Goal: Information Seeking & Learning: Learn about a topic

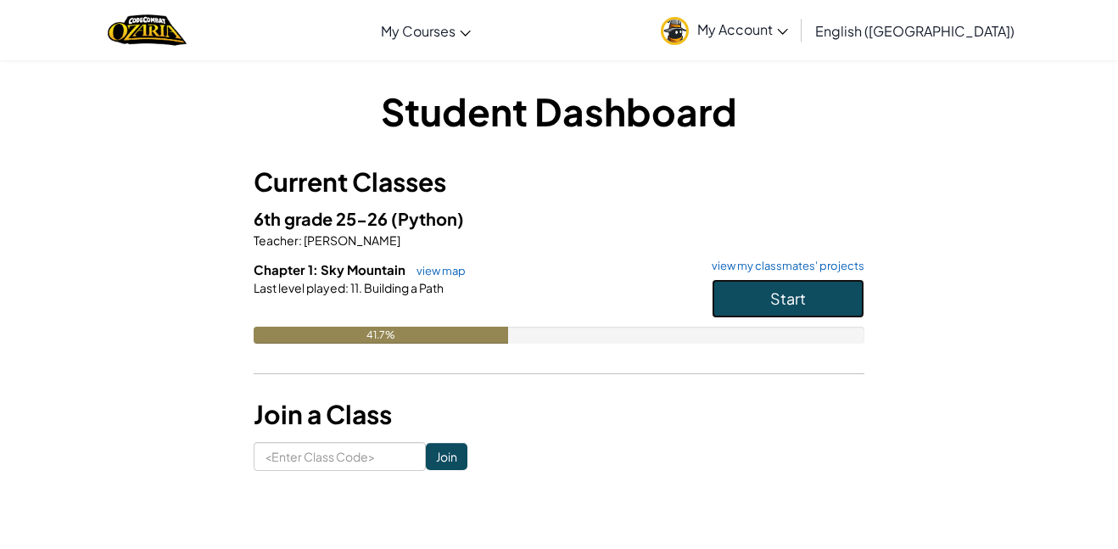
click at [743, 286] on button "Start" at bounding box center [787, 298] width 153 height 39
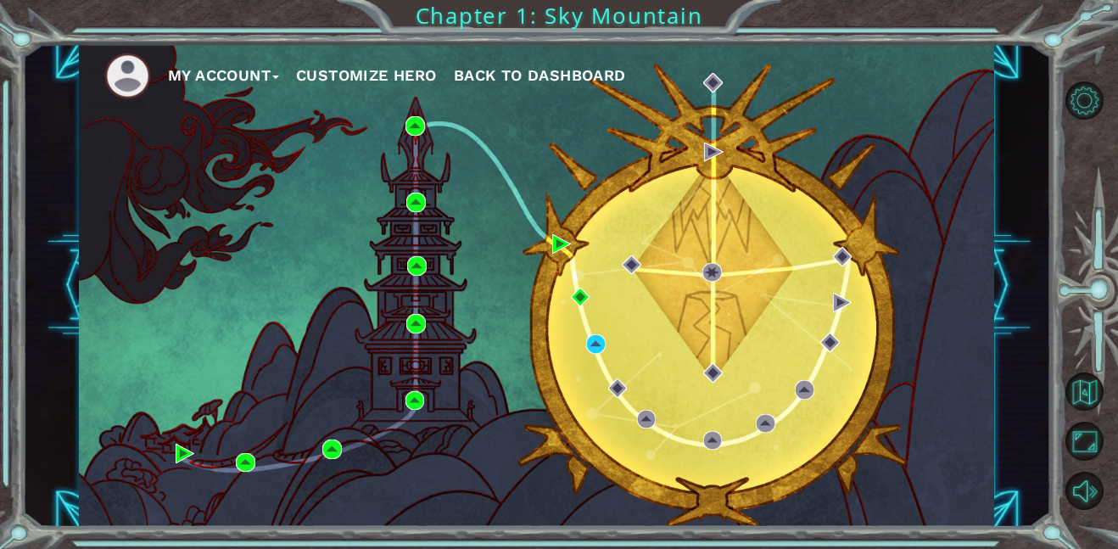
click at [379, 74] on button "Customize Hero" at bounding box center [366, 75] width 141 height 25
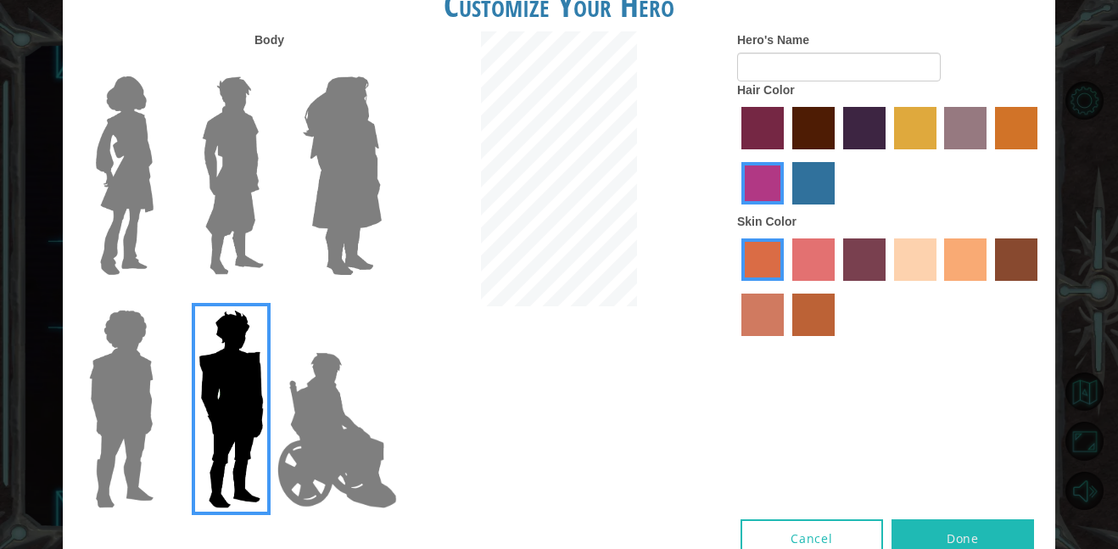
click at [143, 155] on img at bounding box center [124, 176] width 71 height 212
click at [160, 65] on input "Hero Connie" at bounding box center [160, 65] width 0 height 0
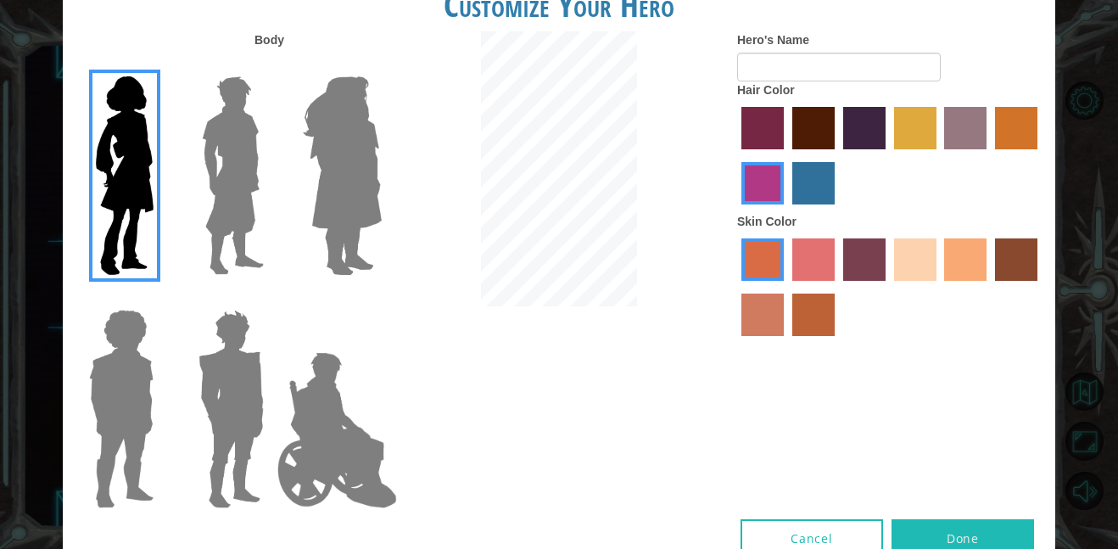
click at [906, 251] on label "sandy beach skin color" at bounding box center [915, 259] width 42 height 42
click at [888, 287] on input "sandy beach skin color" at bounding box center [888, 287] width 0 height 0
click at [977, 251] on label "tacao skin color" at bounding box center [965, 259] width 42 height 42
click at [939, 287] on input "tacao skin color" at bounding box center [939, 287] width 0 height 0
click at [827, 123] on label "maroon hair color" at bounding box center [813, 128] width 42 height 42
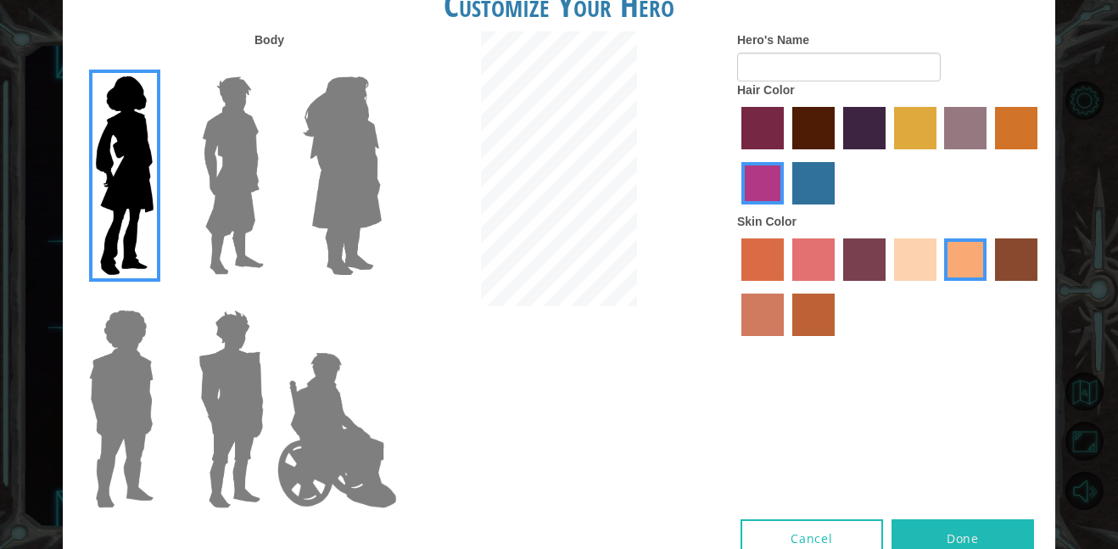
click at [786, 155] on input "maroon hair color" at bounding box center [786, 155] width 0 height 0
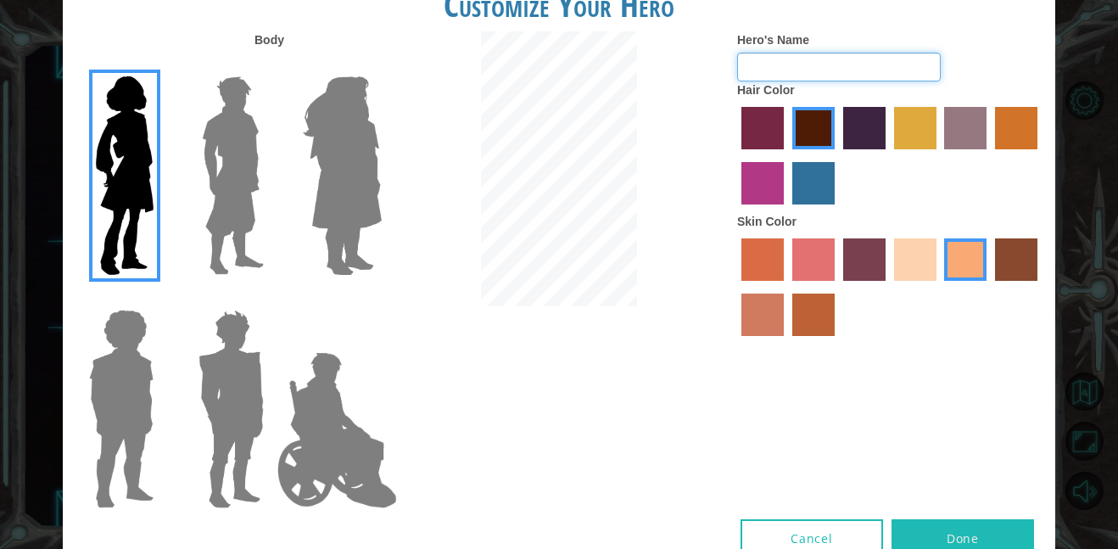
click at [790, 70] on input "Hero's Name" at bounding box center [839, 67] width 204 height 29
type input "Amia"
click at [930, 547] on button "Done" at bounding box center [962, 538] width 142 height 38
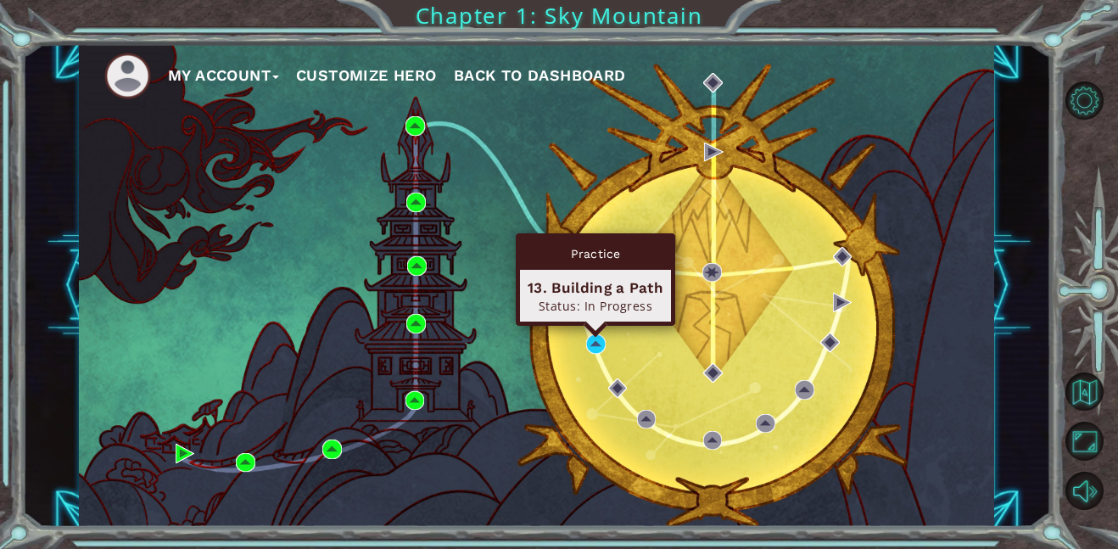
click at [595, 354] on div "My Account Customize Hero Back to Dashboard" at bounding box center [536, 285] width 915 height 482
click at [595, 346] on img at bounding box center [596, 344] width 20 height 20
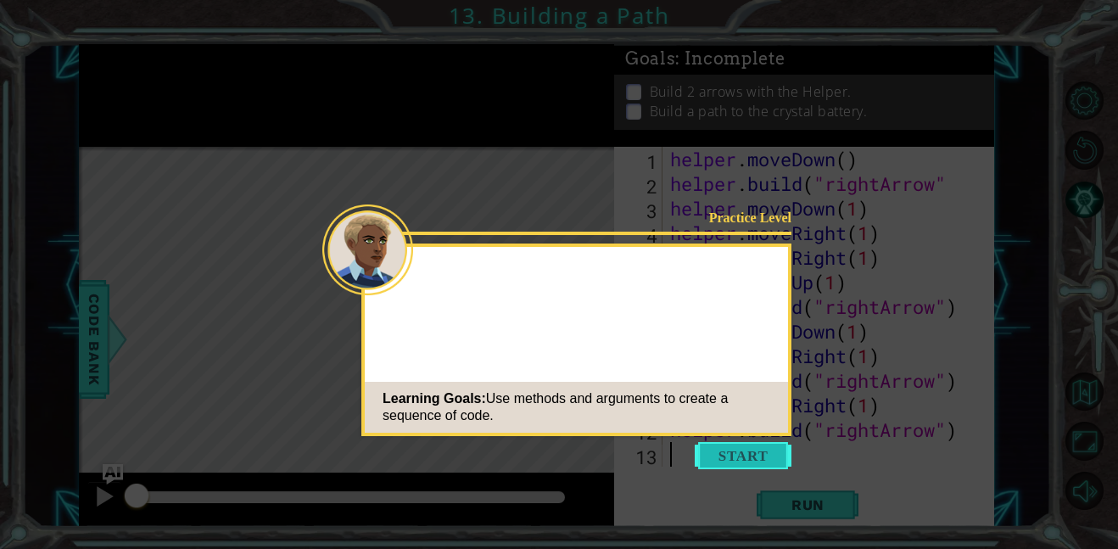
click at [730, 457] on button "Start" at bounding box center [742, 455] width 97 height 27
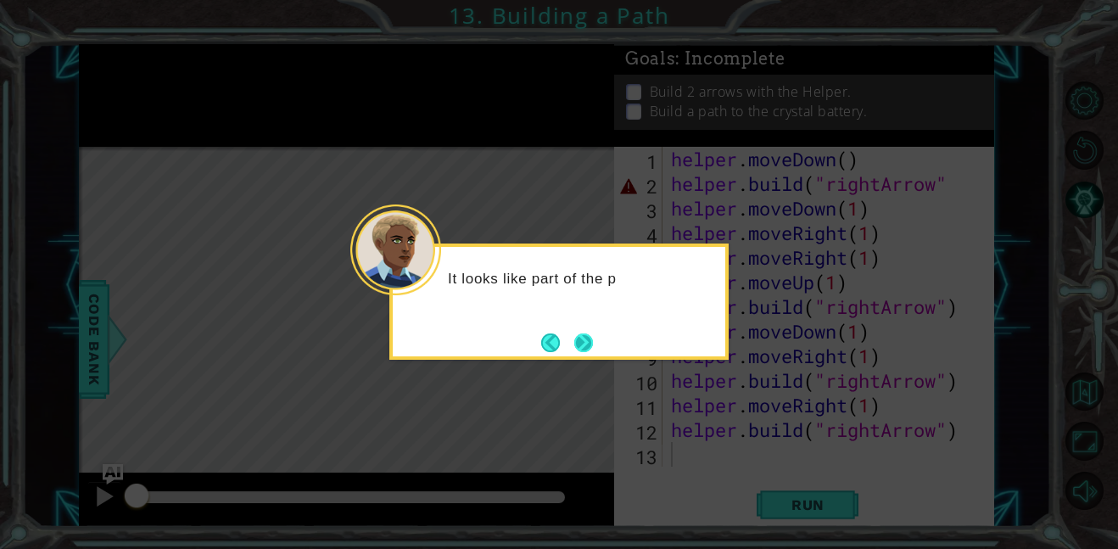
click at [583, 343] on button "Next" at bounding box center [583, 342] width 28 height 28
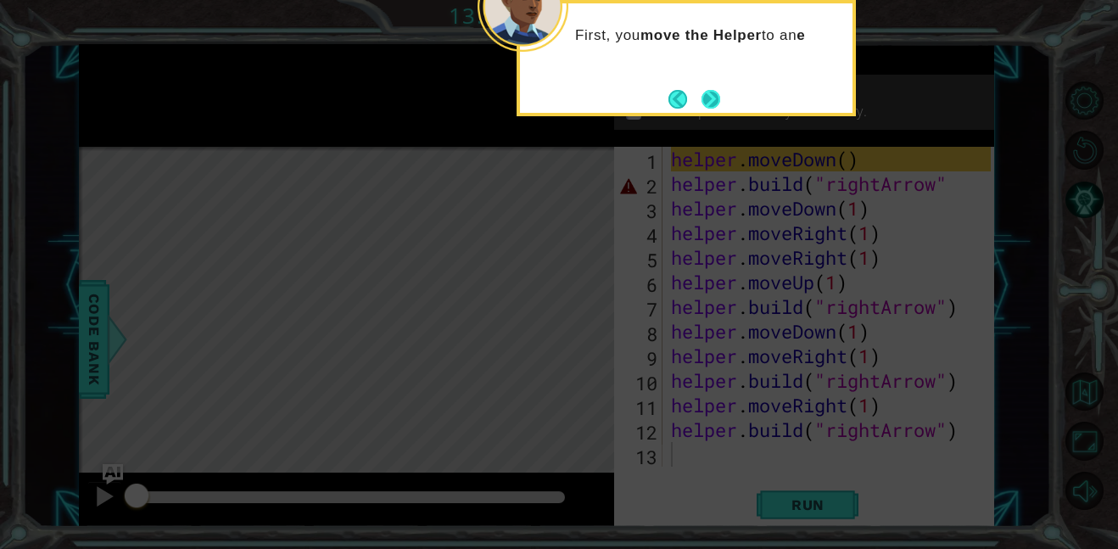
click at [706, 95] on button "Next" at bounding box center [711, 99] width 22 height 22
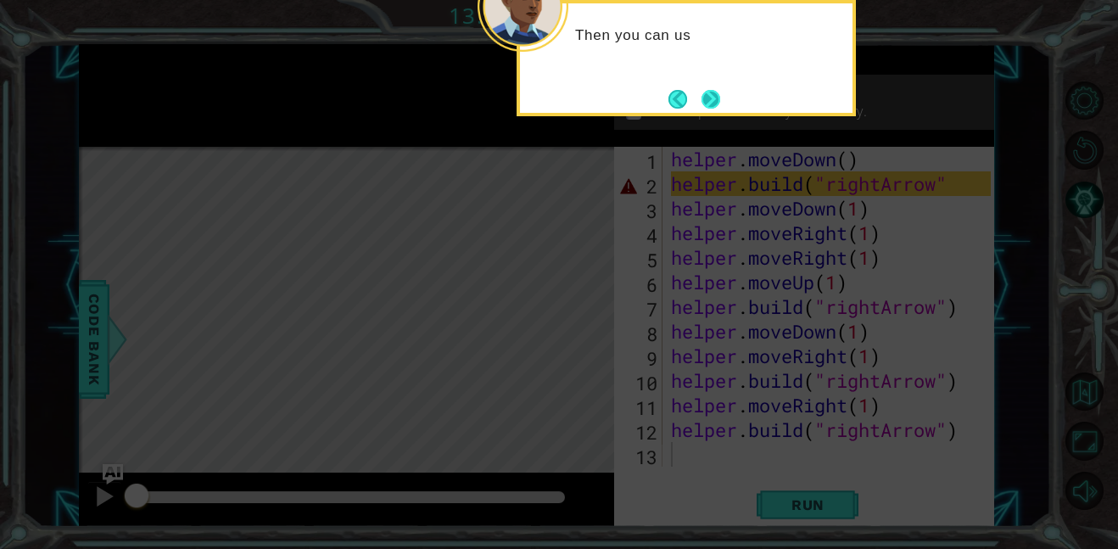
click at [706, 104] on button "Next" at bounding box center [710, 98] width 21 height 21
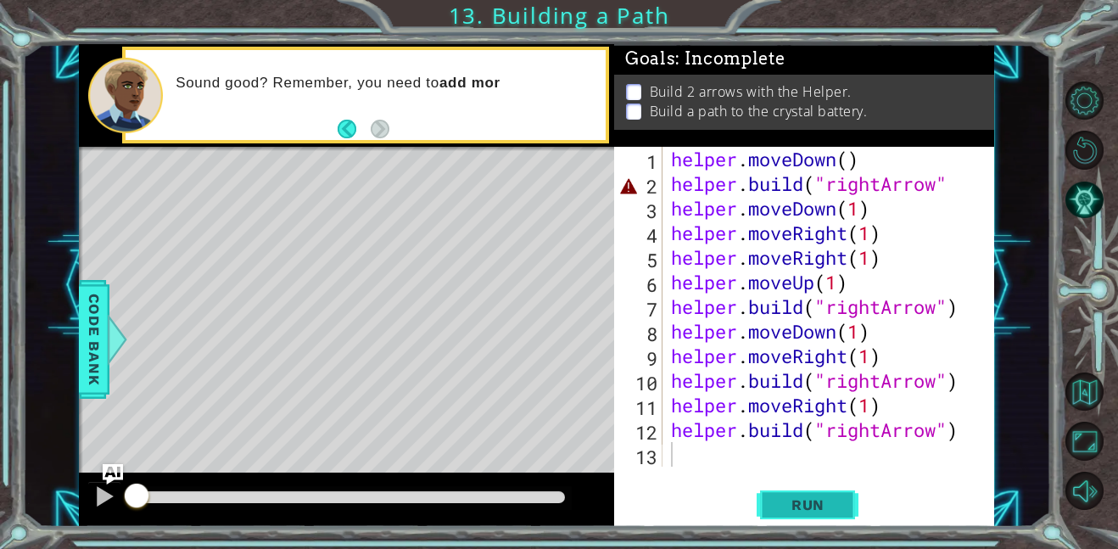
click at [776, 510] on span "Run" at bounding box center [807, 504] width 67 height 17
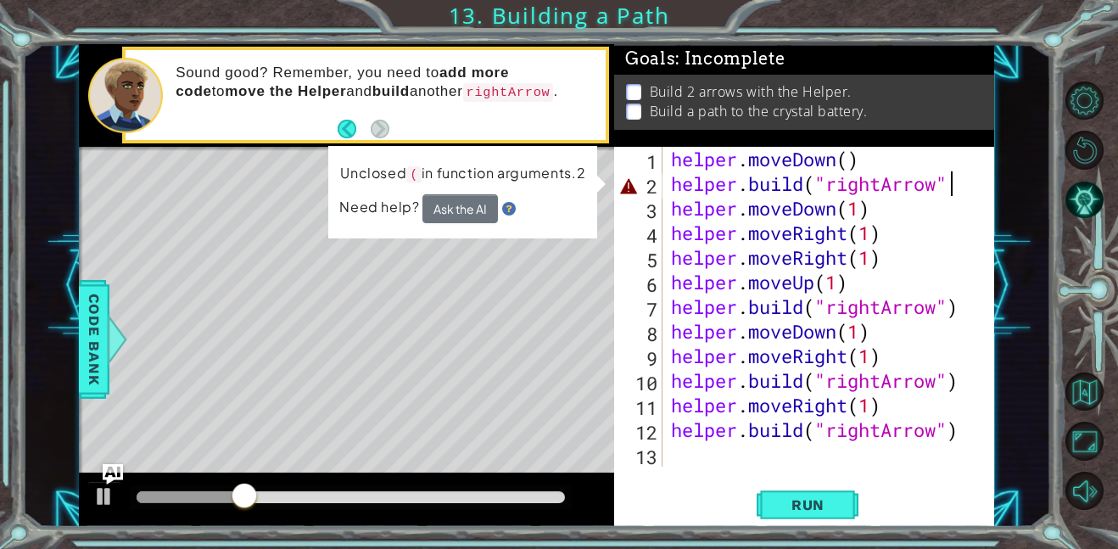
click at [960, 192] on div "helper . moveDown ( ) helper . build ( "rightArrow" helper . moveDown ( 1 ) hel…" at bounding box center [833, 331] width 332 height 369
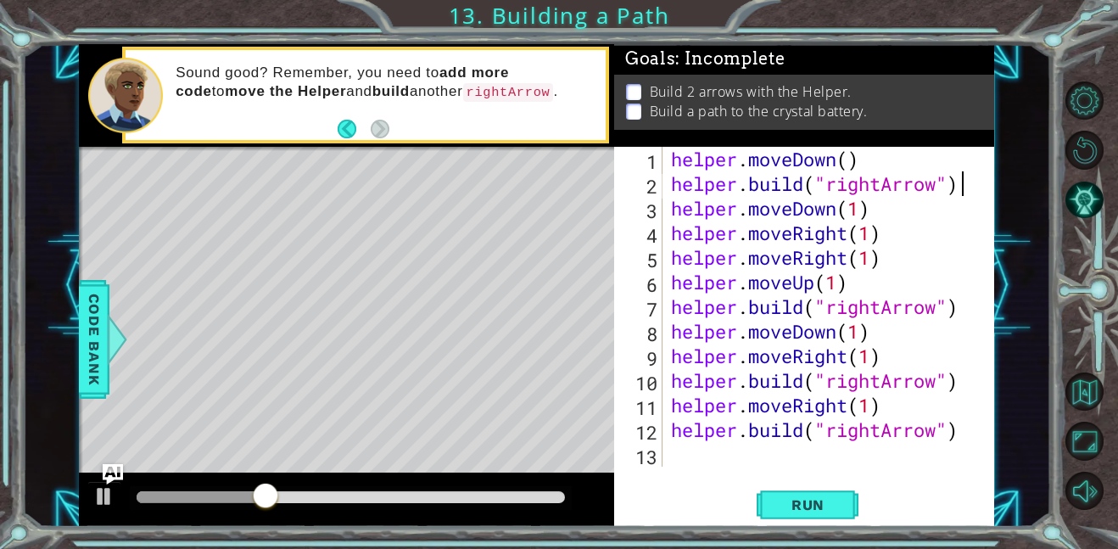
scroll to position [0, 12]
click at [813, 499] on span "Run" at bounding box center [807, 504] width 67 height 17
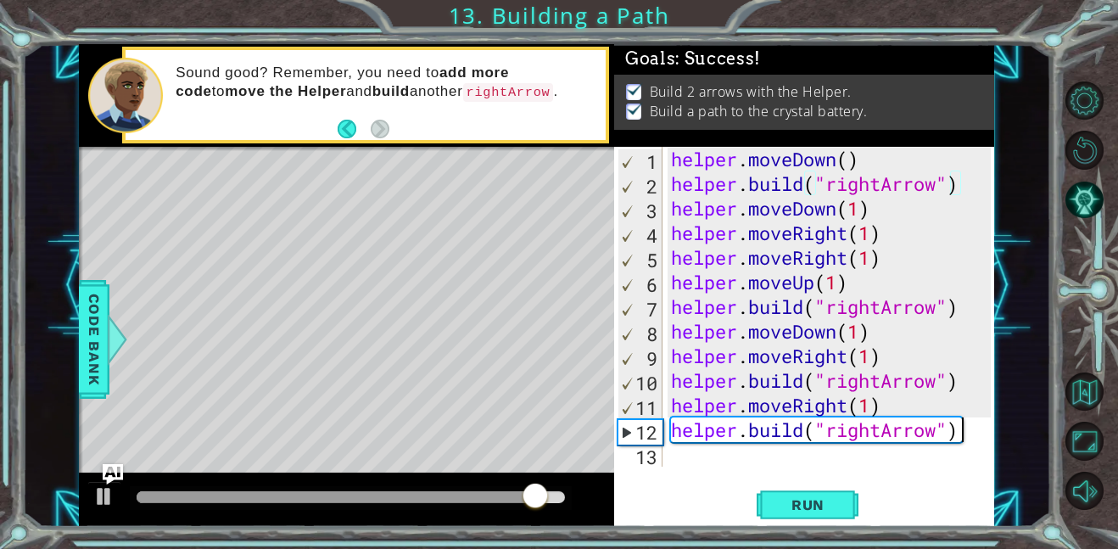
click at [964, 433] on div "helper . moveDown ( ) helper . build ( "rightArrow" ) helper . moveDown ( 1 ) h…" at bounding box center [833, 331] width 332 height 369
type textarea "[DOMAIN_NAME]("rightArr"
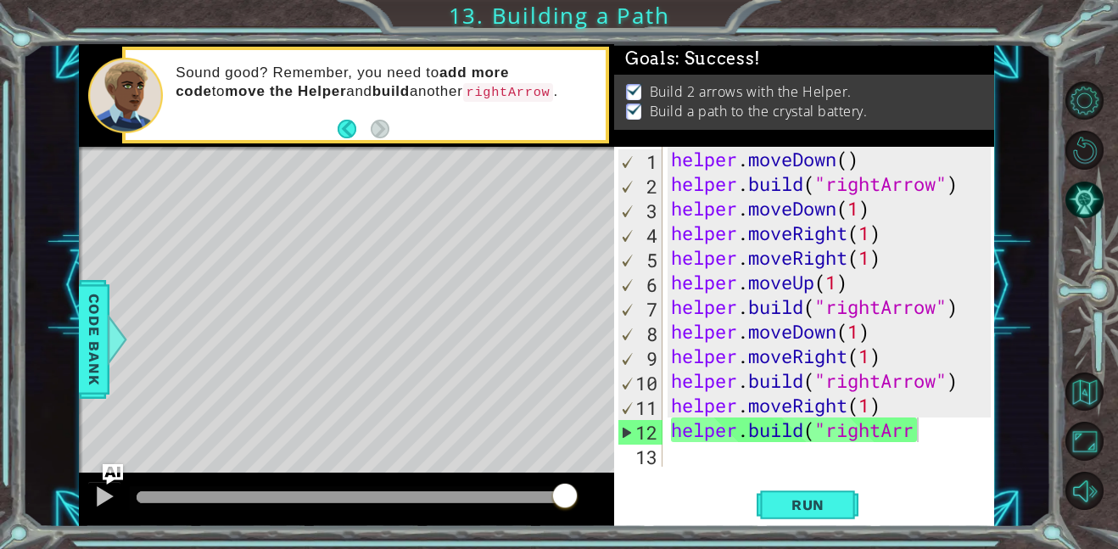
scroll to position [0, 10]
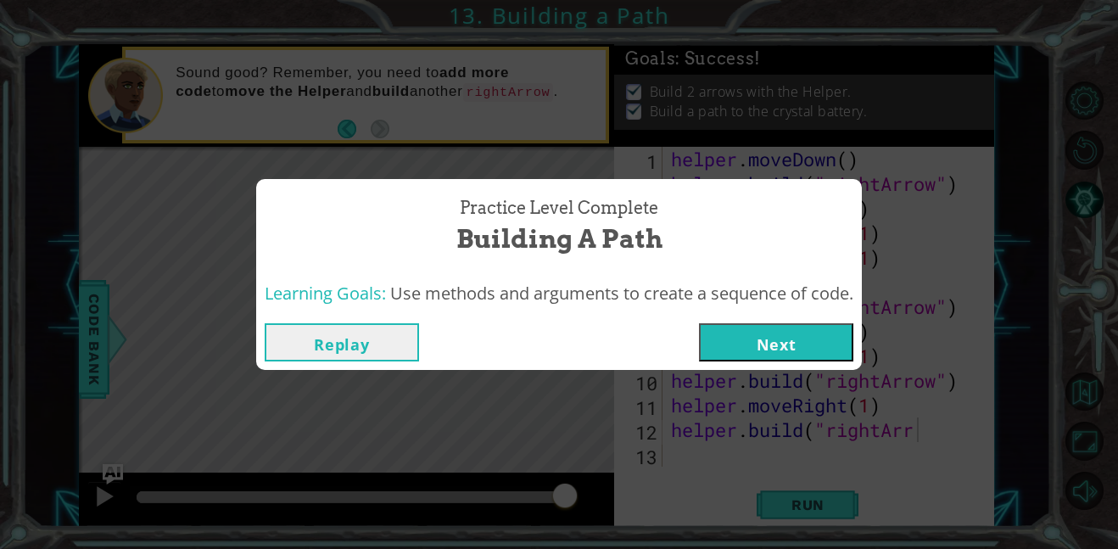
click at [750, 327] on button "Next" at bounding box center [776, 342] width 154 height 38
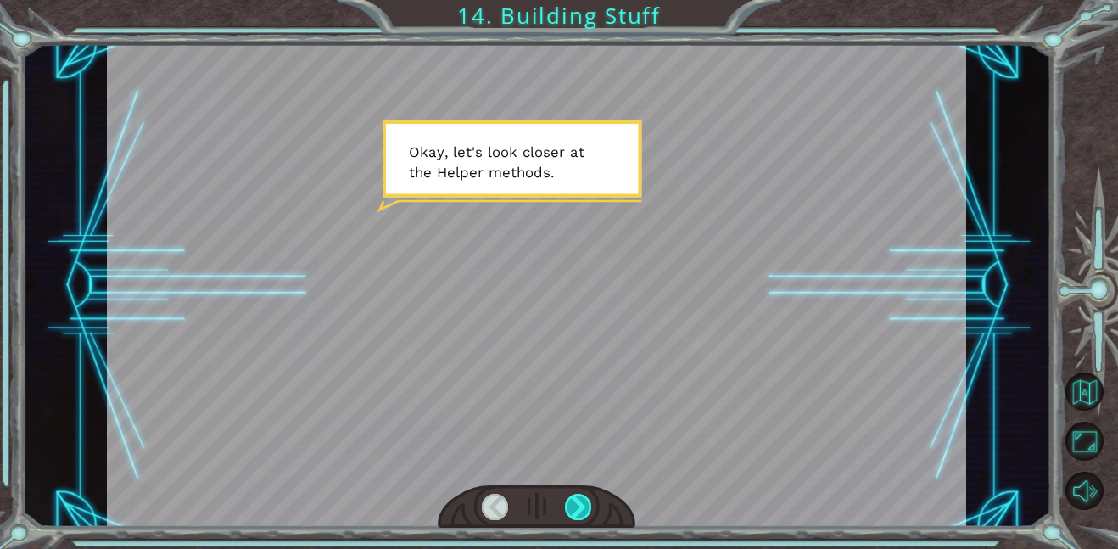
click at [580, 497] on div at bounding box center [578, 507] width 27 height 26
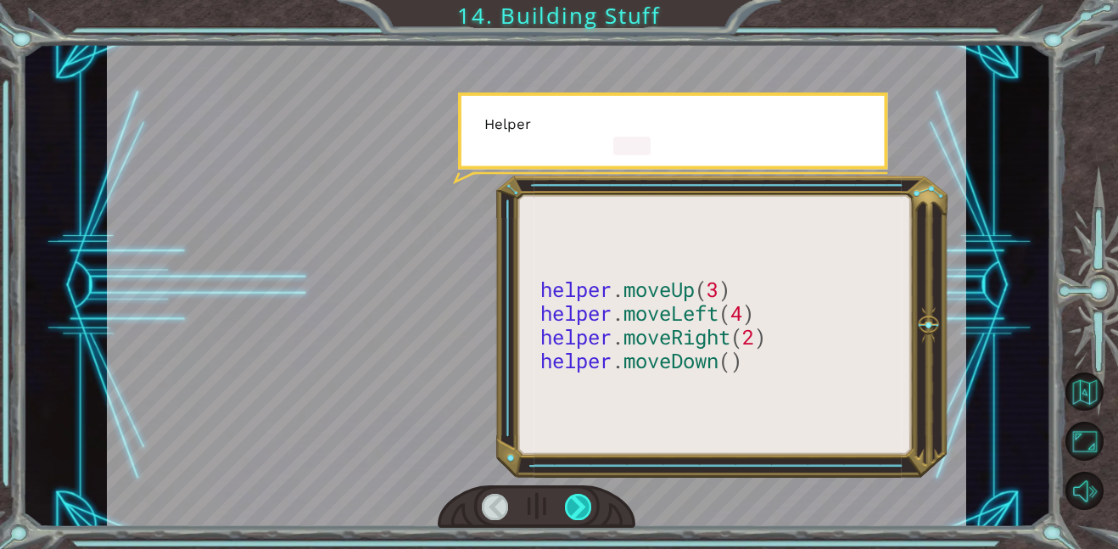
click at [580, 497] on div at bounding box center [578, 507] width 27 height 26
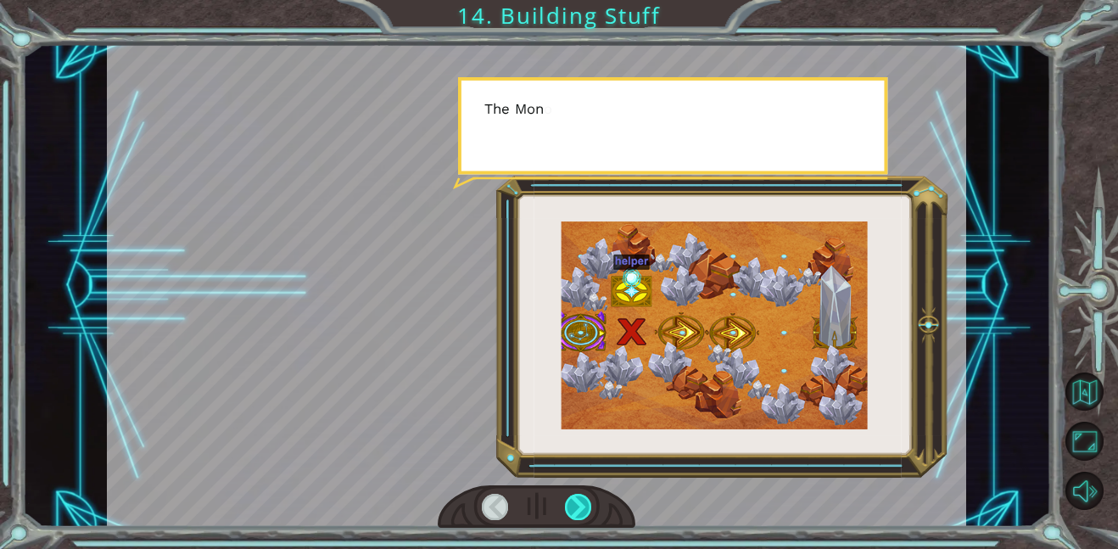
click at [580, 497] on div at bounding box center [578, 507] width 27 height 26
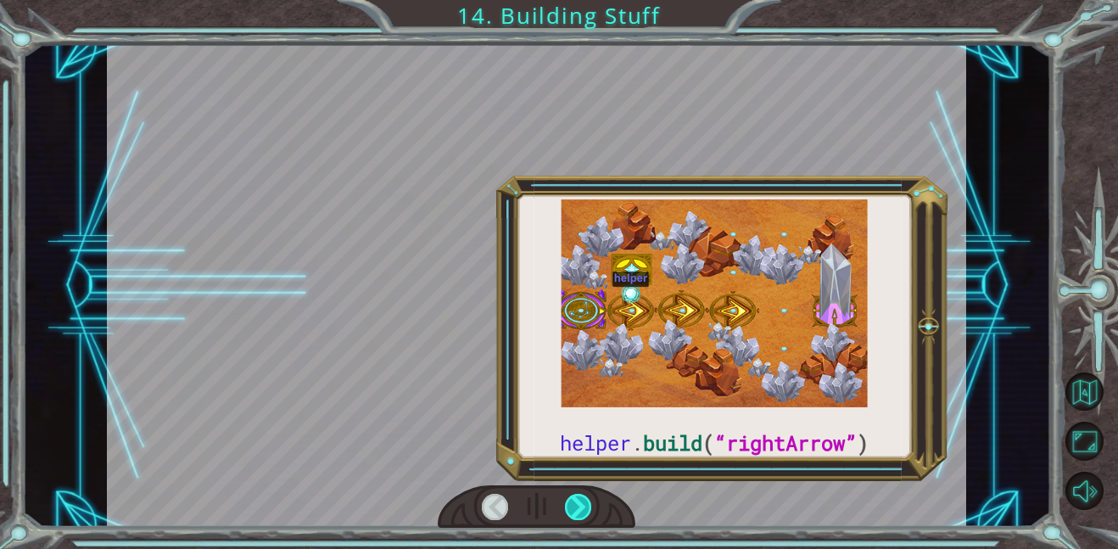
click at [580, 497] on div at bounding box center [578, 507] width 27 height 26
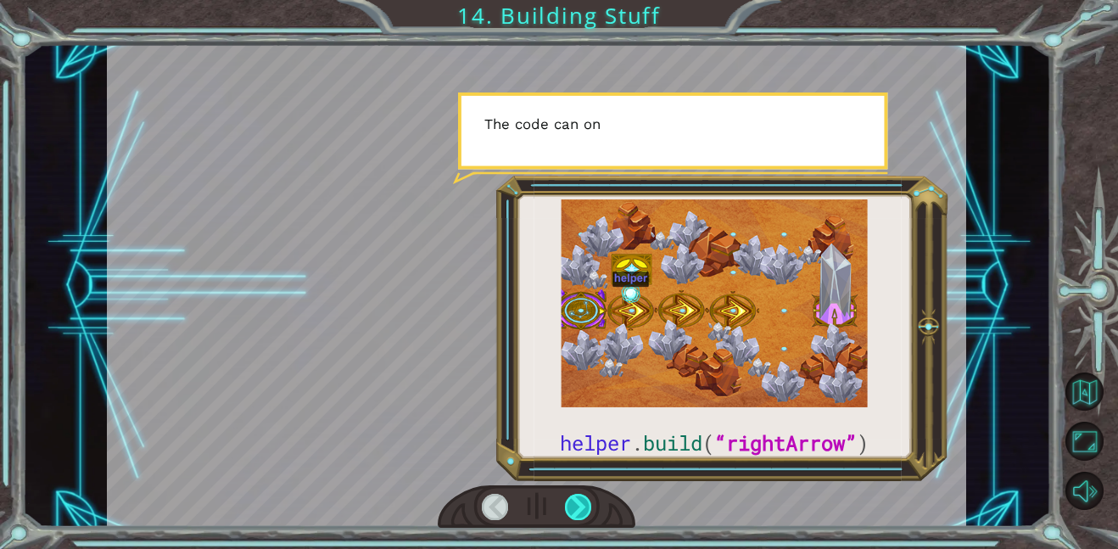
click at [580, 497] on div at bounding box center [578, 507] width 27 height 26
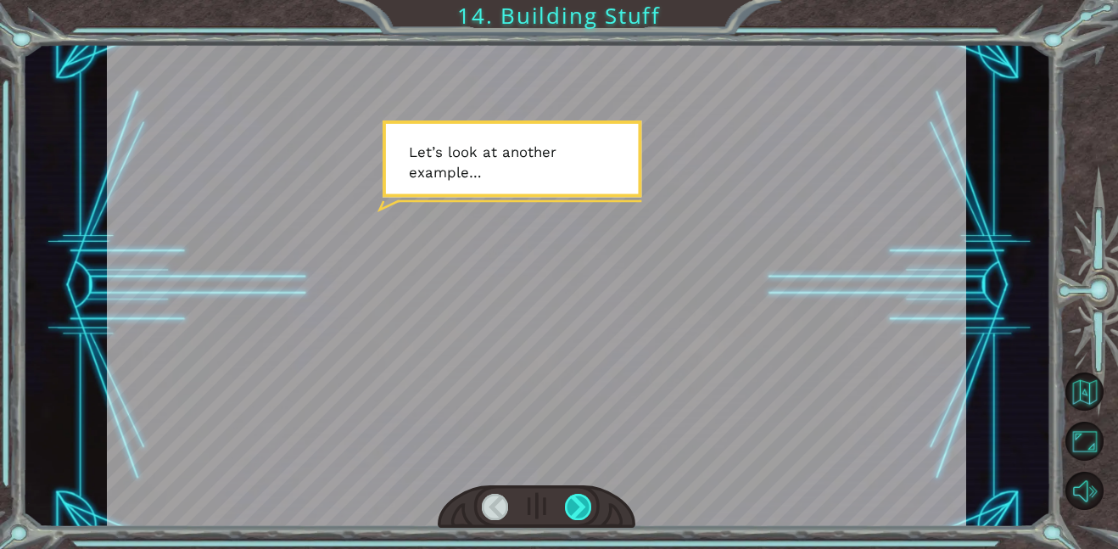
click at [580, 497] on div at bounding box center [578, 507] width 27 height 26
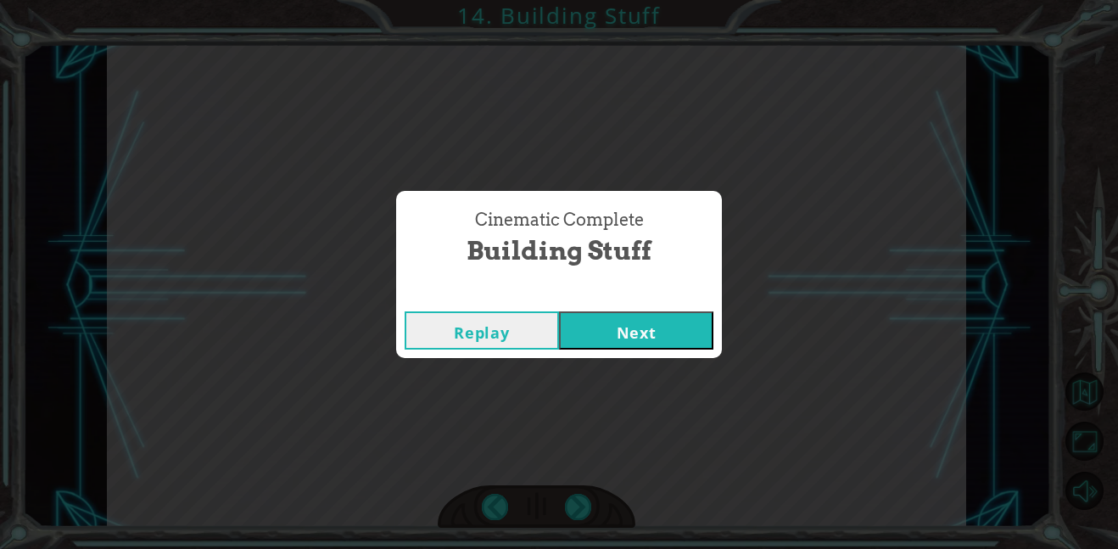
click at [657, 321] on button "Next" at bounding box center [636, 330] width 154 height 38
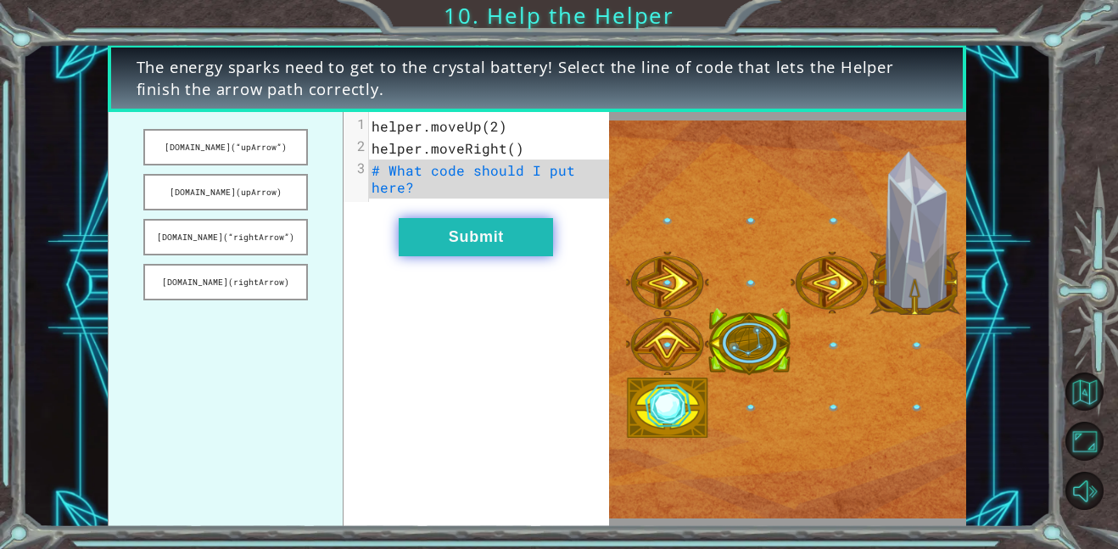
click at [494, 238] on button "Submit" at bounding box center [476, 237] width 154 height 38
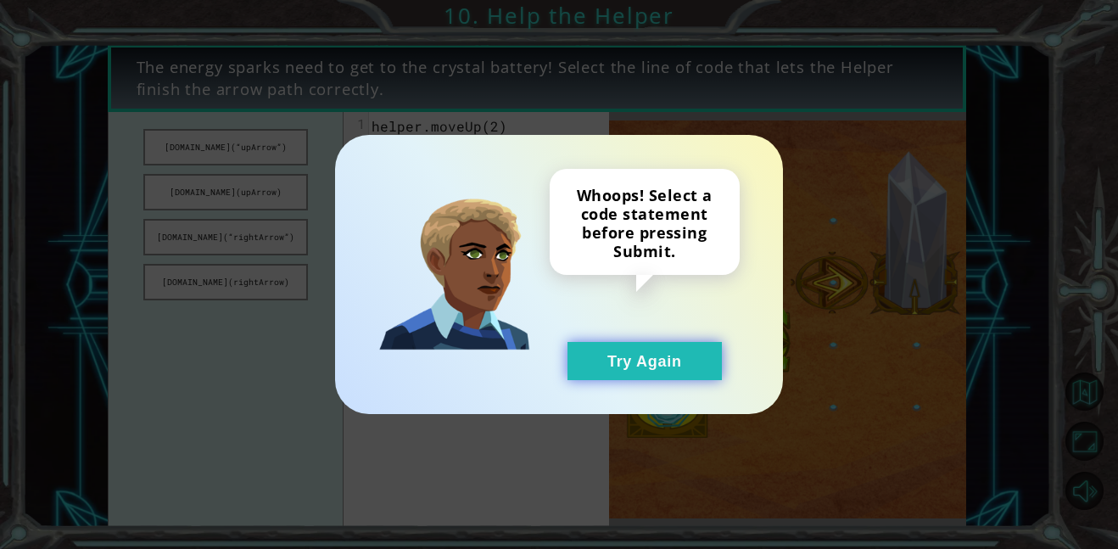
click at [646, 359] on button "Try Again" at bounding box center [644, 361] width 154 height 38
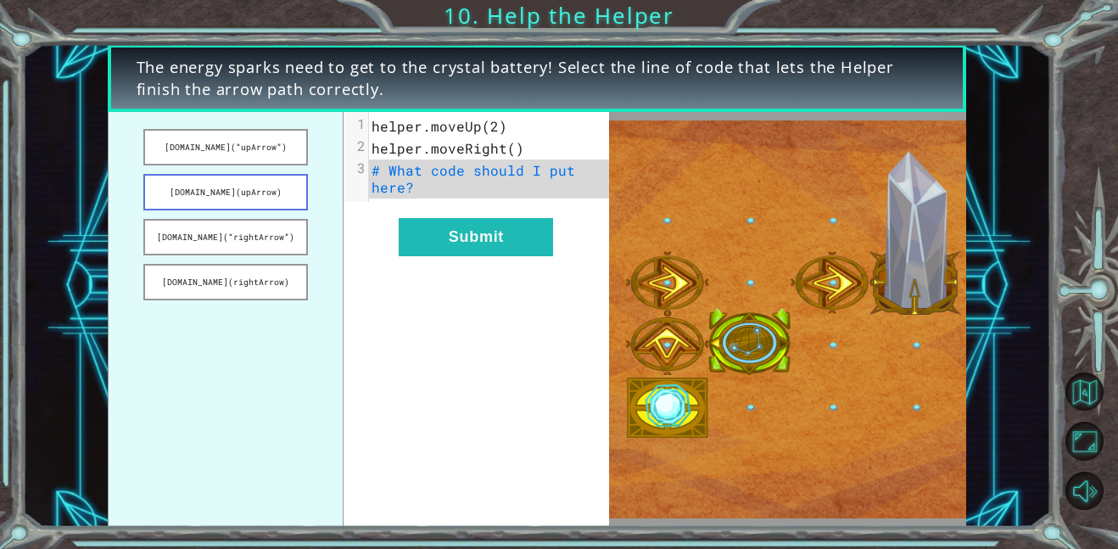
click at [271, 186] on button "[DOMAIN_NAME](upArrow)" at bounding box center [225, 192] width 165 height 36
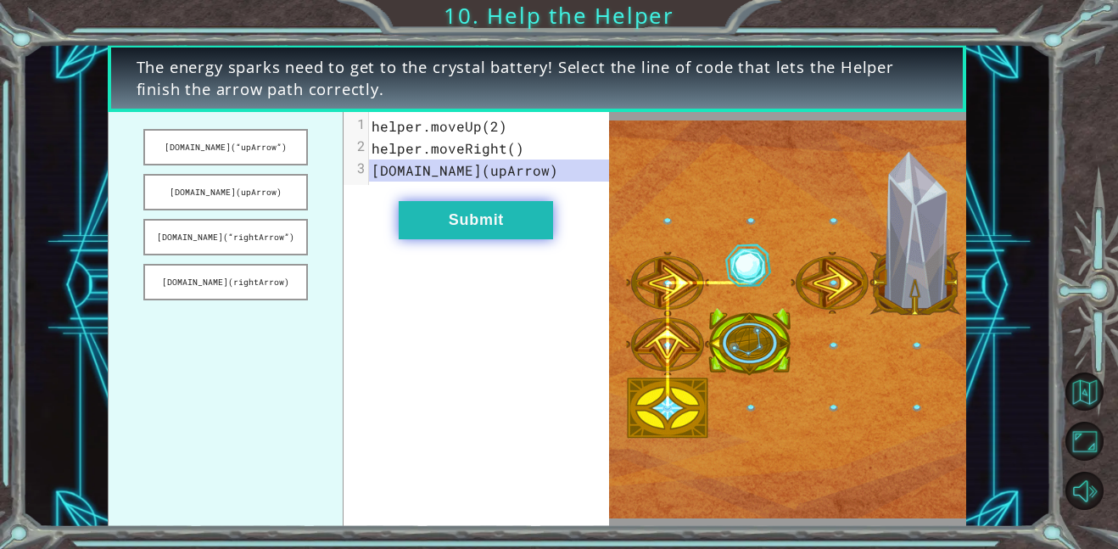
click at [417, 209] on button "Submit" at bounding box center [476, 220] width 154 height 38
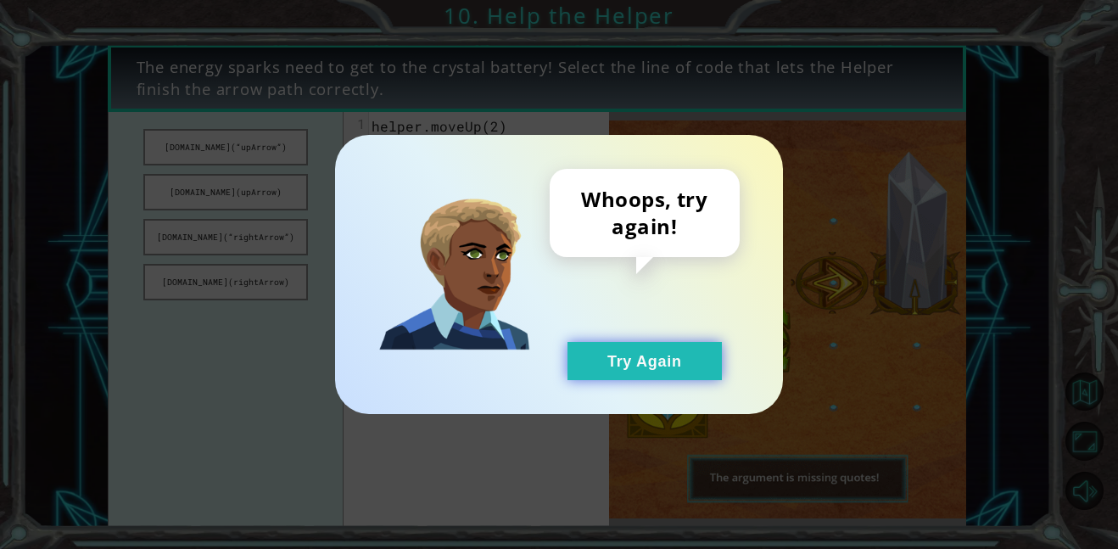
click at [615, 368] on button "Try Again" at bounding box center [644, 361] width 154 height 38
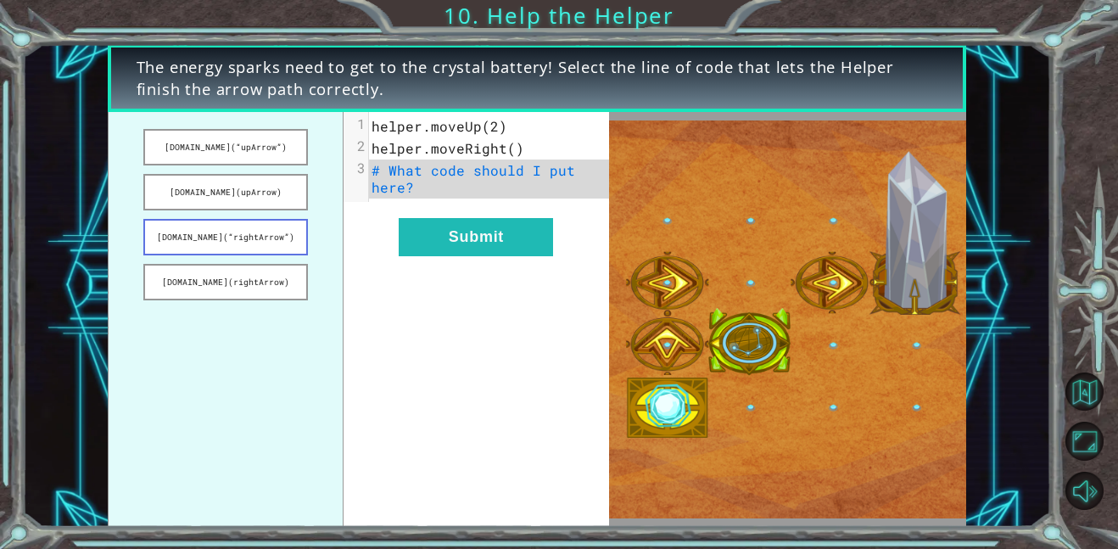
click at [204, 243] on button "[DOMAIN_NAME](“rightArrow”)" at bounding box center [225, 237] width 165 height 36
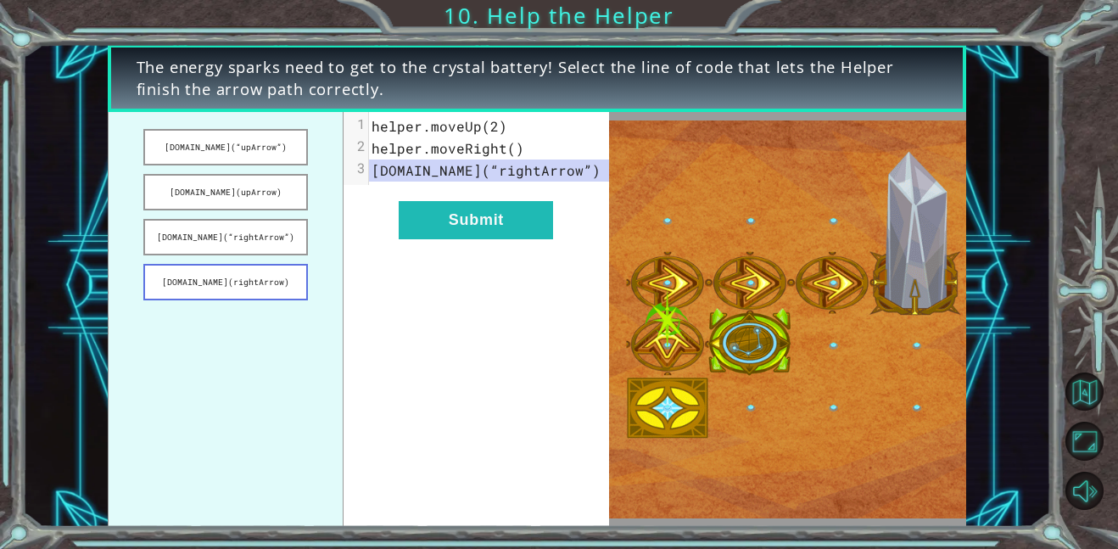
click at [209, 265] on button "[DOMAIN_NAME](rightArrow)" at bounding box center [225, 282] width 165 height 36
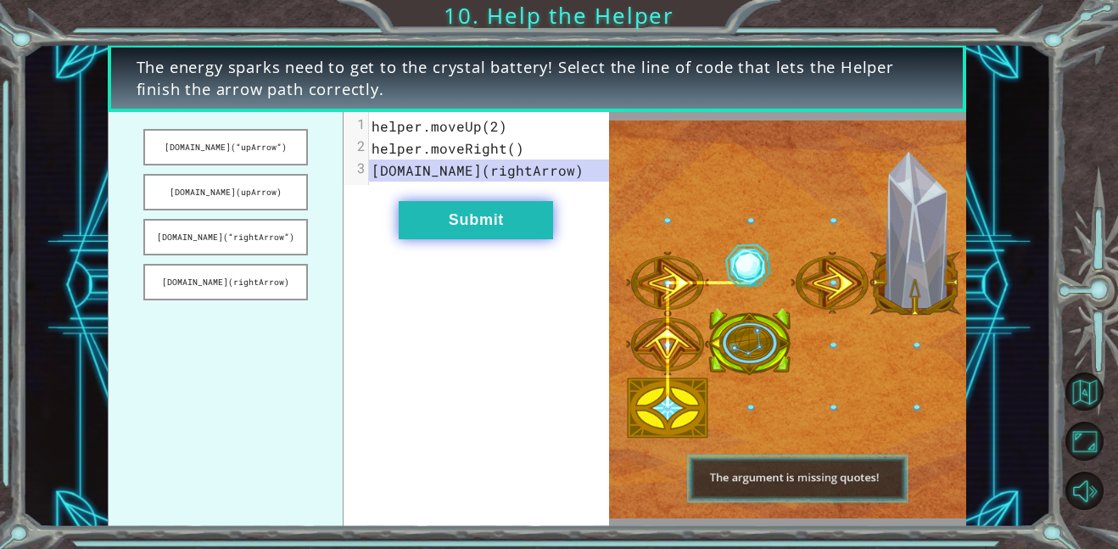
click at [438, 216] on button "Submit" at bounding box center [476, 220] width 154 height 38
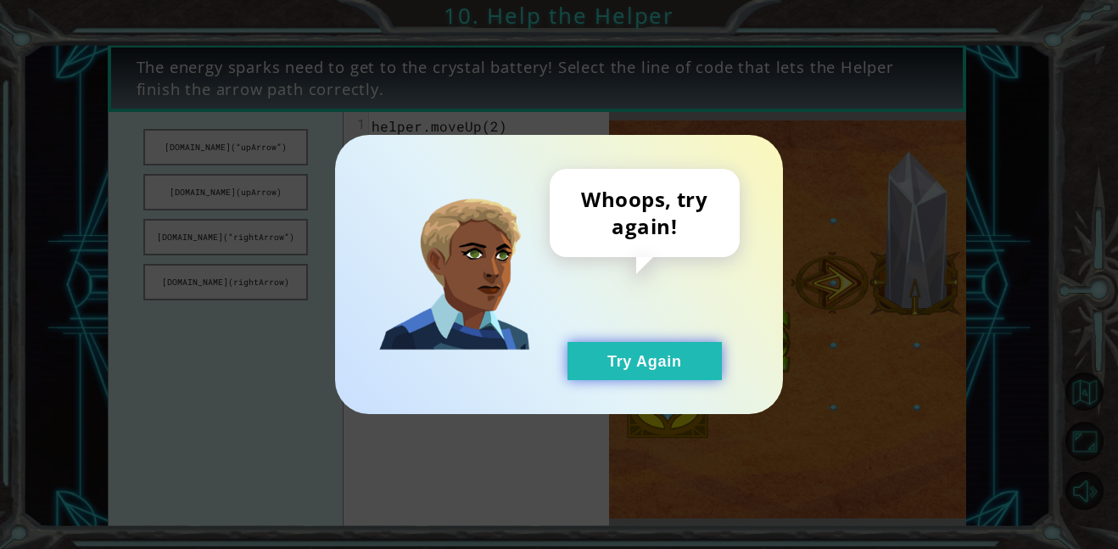
click at [669, 377] on button "Try Again" at bounding box center [644, 361] width 154 height 38
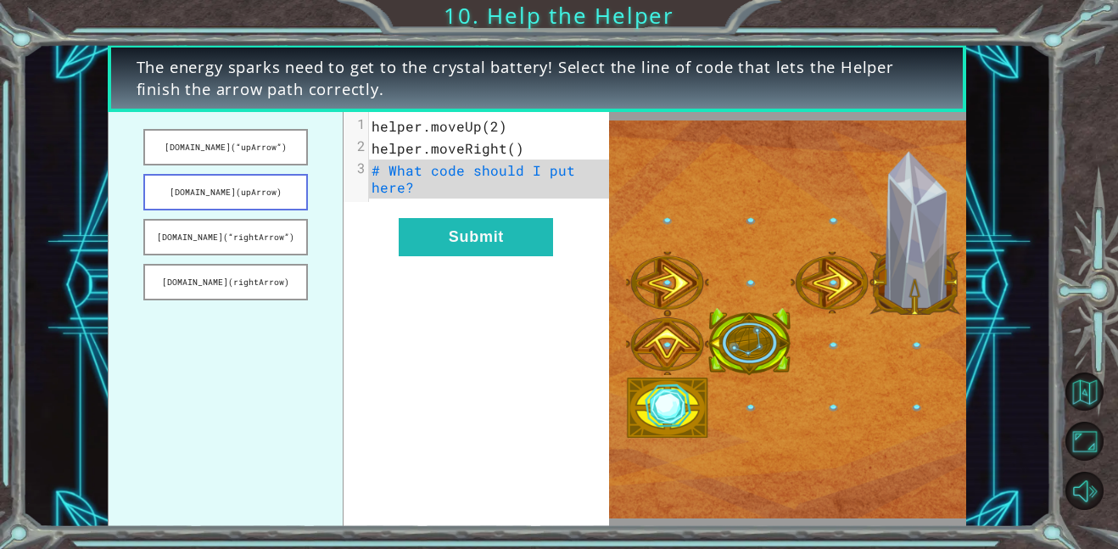
click at [238, 187] on button "[DOMAIN_NAME](upArrow)" at bounding box center [225, 192] width 165 height 36
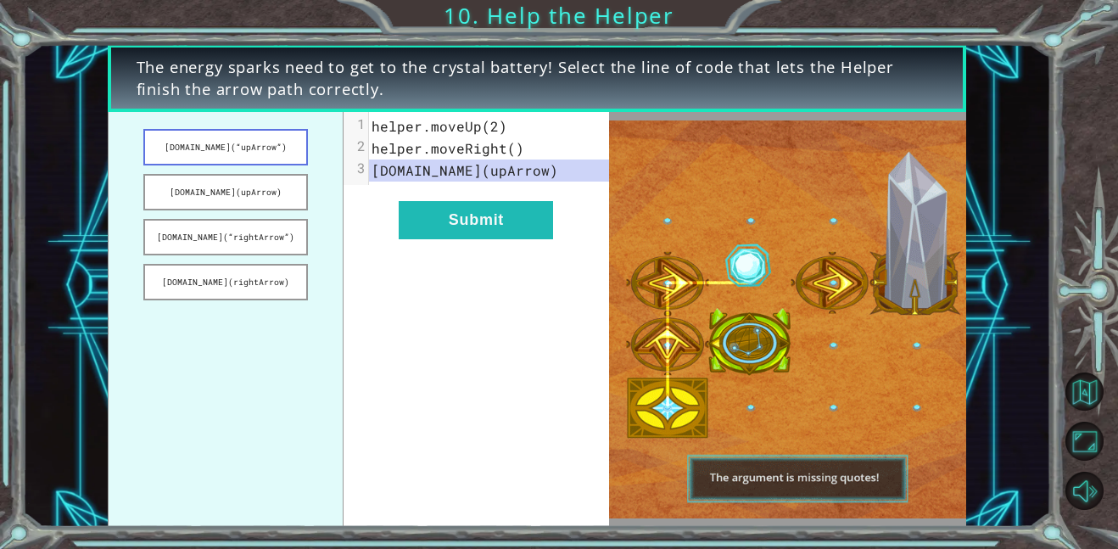
click at [211, 141] on button "[DOMAIN_NAME](“upArrow”)" at bounding box center [225, 147] width 165 height 36
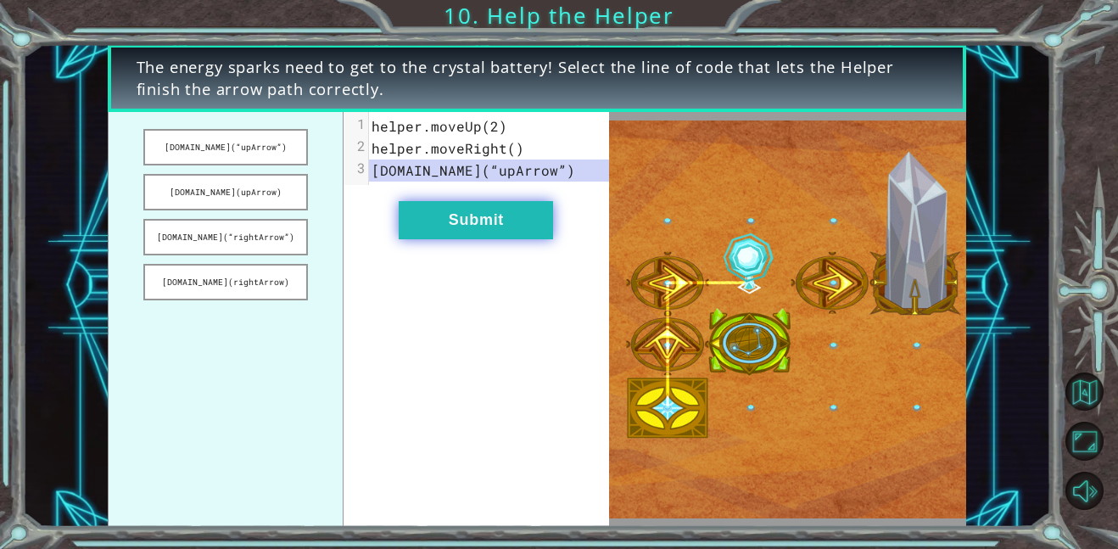
click at [494, 219] on button "Submit" at bounding box center [476, 220] width 154 height 38
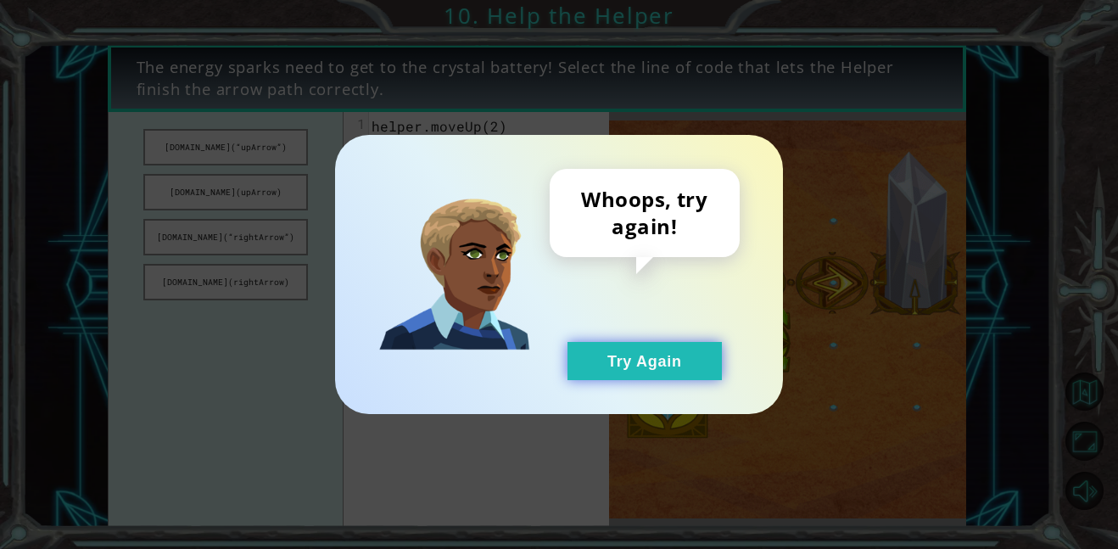
click at [625, 378] on button "Try Again" at bounding box center [644, 361] width 154 height 38
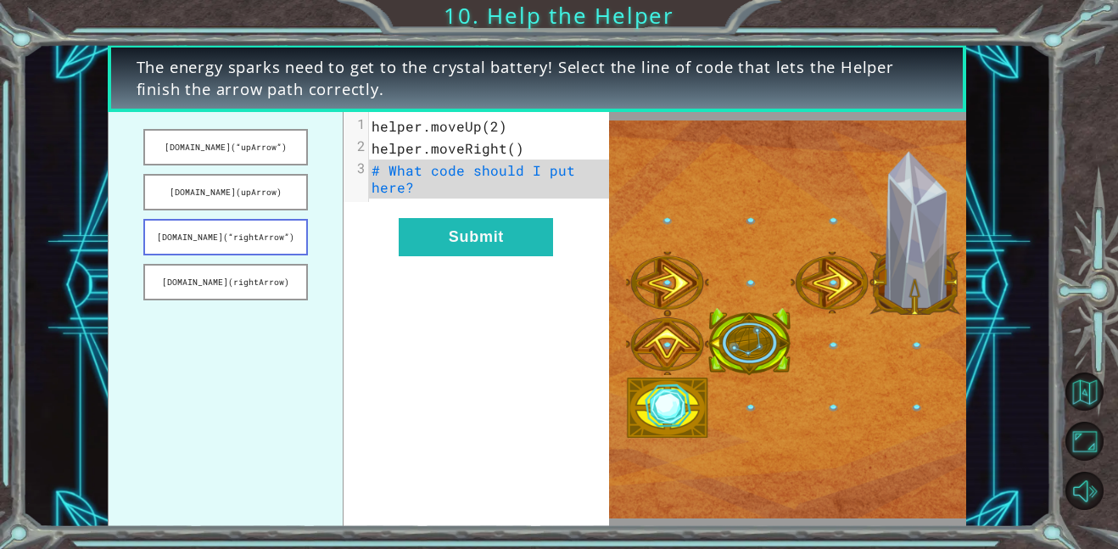
click at [230, 243] on button "[DOMAIN_NAME](“rightArrow”)" at bounding box center [225, 237] width 165 height 36
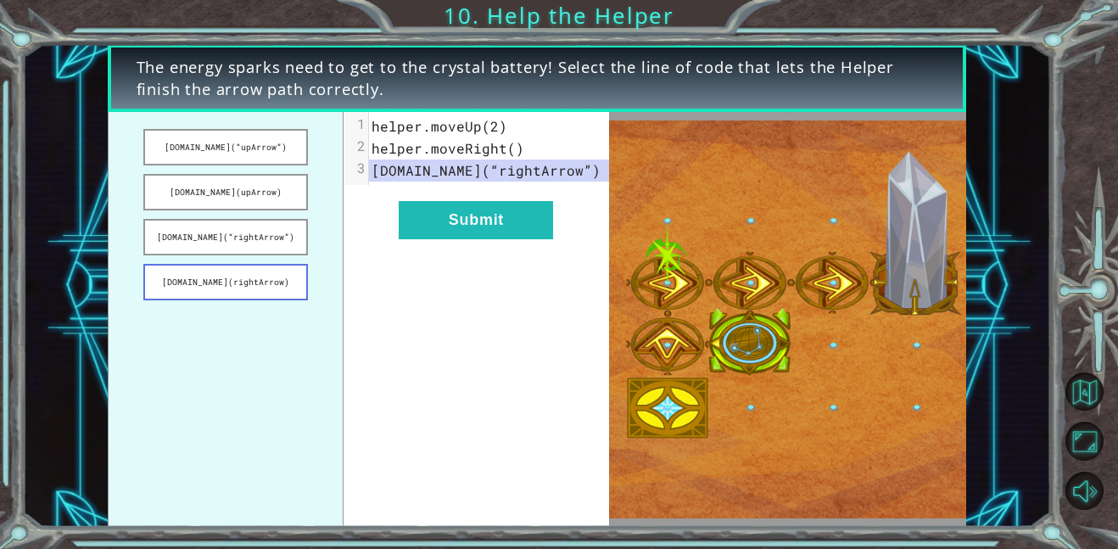
click at [254, 279] on button "[DOMAIN_NAME](rightArrow)" at bounding box center [225, 282] width 165 height 36
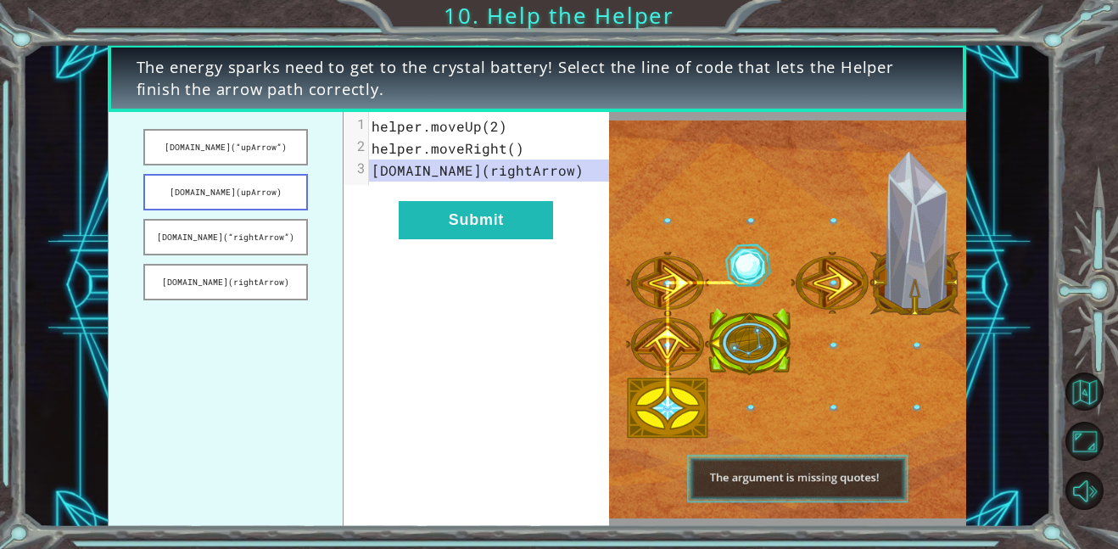
click at [278, 201] on button "[DOMAIN_NAME](upArrow)" at bounding box center [225, 192] width 165 height 36
click at [281, 230] on button "[DOMAIN_NAME](“rightArrow”)" at bounding box center [225, 237] width 165 height 36
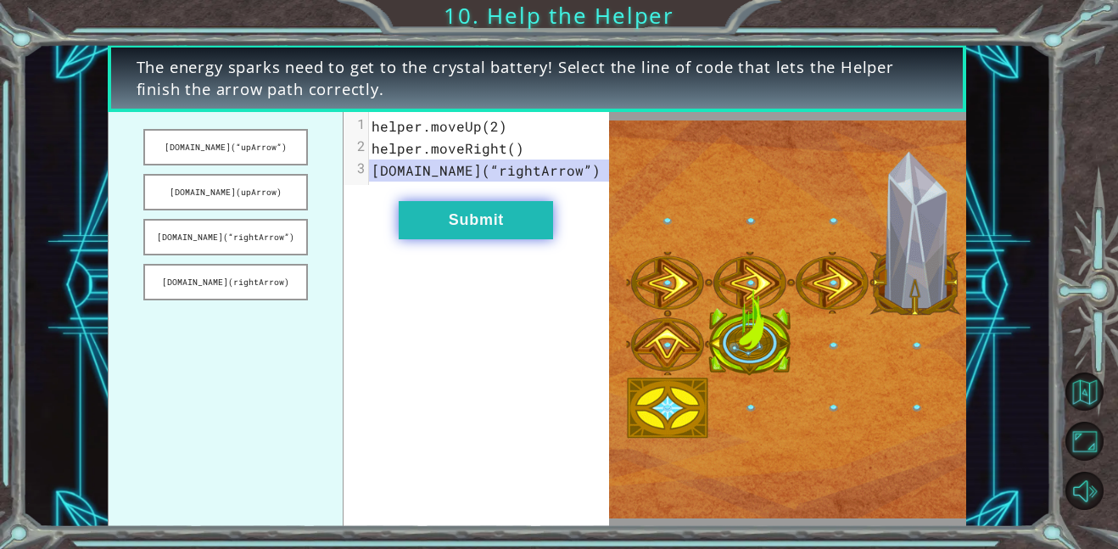
click at [515, 223] on button "Submit" at bounding box center [476, 220] width 154 height 38
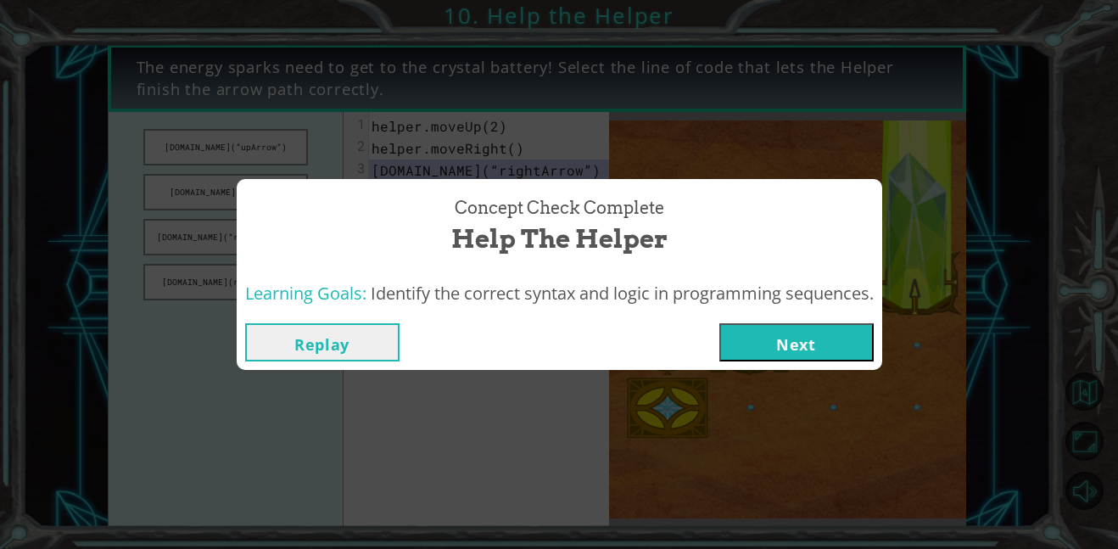
click at [778, 349] on button "Next" at bounding box center [796, 342] width 154 height 38
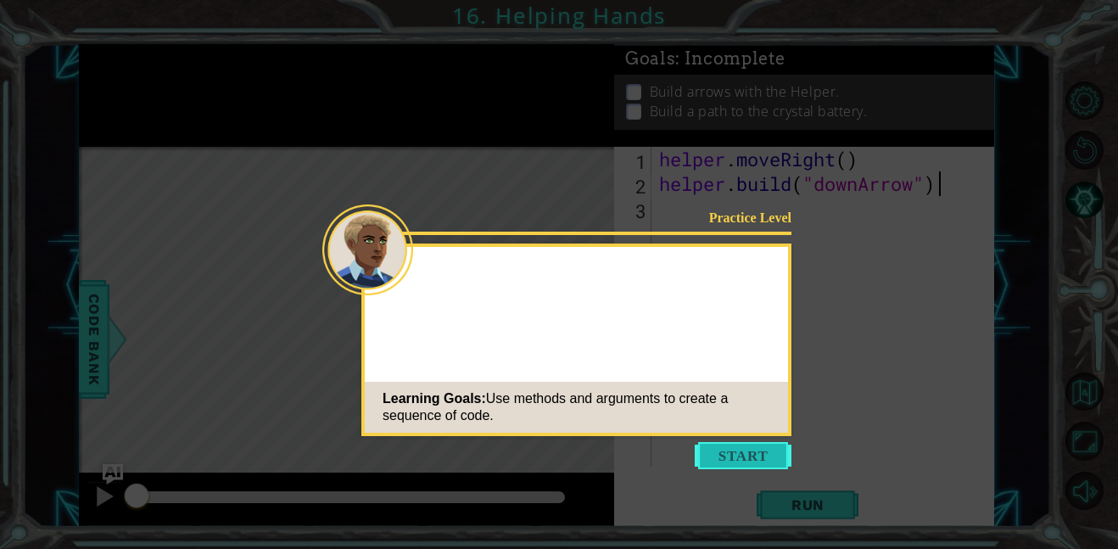
click at [728, 455] on button "Start" at bounding box center [742, 455] width 97 height 27
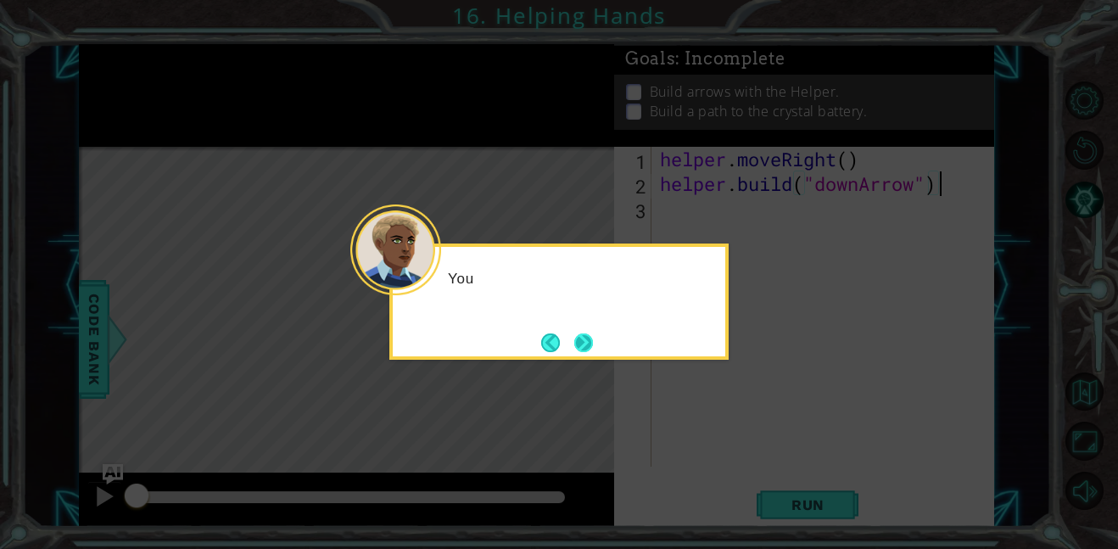
click at [580, 340] on button "Next" at bounding box center [584, 342] width 28 height 28
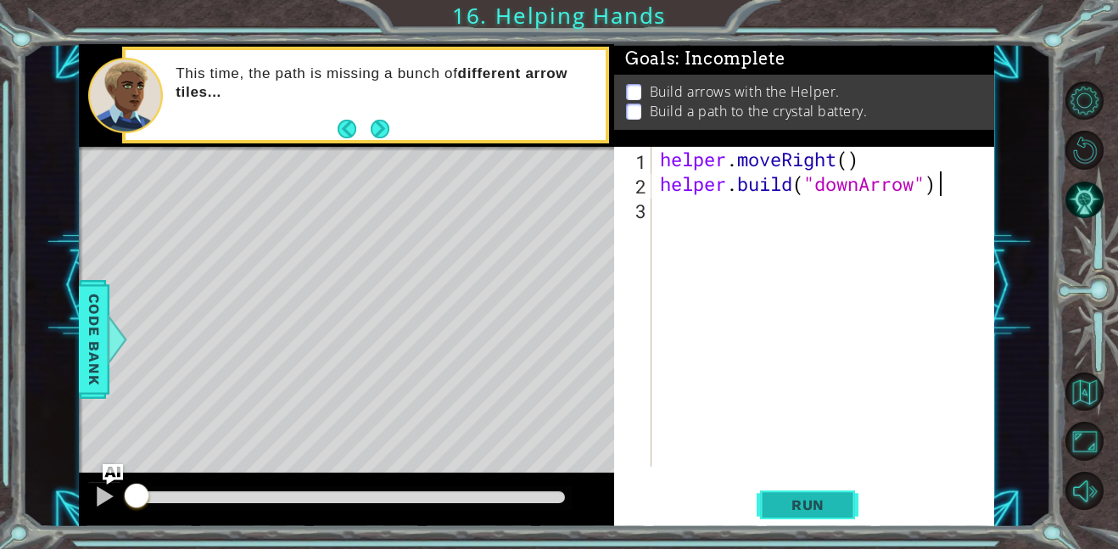
click at [793, 504] on span "Run" at bounding box center [807, 504] width 67 height 17
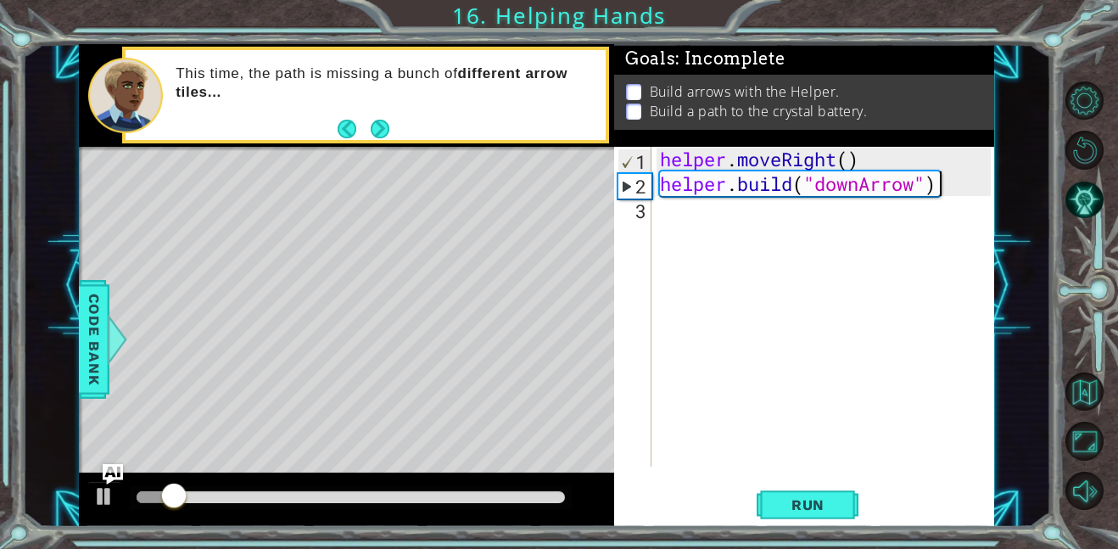
click at [724, 220] on div "helper . moveRight ( ) helper . build ( "downArrow" )" at bounding box center [827, 331] width 343 height 369
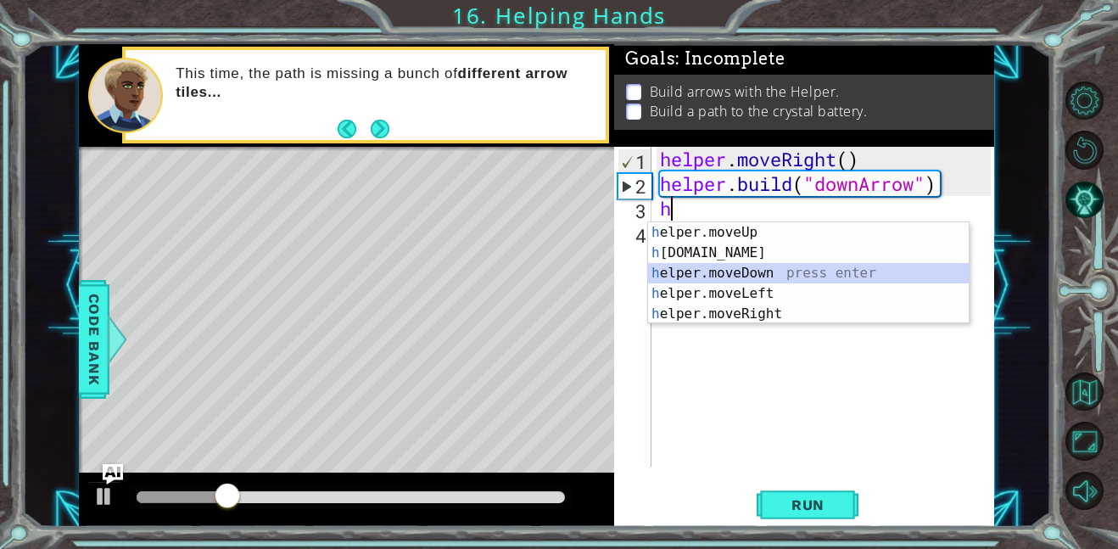
click at [770, 278] on div "h elper.moveUp press enter h [DOMAIN_NAME] press enter h elper.moveDown press e…" at bounding box center [808, 293] width 321 height 142
type textarea "helper.moveDown(1)"
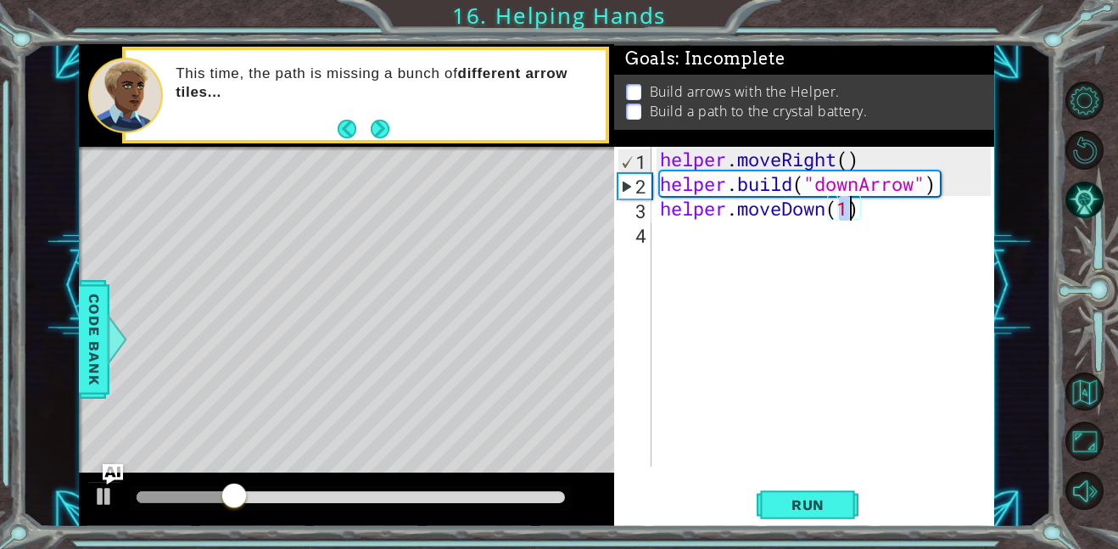
click at [690, 222] on div "helper . moveRight ( ) helper . build ( "downArrow" ) helper . moveDown ( 1 )" at bounding box center [827, 331] width 343 height 369
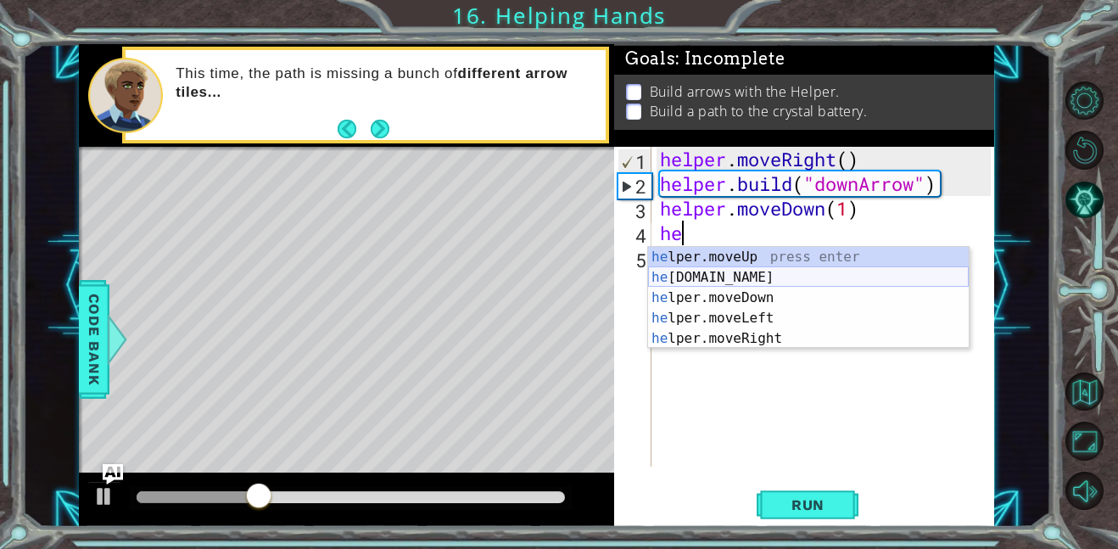
click at [744, 282] on div "he lper.moveUp press enter he [DOMAIN_NAME] press enter he lper.moveDown press …" at bounding box center [808, 318] width 321 height 142
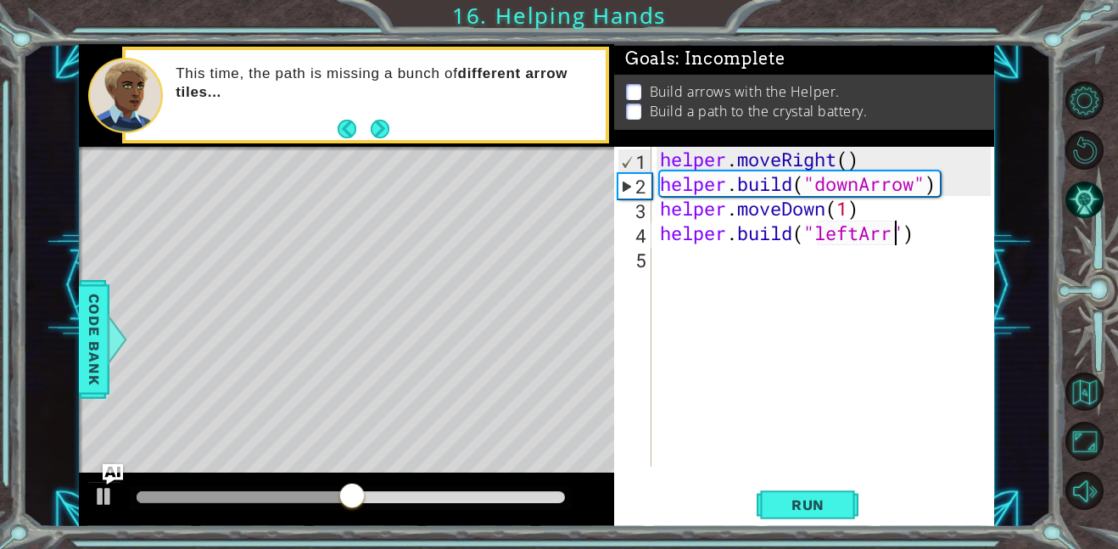
scroll to position [0, 11]
type textarea "[DOMAIN_NAME]("leftArrow")"
click at [809, 496] on span "Run" at bounding box center [807, 504] width 67 height 17
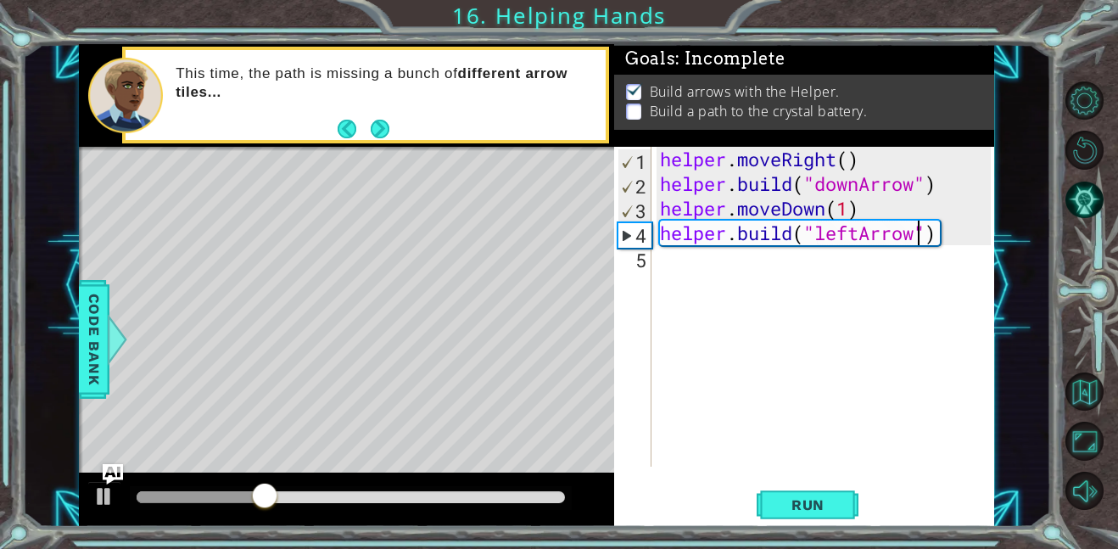
click at [706, 281] on div "helper . moveRight ( ) helper . build ( "downArrow" ) helper . moveDown ( 1 ) h…" at bounding box center [827, 331] width 343 height 369
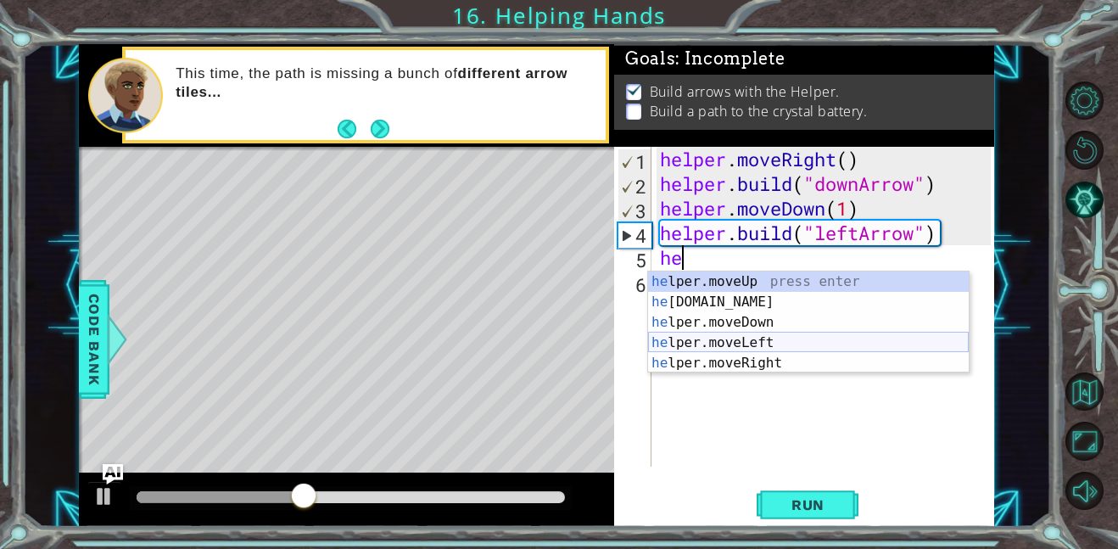
click at [757, 342] on div "he lper.moveUp press enter he [DOMAIN_NAME] press enter he lper.moveDown press …" at bounding box center [808, 342] width 321 height 142
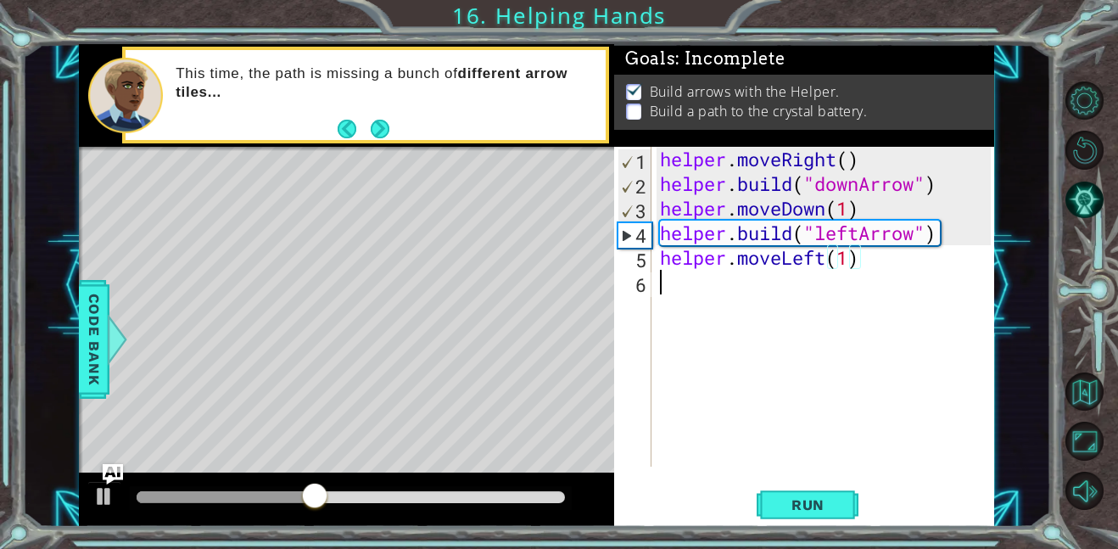
click at [702, 271] on div "helper . moveRight ( ) helper . build ( "downArrow" ) helper . moveDown ( 1 ) h…" at bounding box center [827, 331] width 343 height 369
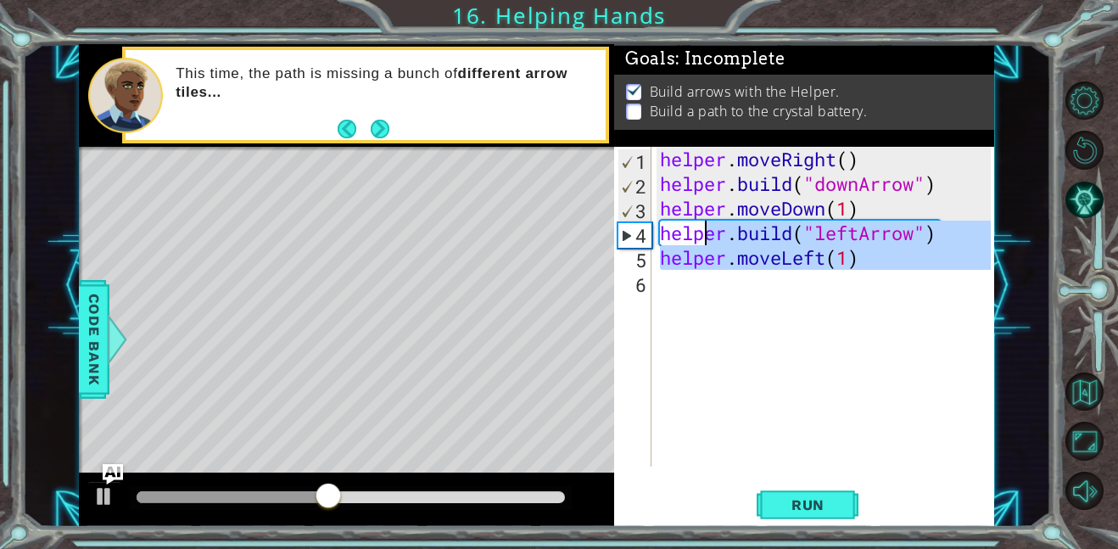
type textarea "[DOMAIN_NAME]("leftArrow") helper.moveLeft(1)"
click at [693, 278] on div "helper . moveRight ( ) helper . build ( "downArrow" ) helper . moveDown ( 1 ) h…" at bounding box center [823, 307] width 334 height 320
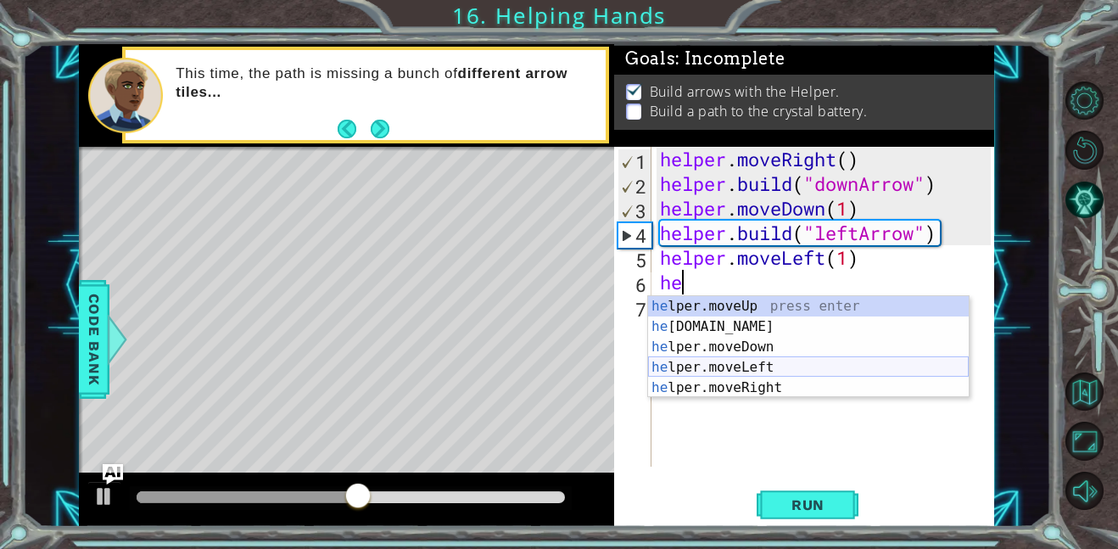
click at [744, 358] on div "he lper.moveUp press enter he [DOMAIN_NAME] press enter he lper.moveDown press …" at bounding box center [808, 367] width 321 height 142
type textarea "helper.moveLeft(1)"
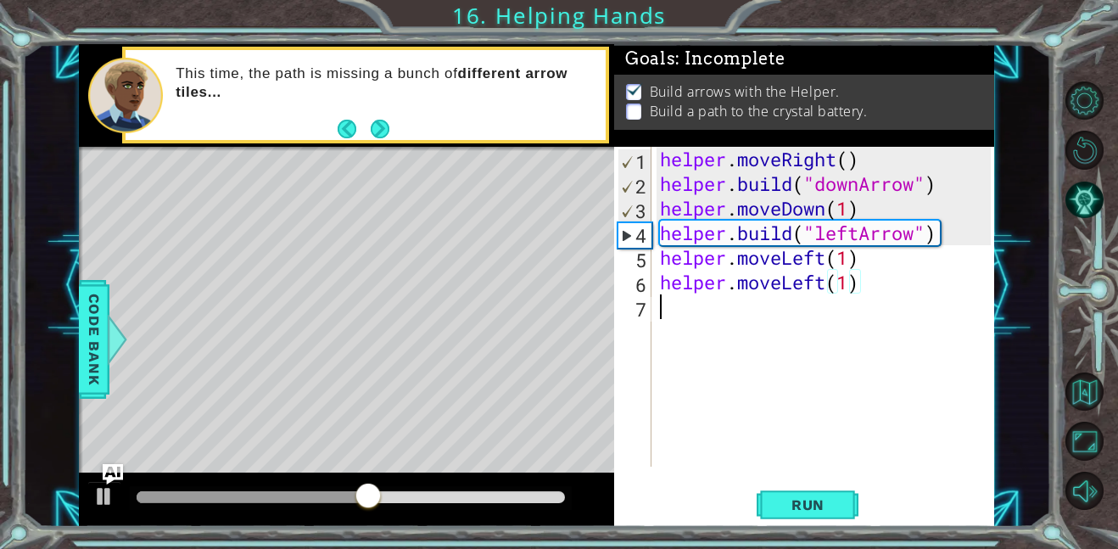
click at [696, 312] on div "helper . moveRight ( ) helper . build ( "downArrow" ) helper . moveDown ( 1 ) h…" at bounding box center [827, 331] width 343 height 369
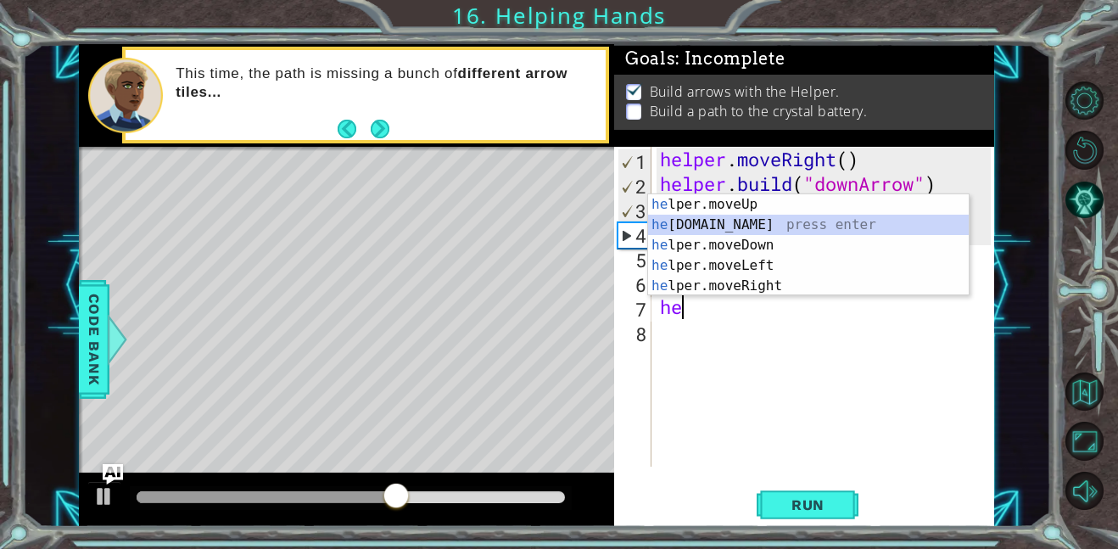
click at [723, 228] on div "he lper.moveUp press enter he [DOMAIN_NAME] press enter he lper.moveDown press …" at bounding box center [808, 265] width 321 height 142
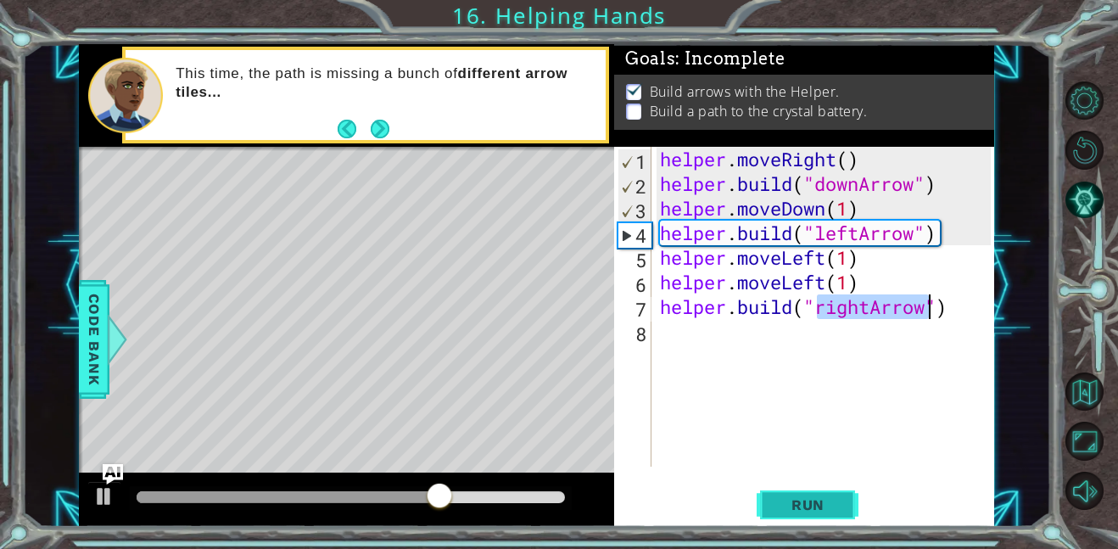
type textarea "[DOMAIN_NAME]("rightArrow")"
click at [821, 501] on span "Run" at bounding box center [807, 504] width 67 height 17
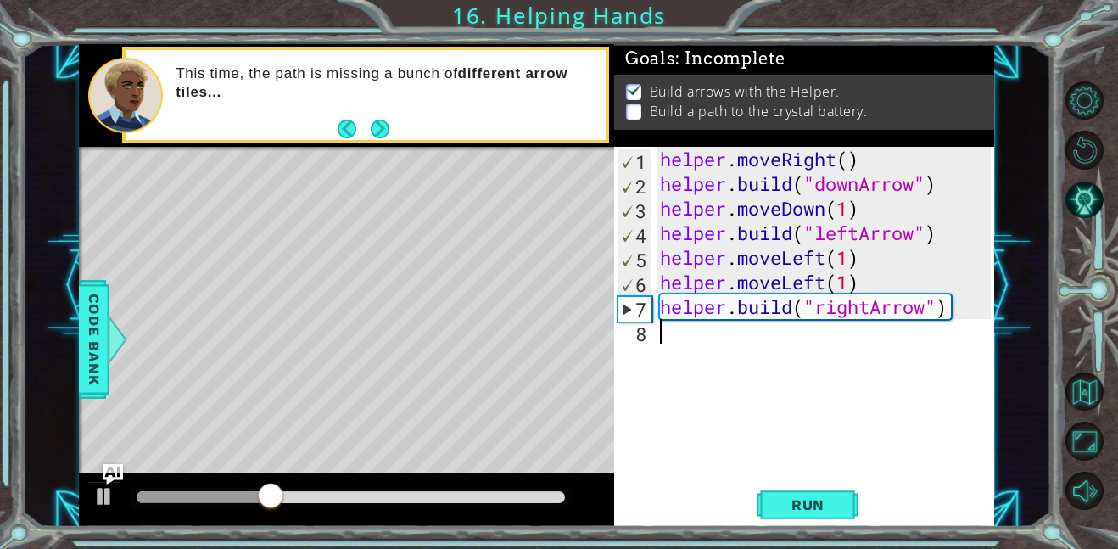
click at [746, 360] on div "helper . moveRight ( ) helper . build ( "downArrow" ) helper . moveDown ( 1 ) h…" at bounding box center [827, 331] width 343 height 369
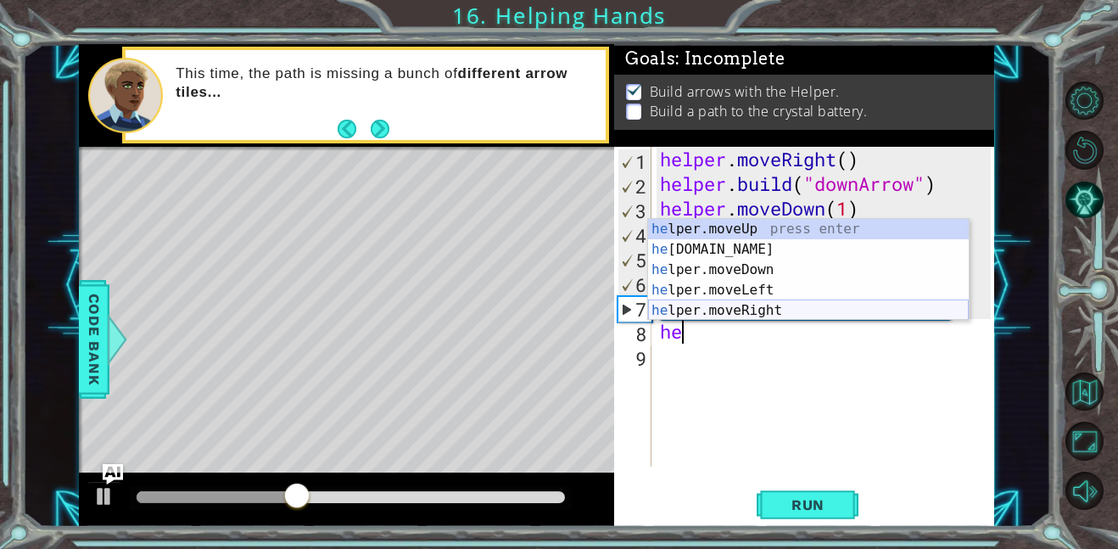
click at [758, 308] on div "he lper.moveUp press enter he [DOMAIN_NAME] press enter he lper.moveDown press …" at bounding box center [808, 290] width 321 height 142
type textarea "helper.moveRight(1)"
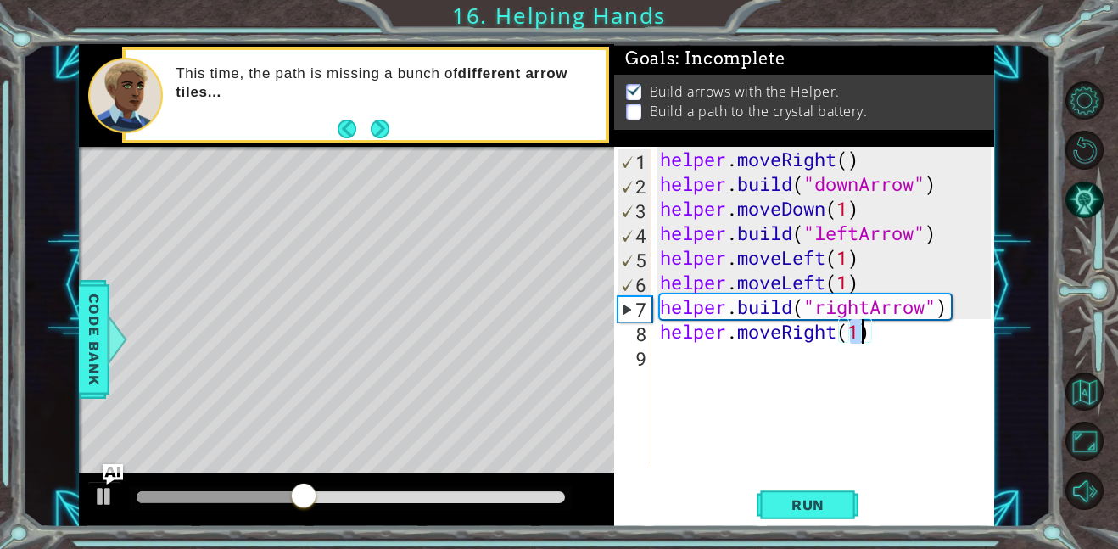
click at [706, 363] on div "helper . moveRight ( ) helper . build ( "downArrow" ) helper . moveDown ( 1 ) h…" at bounding box center [827, 331] width 343 height 369
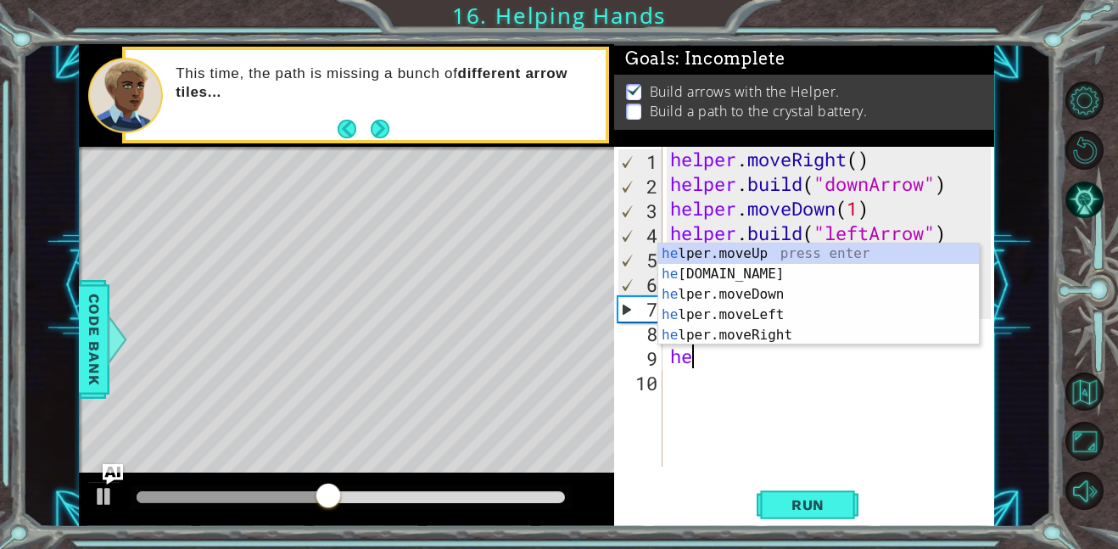
type textarea "h"
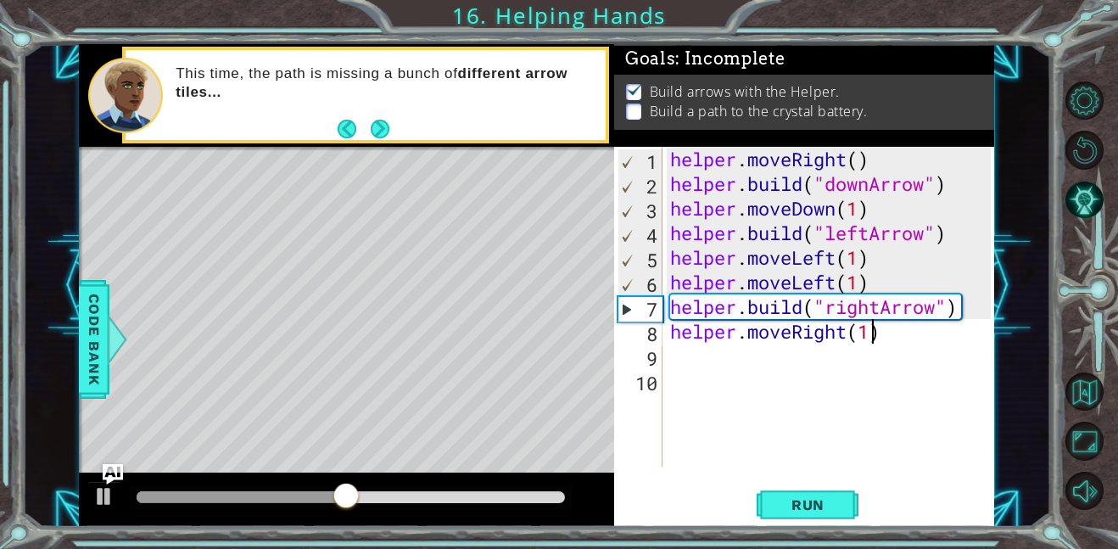
click at [873, 331] on div "helper . moveRight ( ) helper . build ( "downArrow" ) helper . moveDown ( 1 ) h…" at bounding box center [833, 331] width 332 height 369
type textarea "helper.moveRight(4)"
click at [818, 511] on span "Run" at bounding box center [807, 504] width 67 height 17
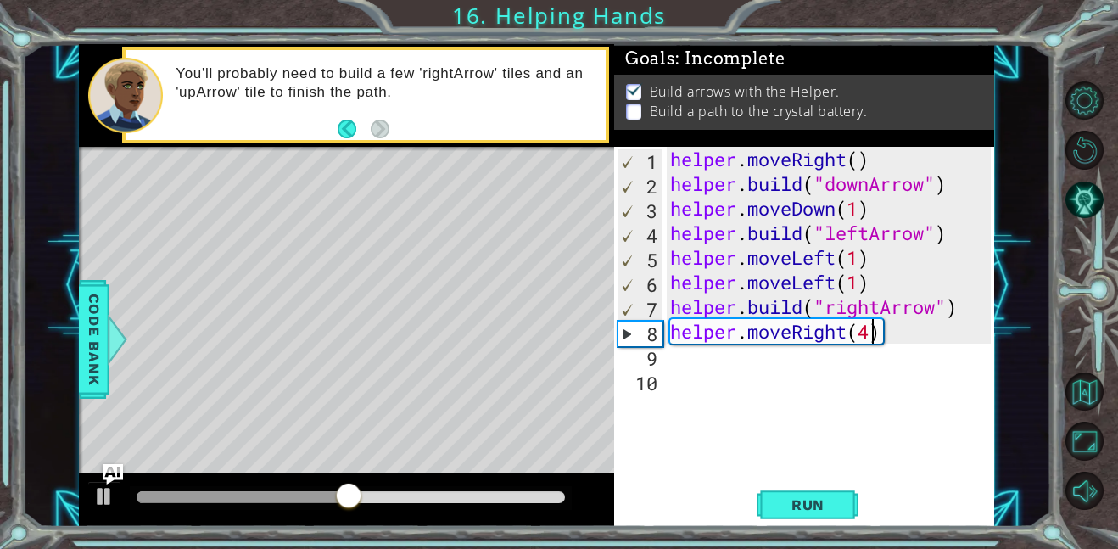
click at [739, 382] on div "helper . moveRight ( ) helper . build ( "downArrow" ) helper . moveDown ( 1 ) h…" at bounding box center [833, 331] width 332 height 369
click at [729, 365] on div "helper . moveRight ( ) helper . build ( "downArrow" ) helper . moveDown ( 1 ) h…" at bounding box center [833, 331] width 332 height 369
click at [907, 349] on div "helper . moveRight ( ) helper . build ( "downArrow" ) helper . moveDown ( 1 ) h…" at bounding box center [833, 331] width 332 height 369
click at [895, 338] on div "helper . moveRight ( ) helper . build ( "downArrow" ) helper . moveDown ( 1 ) h…" at bounding box center [833, 331] width 332 height 369
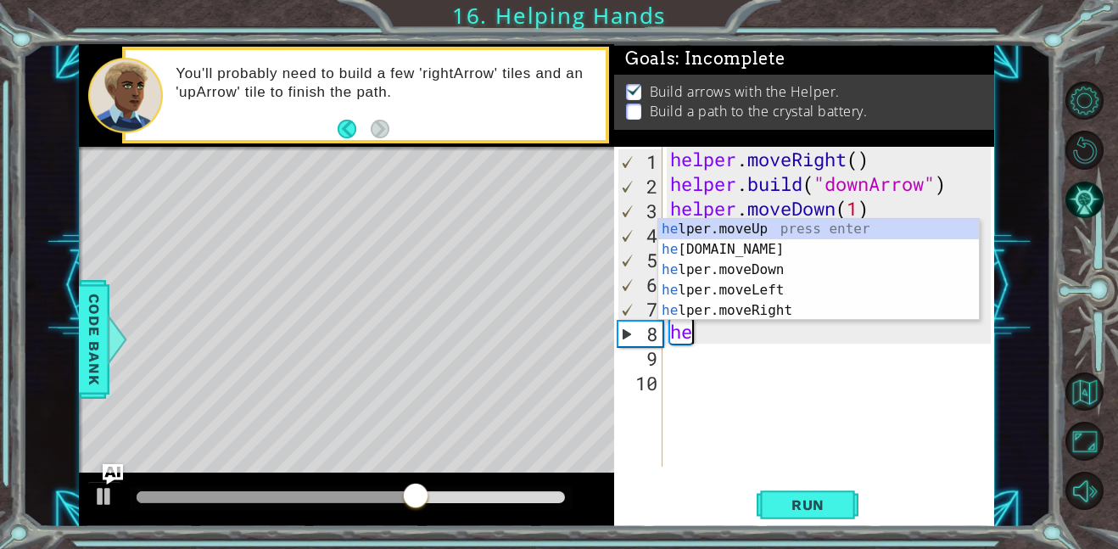
type textarea "h"
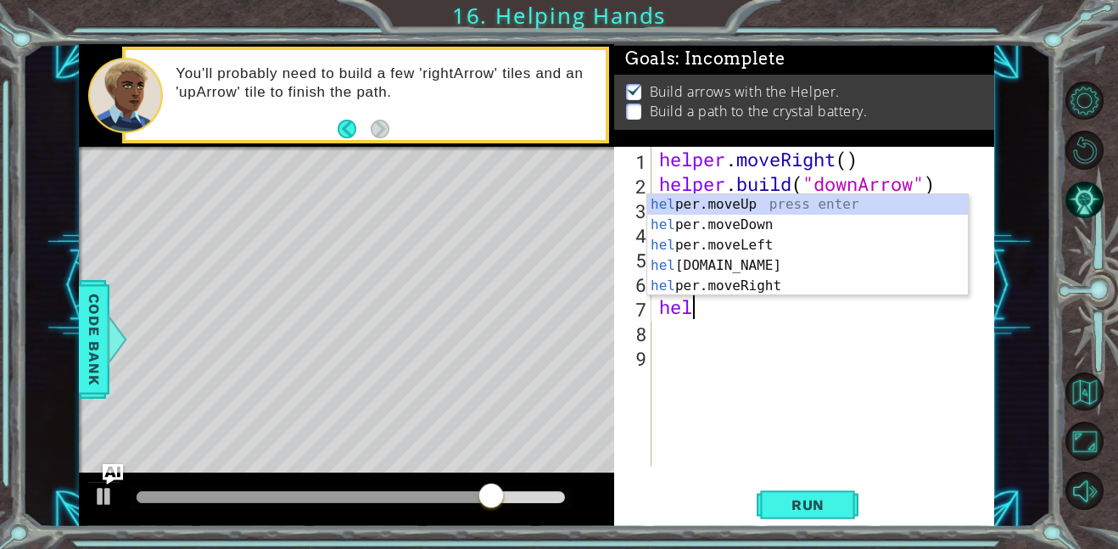
type textarea "h"
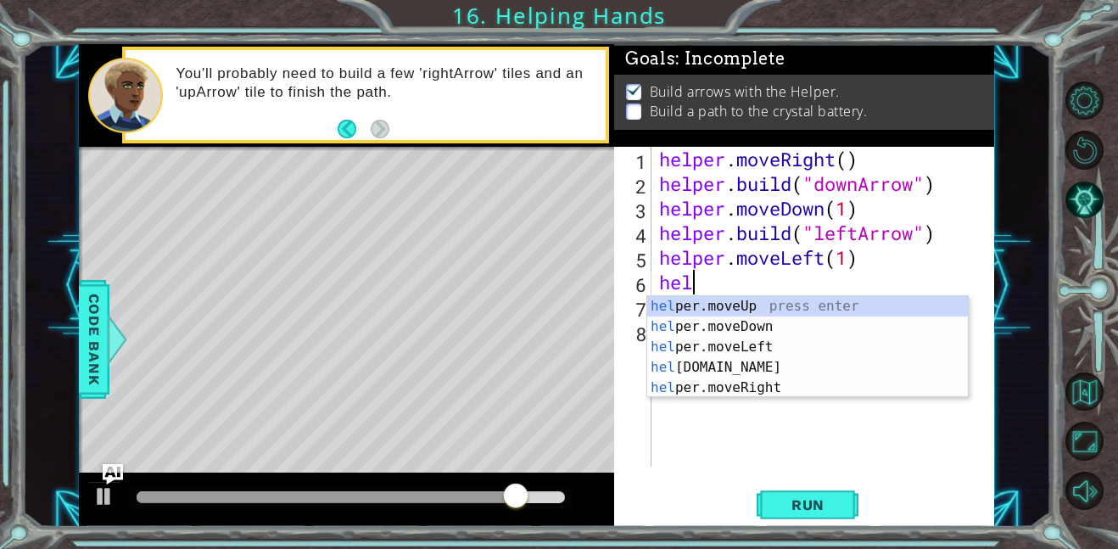
type textarea "h"
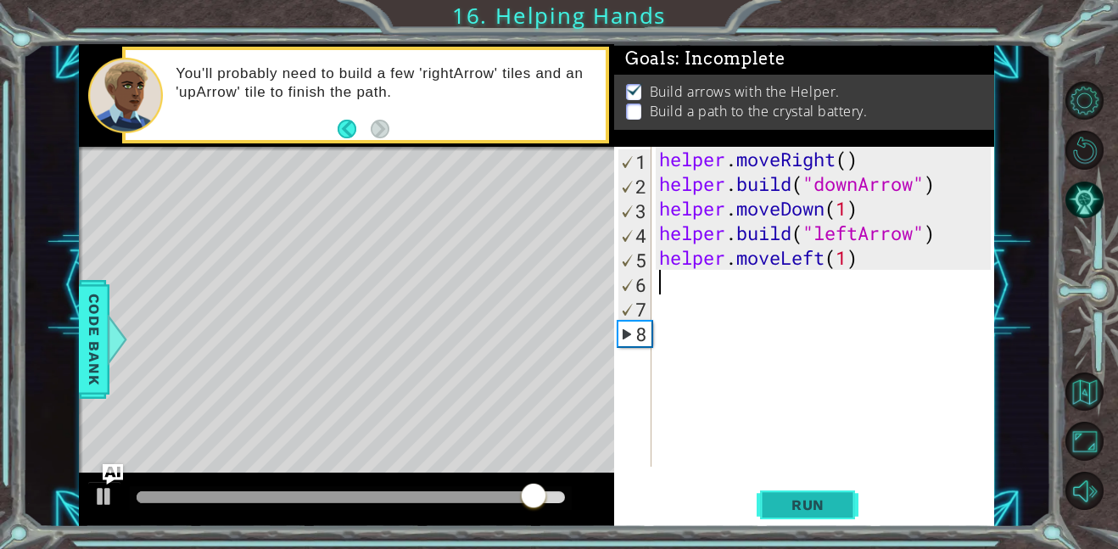
click at [765, 517] on button "Run" at bounding box center [807, 504] width 102 height 38
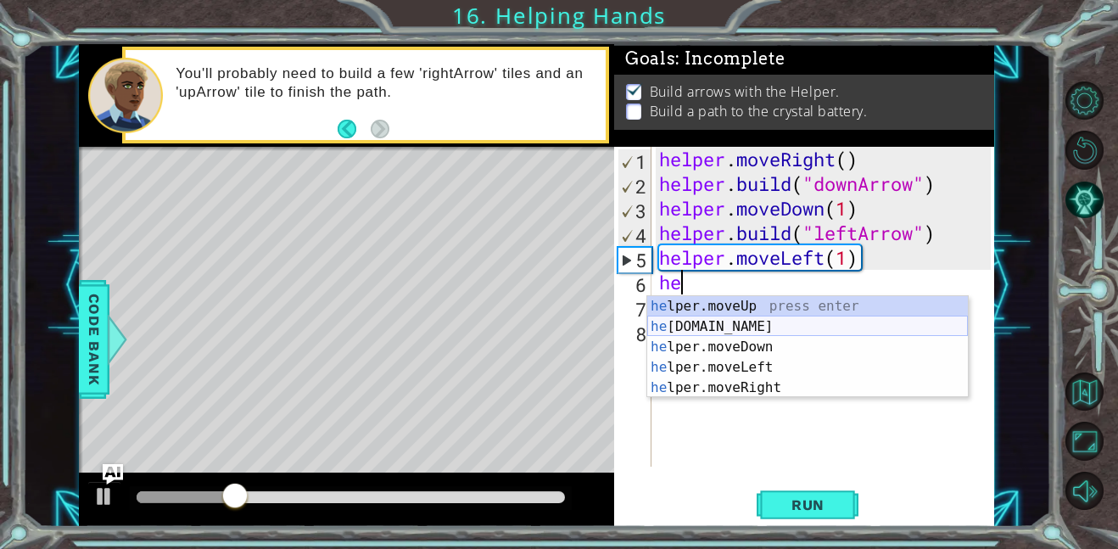
click at [763, 325] on div "he lper.moveUp press enter he [DOMAIN_NAME] press enter he lper.moveDown press …" at bounding box center [807, 367] width 321 height 142
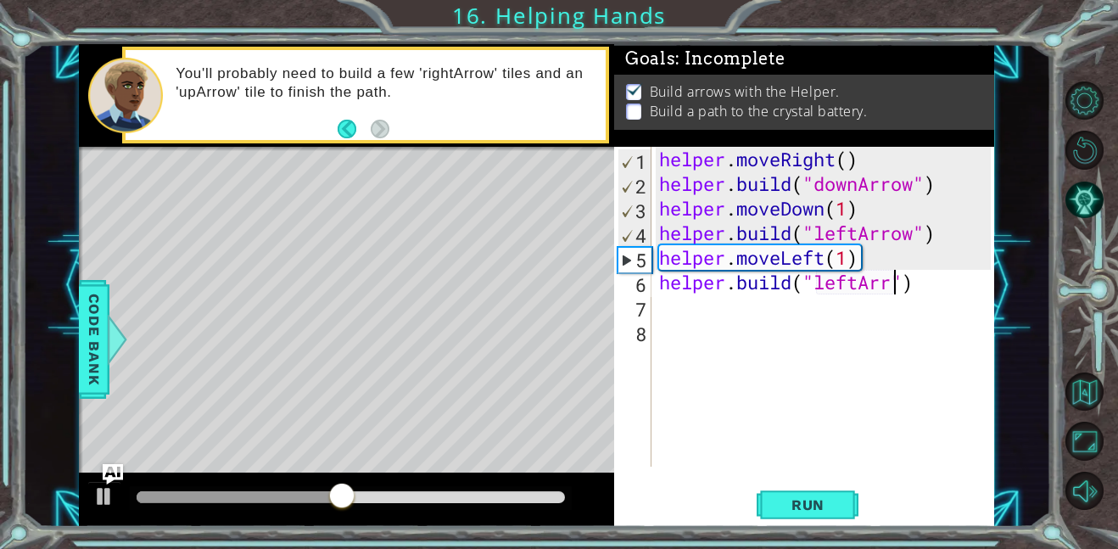
scroll to position [0, 11]
type textarea "[DOMAIN_NAME]("leftArrow")"
click at [697, 309] on div "helper . moveRight ( ) helper . build ( "downArrow" ) helper . moveDown ( 1 ) h…" at bounding box center [826, 331] width 343 height 369
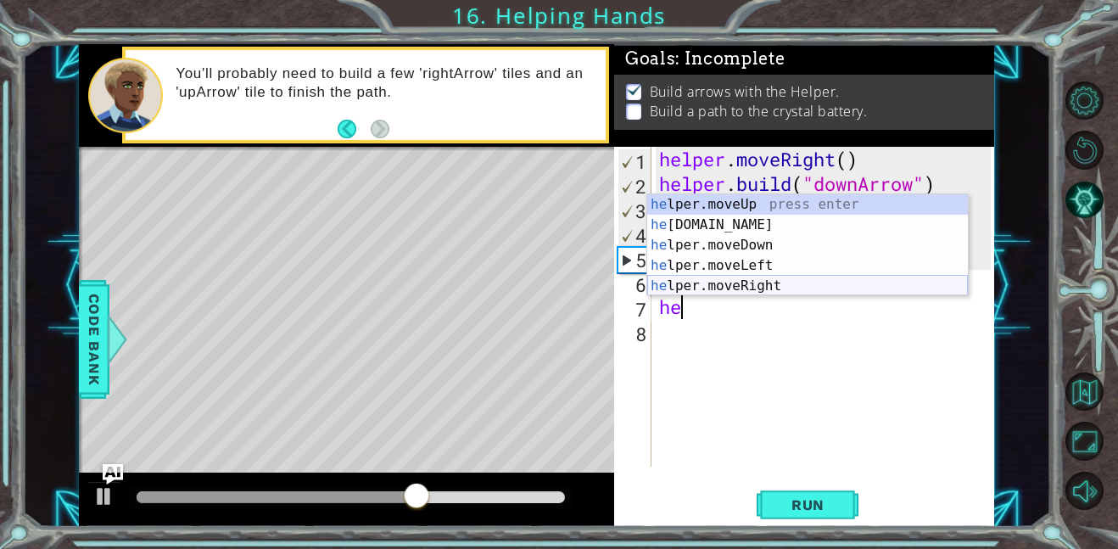
click at [734, 277] on div "he lper.moveUp press enter he [DOMAIN_NAME] press enter he lper.moveDown press …" at bounding box center [807, 265] width 321 height 142
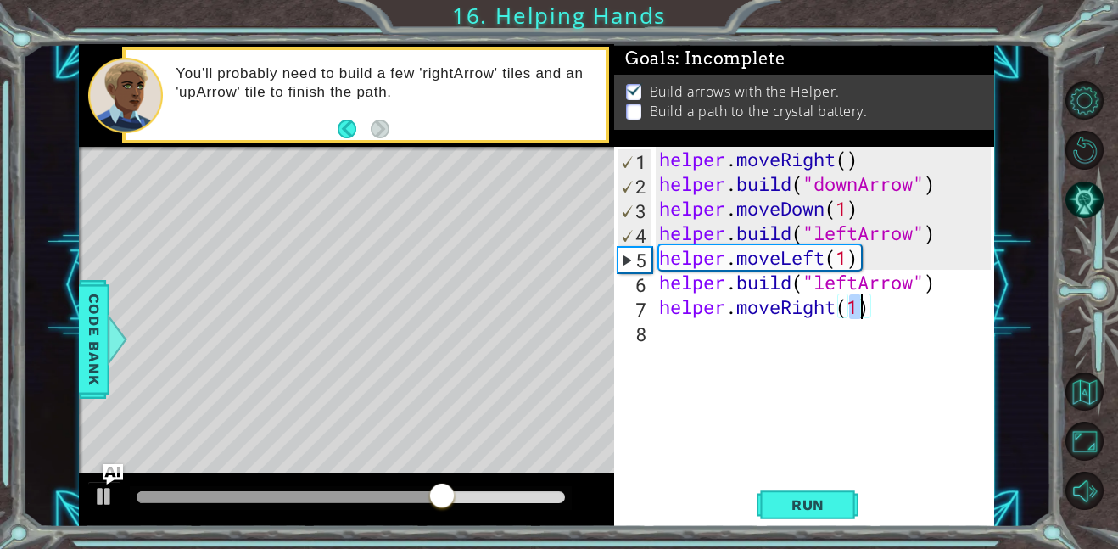
click at [884, 306] on div "helper . moveRight ( ) helper . build ( "downArrow" ) helper . moveDown ( 1 ) h…" at bounding box center [826, 331] width 343 height 369
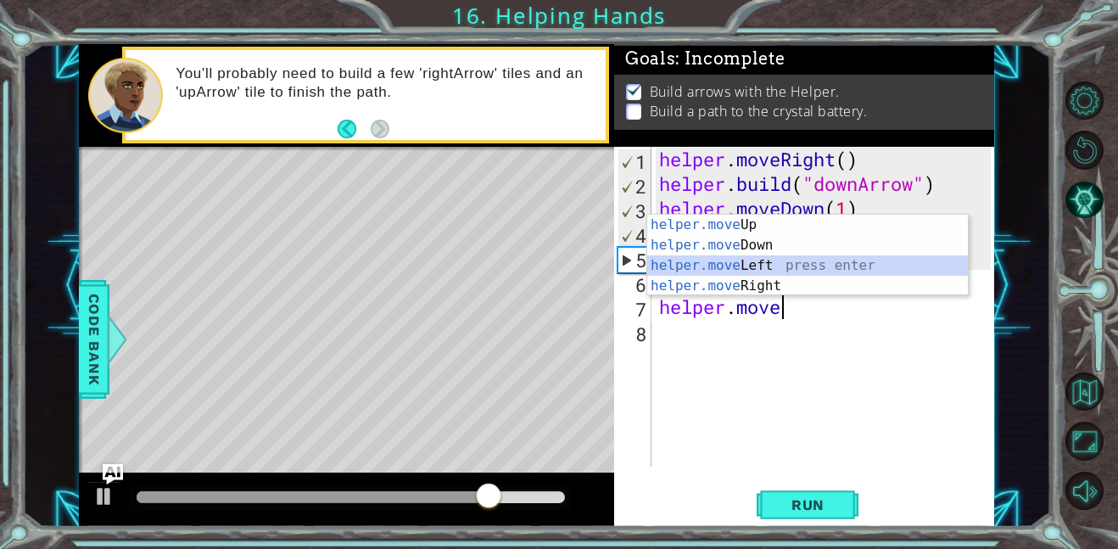
click at [826, 267] on div "helper.move Up press enter helper.move Down press enter helper.move Left press …" at bounding box center [807, 276] width 321 height 122
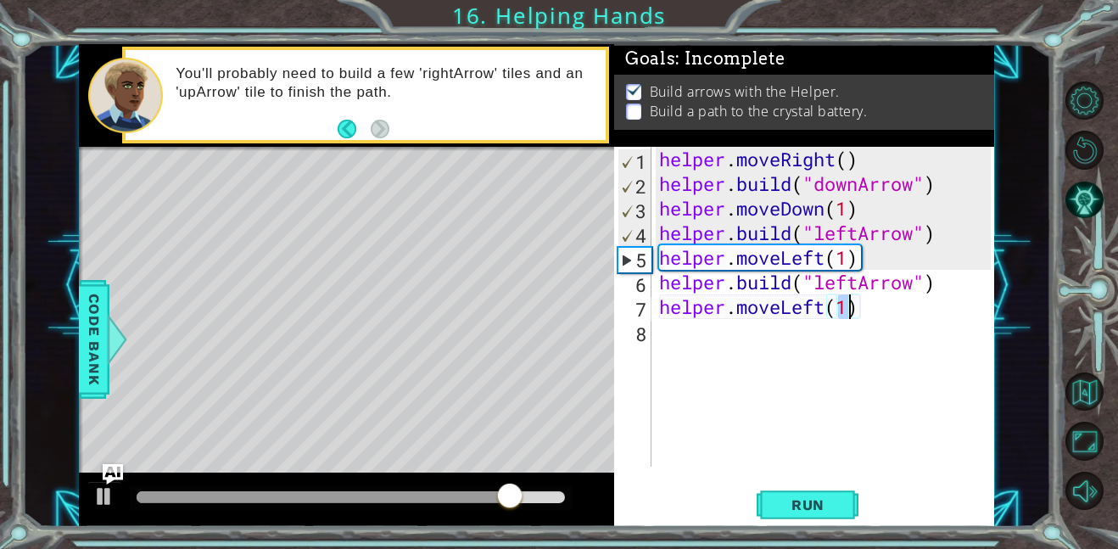
click at [890, 310] on div "helper . moveRight ( ) helper . build ( "downArrow" ) helper . moveDown ( 1 ) h…" at bounding box center [826, 331] width 343 height 369
type textarea "helper.moveLeft(1)"
click at [803, 501] on span "Run" at bounding box center [807, 504] width 67 height 17
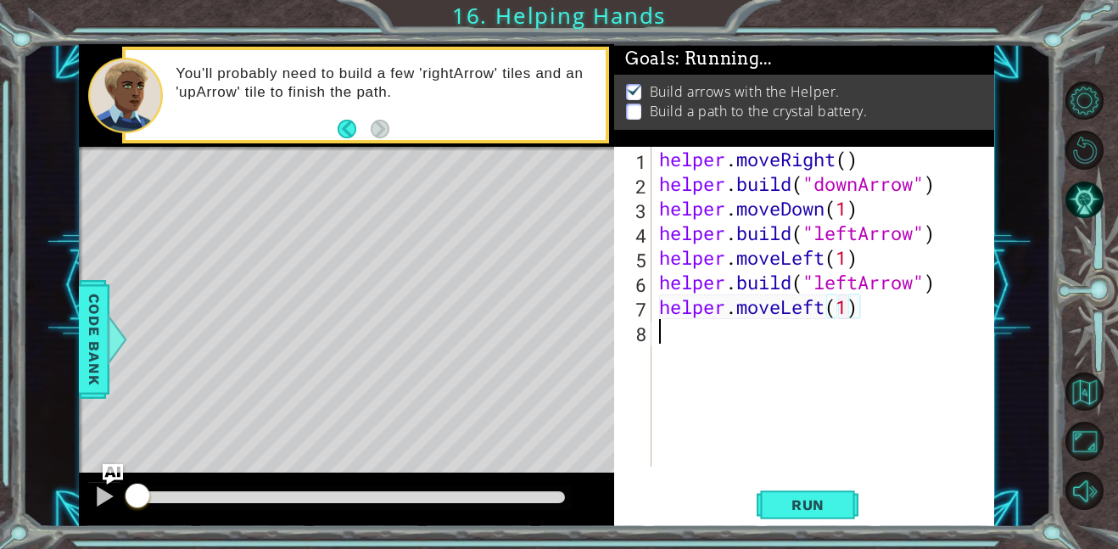
click at [741, 346] on div "helper . moveRight ( ) helper . build ( "downArrow" ) helper . moveDown ( 1 ) h…" at bounding box center [826, 331] width 343 height 369
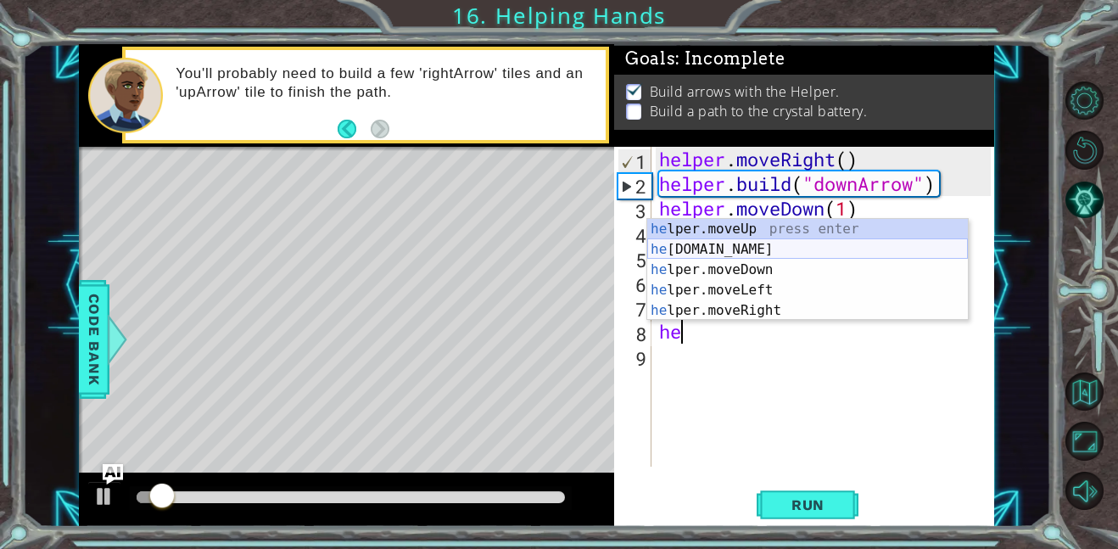
click at [772, 247] on div "he lper.moveUp press enter he [DOMAIN_NAME] press enter he lper.moveDown press …" at bounding box center [807, 290] width 321 height 142
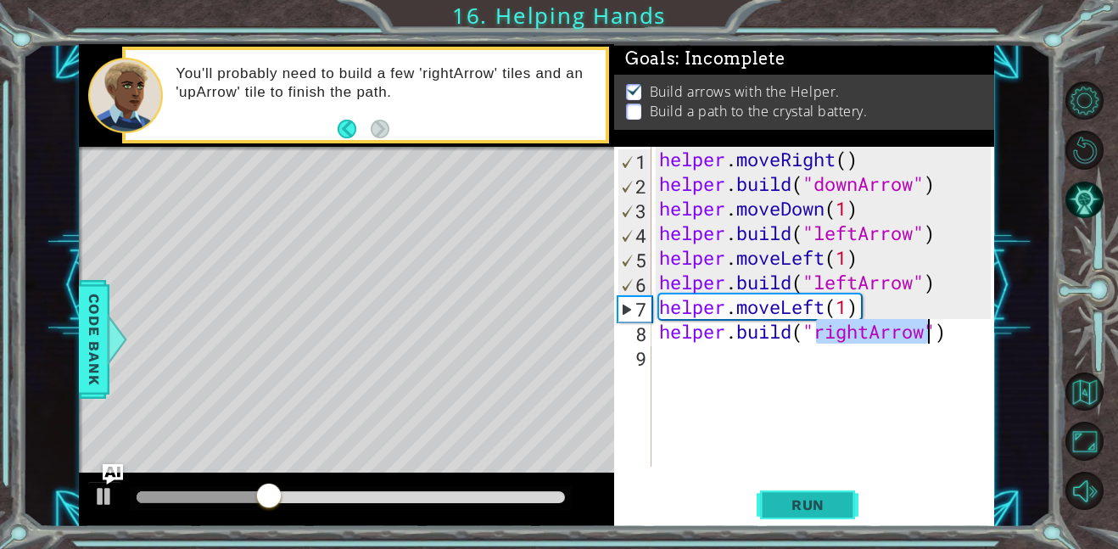
type textarea "[DOMAIN_NAME]("rightArrow")"
click at [795, 511] on span "Run" at bounding box center [807, 504] width 67 height 17
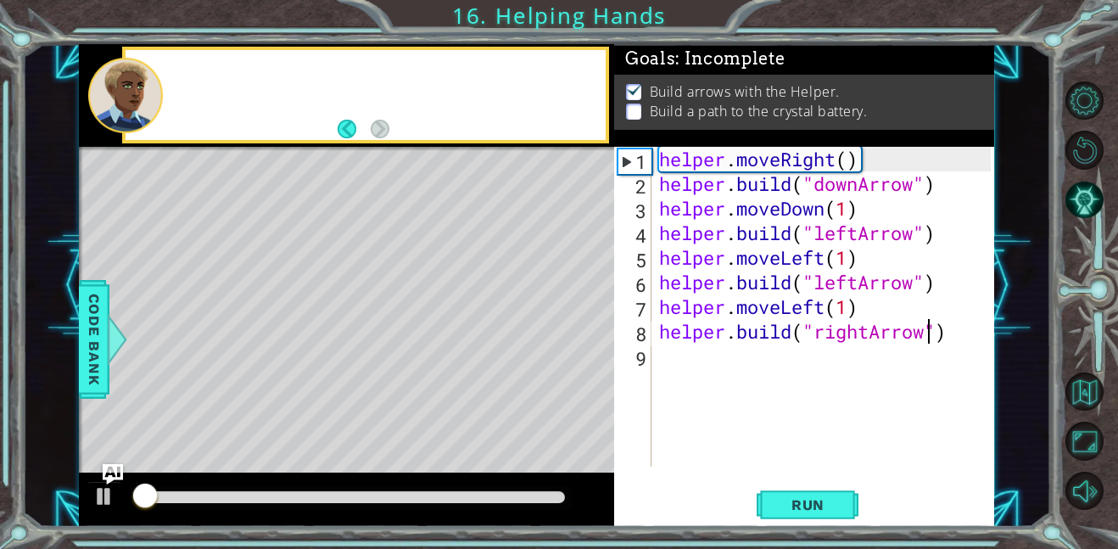
click at [727, 358] on div "helper . moveRight ( ) helper . build ( "downArrow" ) helper . moveDown ( 1 ) h…" at bounding box center [826, 331] width 343 height 369
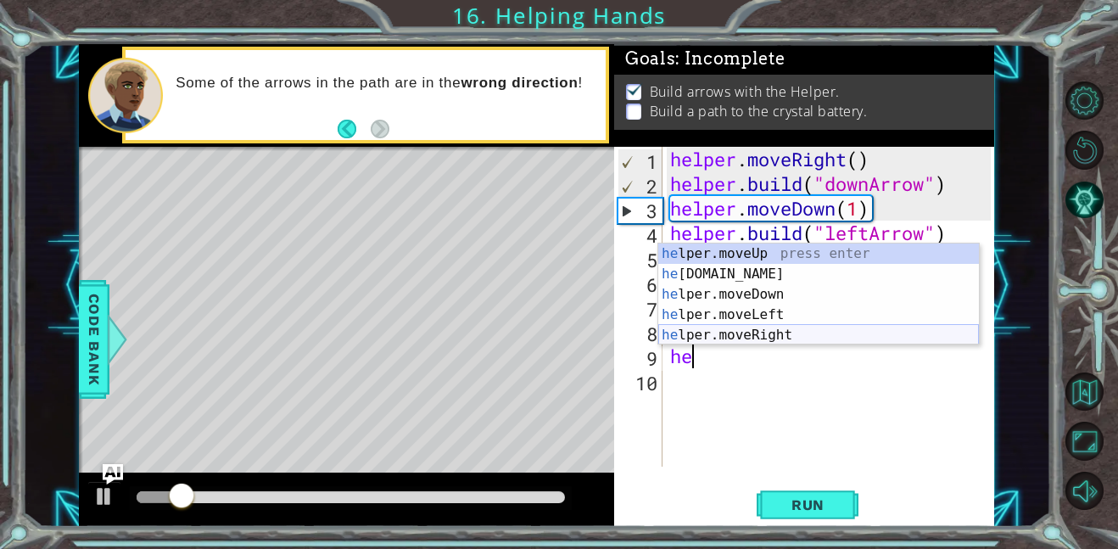
click at [797, 336] on div "he lper.moveUp press enter he [DOMAIN_NAME] press enter he lper.moveDown press …" at bounding box center [818, 314] width 321 height 142
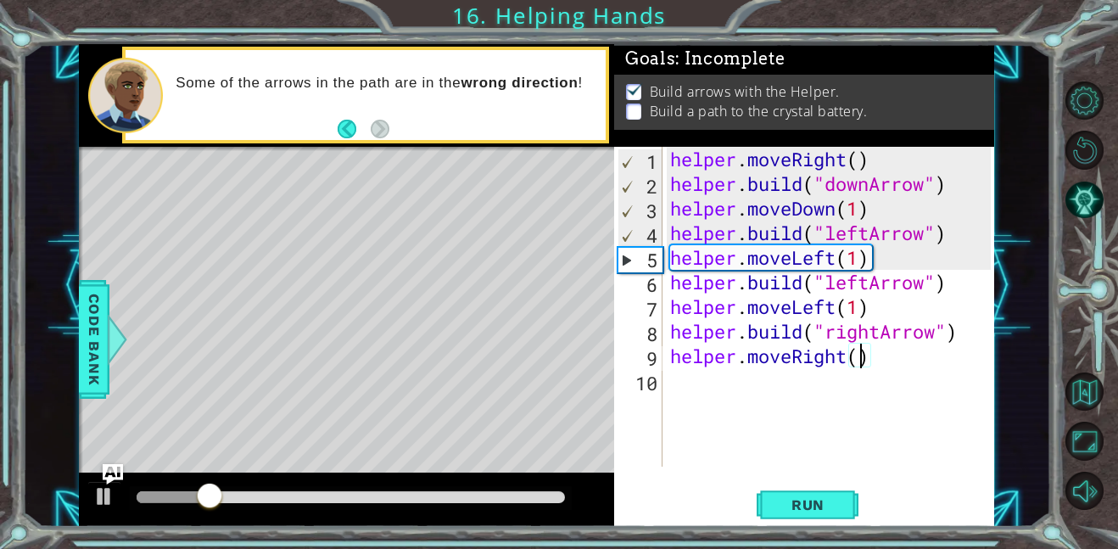
scroll to position [0, 8]
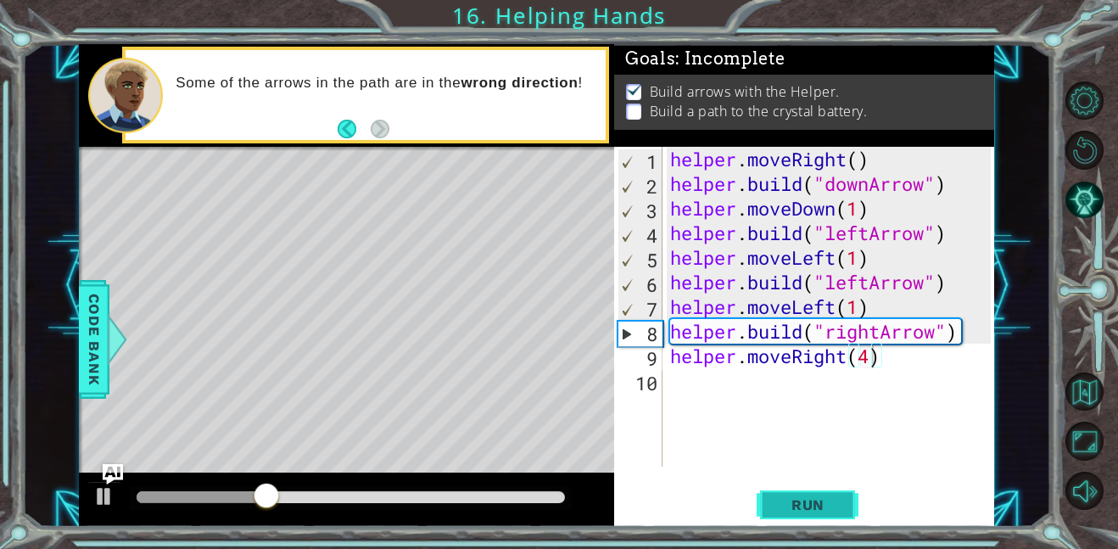
click at [789, 503] on span "Run" at bounding box center [807, 504] width 67 height 17
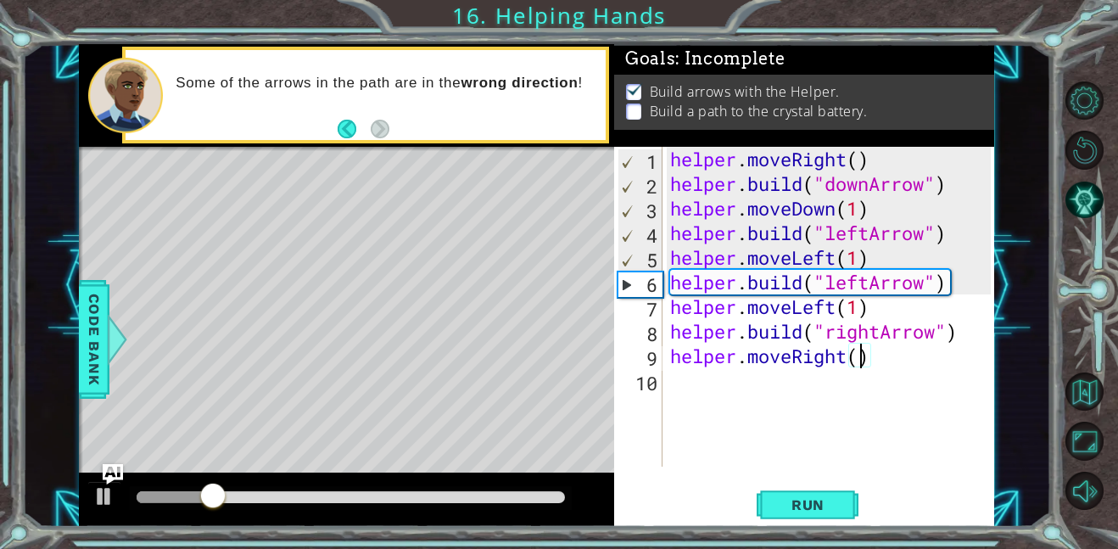
type textarea "helper.moveRight(3)"
click at [793, 377] on div "helper . moveRight ( ) helper . build ( "downArrow" ) helper . moveDown ( 1 ) h…" at bounding box center [833, 331] width 332 height 369
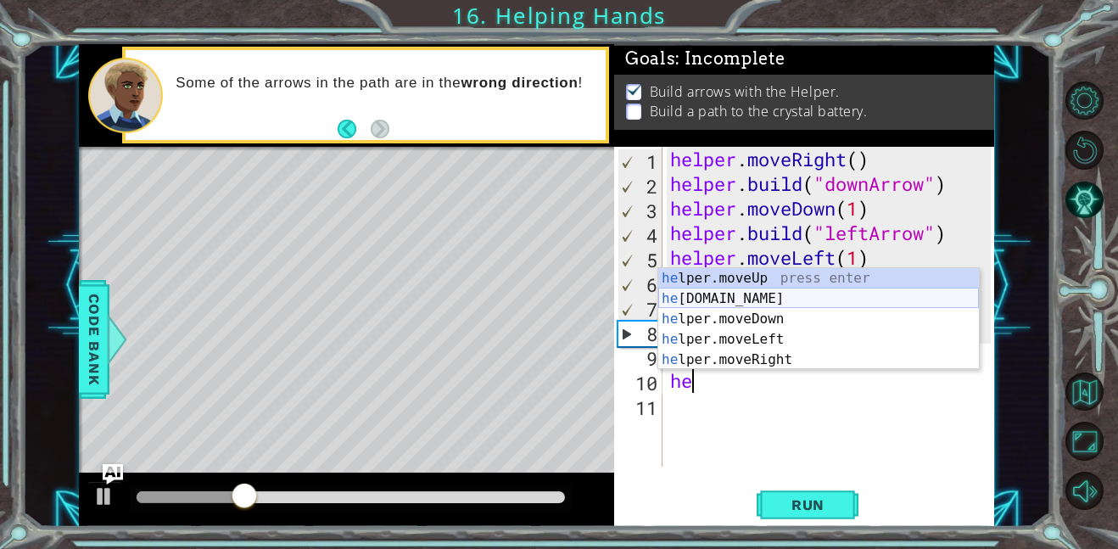
click at [779, 298] on div "he lper.moveUp press enter he [DOMAIN_NAME] press enter he lper.moveDown press …" at bounding box center [818, 339] width 321 height 142
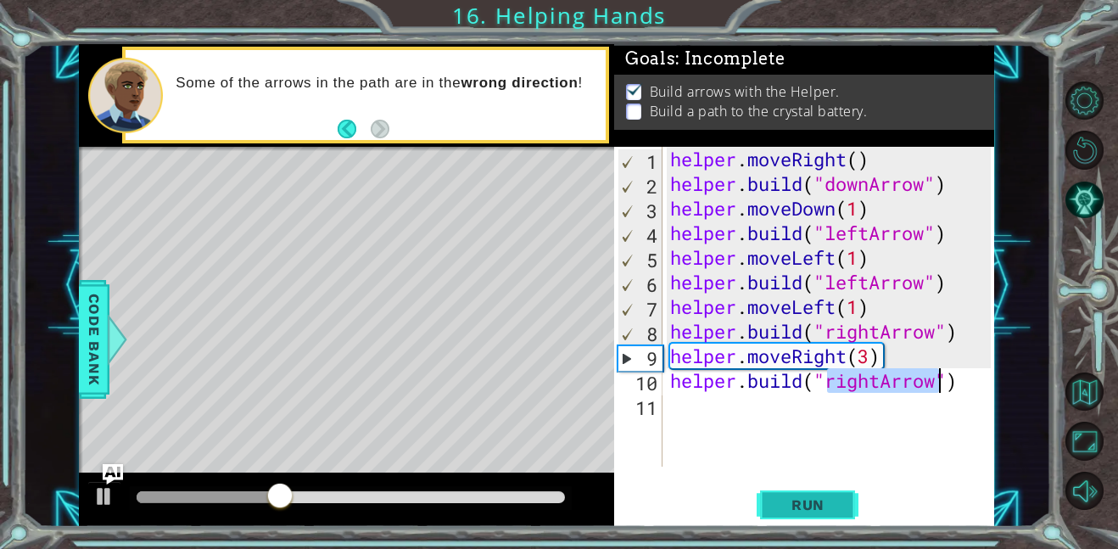
type textarea "[DOMAIN_NAME]("rightArrow")"
click at [774, 508] on span "Run" at bounding box center [807, 504] width 67 height 17
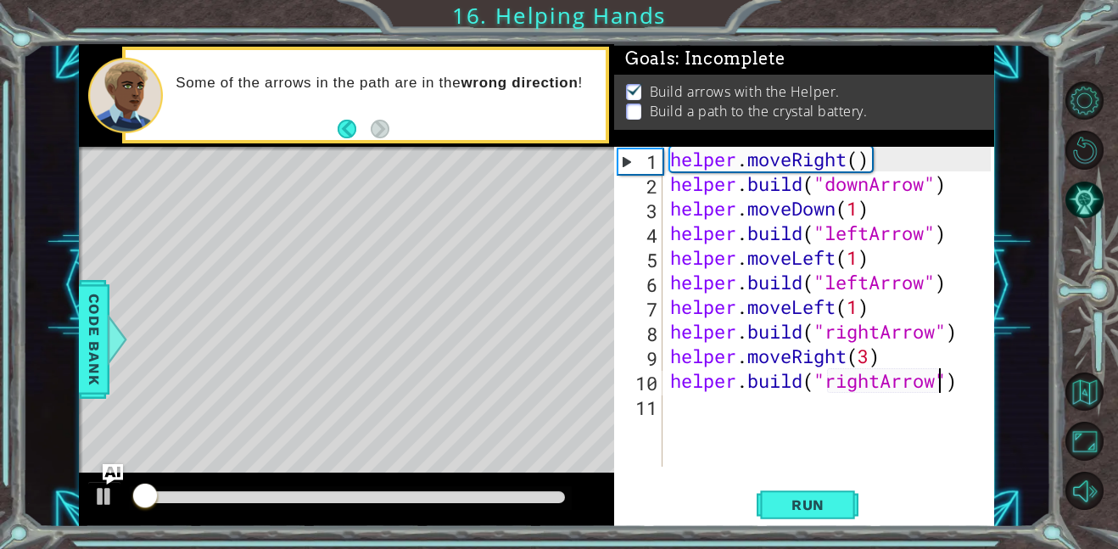
click at [677, 404] on div "helper . moveRight ( ) helper . build ( "downArrow" ) helper . moveDown ( 1 ) h…" at bounding box center [833, 331] width 332 height 369
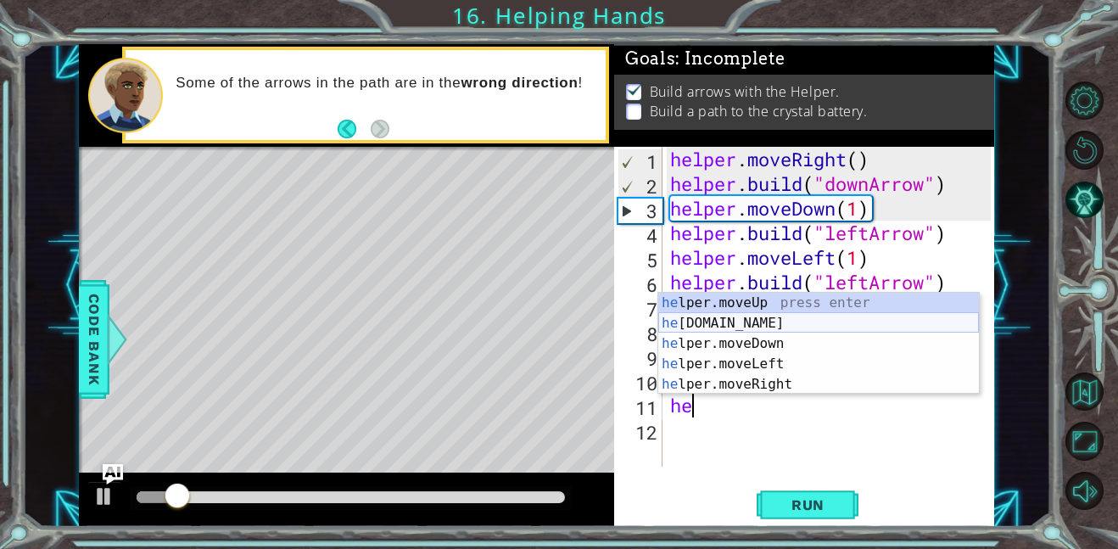
click at [746, 316] on div "he lper.moveUp press enter he [DOMAIN_NAME] press enter he lper.moveDown press …" at bounding box center [818, 364] width 321 height 142
type textarea "[DOMAIN_NAME]("rightArrow")"
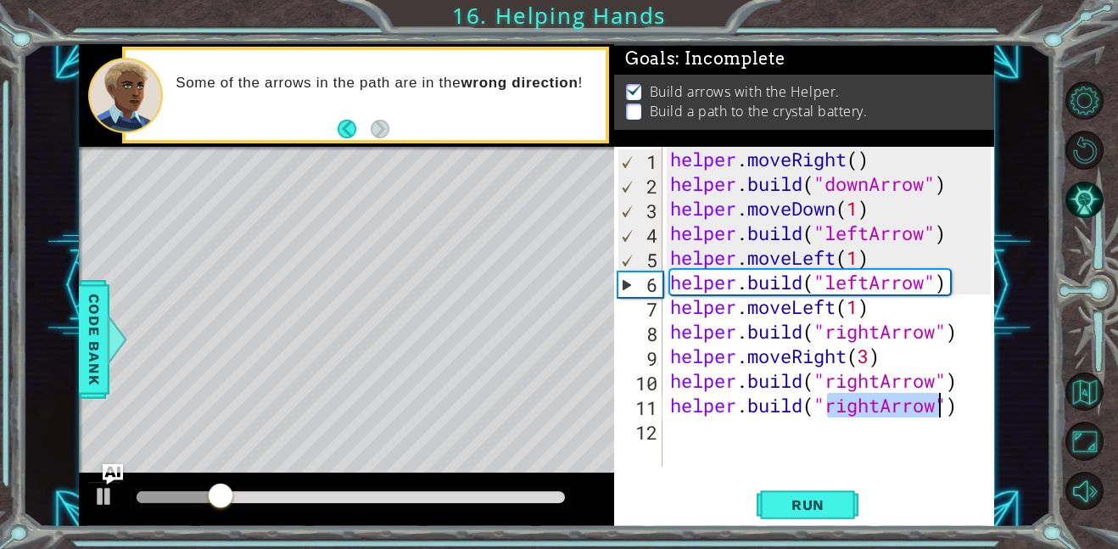
click at [977, 426] on div "helper . moveRight ( ) helper . build ( "downArrow" ) helper . moveDown ( 1 ) h…" at bounding box center [833, 331] width 332 height 369
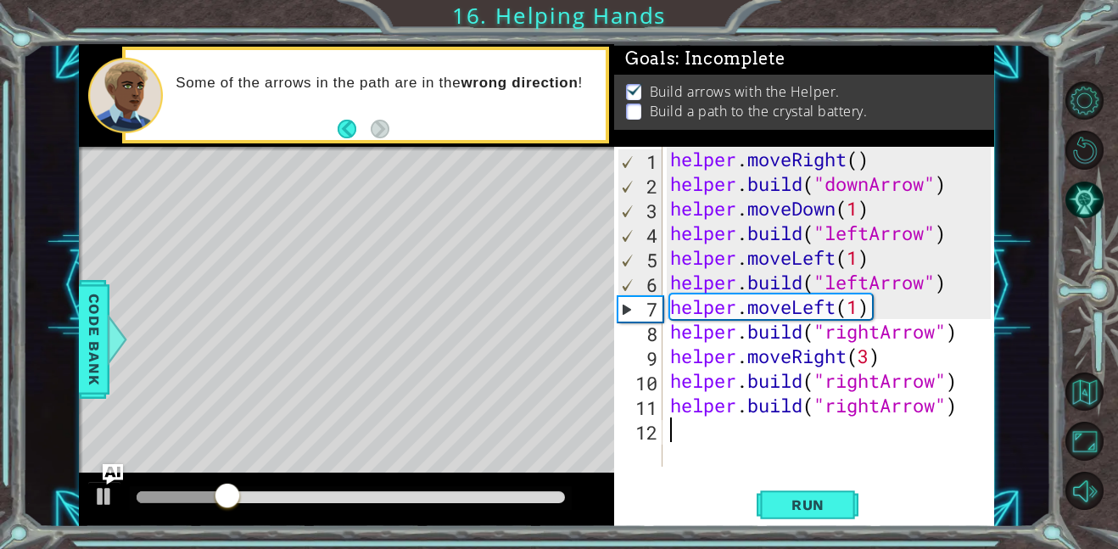
click at [960, 394] on div "helper . moveRight ( ) helper . build ( "downArrow" ) helper . moveDown ( 1 ) h…" at bounding box center [833, 331] width 332 height 369
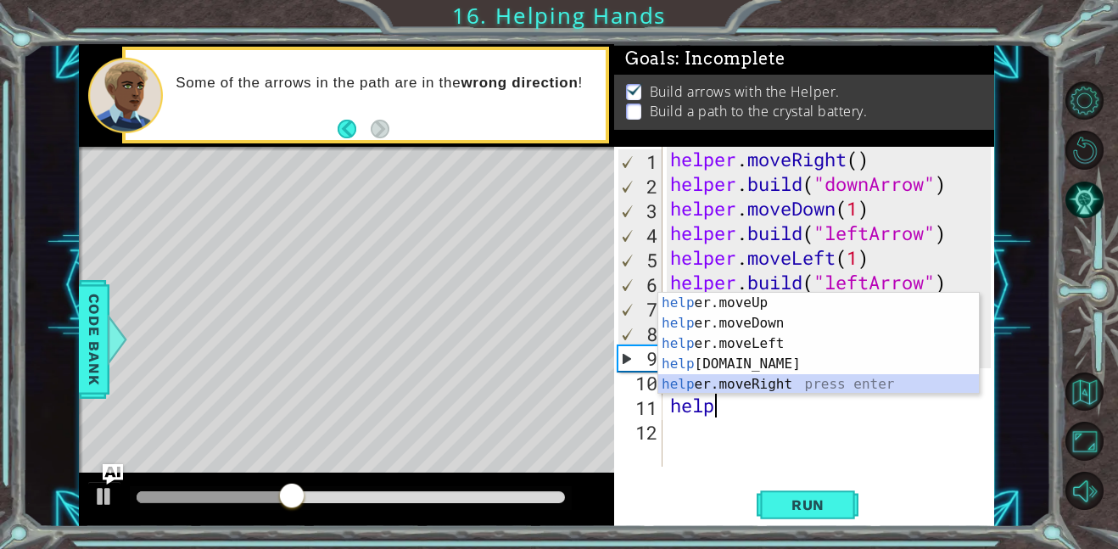
click at [826, 383] on div "help er.moveUp press enter help er.moveDown press enter help er.moveLeft press …" at bounding box center [818, 364] width 321 height 142
type textarea "helper.moveRight(1)"
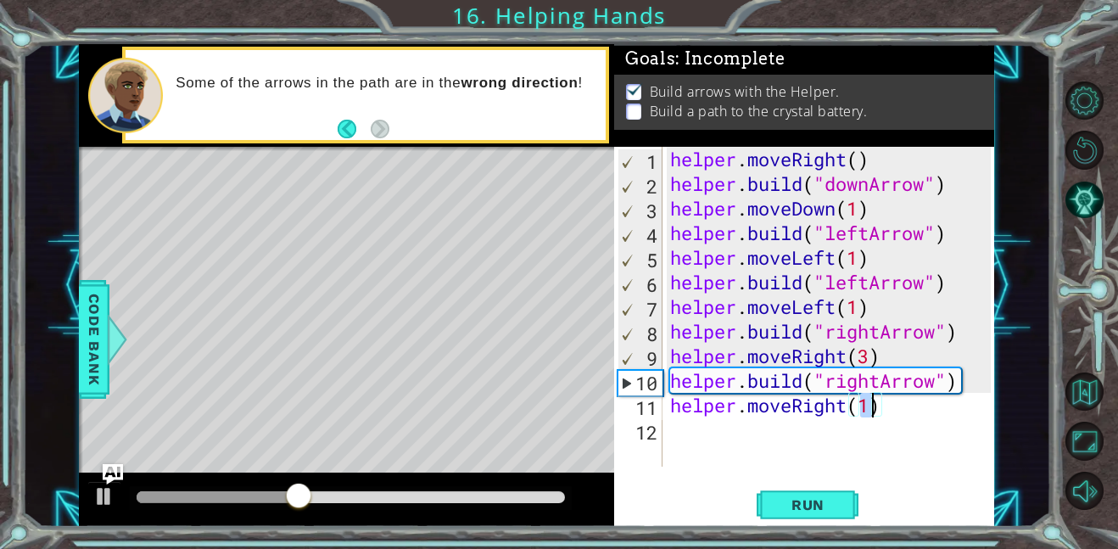
click at [711, 436] on div "helper . moveRight ( ) helper . build ( "downArrow" ) helper . moveDown ( 1 ) h…" at bounding box center [833, 331] width 332 height 369
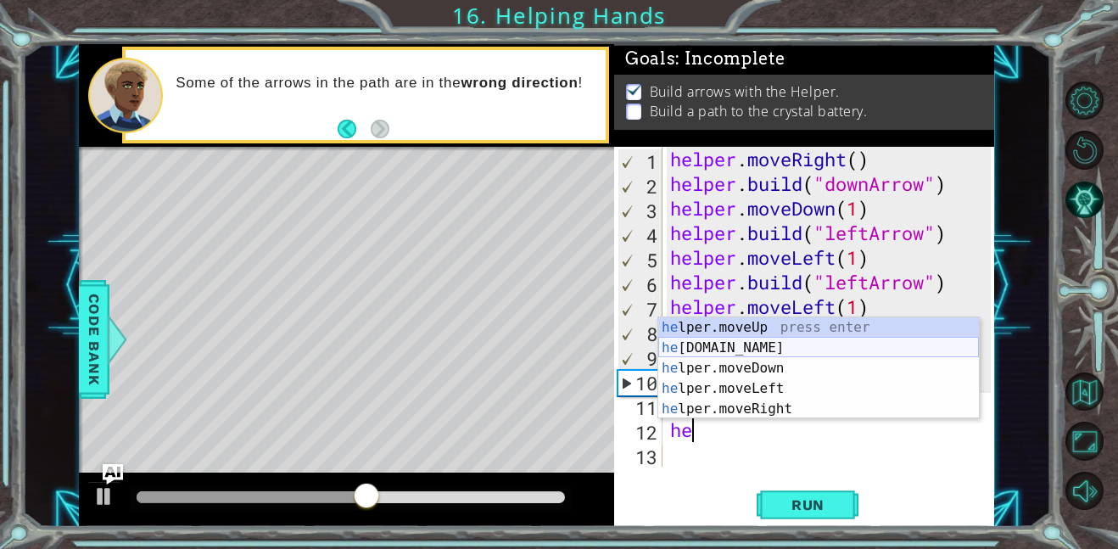
click at [746, 348] on div "he lper.moveUp press enter he [DOMAIN_NAME] press enter he lper.moveDown press …" at bounding box center [818, 388] width 321 height 142
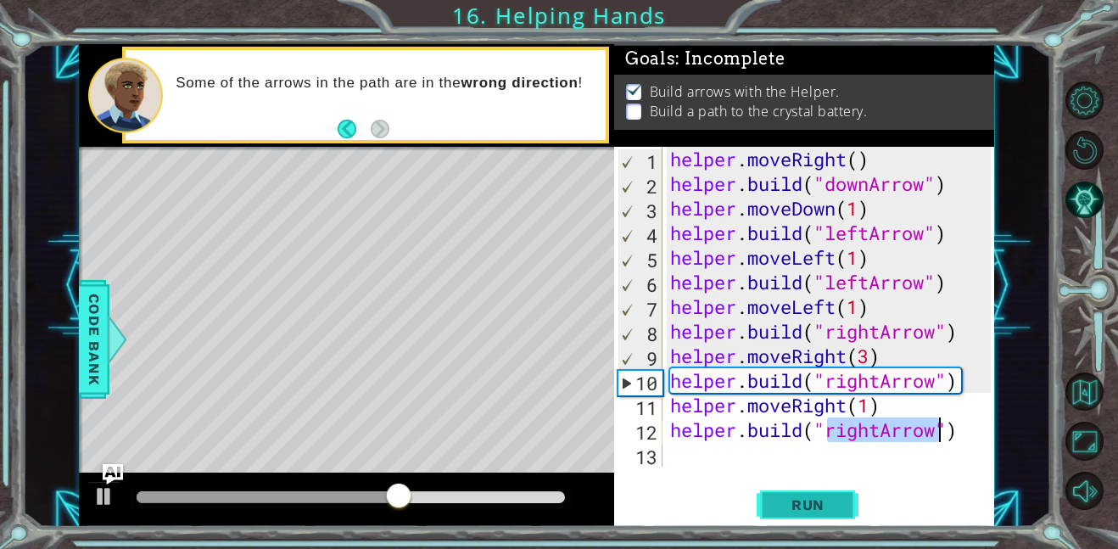
type textarea "[DOMAIN_NAME]("rightArrow")"
click at [803, 503] on span "Run" at bounding box center [807, 504] width 67 height 17
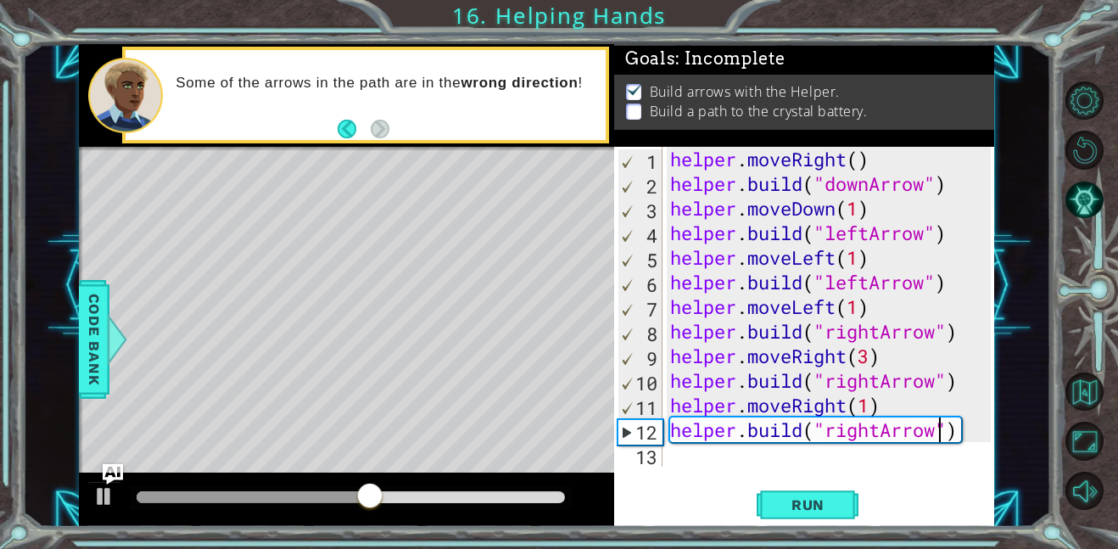
click at [706, 477] on div "[DOMAIN_NAME]("rightArrow") 1 2 3 4 5 6 7 8 9 10 11 12 13 helper . moveRight ( …" at bounding box center [804, 337] width 380 height 380
click at [701, 453] on div "helper . moveRight ( ) helper . build ( "downArrow" ) helper . moveDown ( 1 ) h…" at bounding box center [833, 331] width 332 height 369
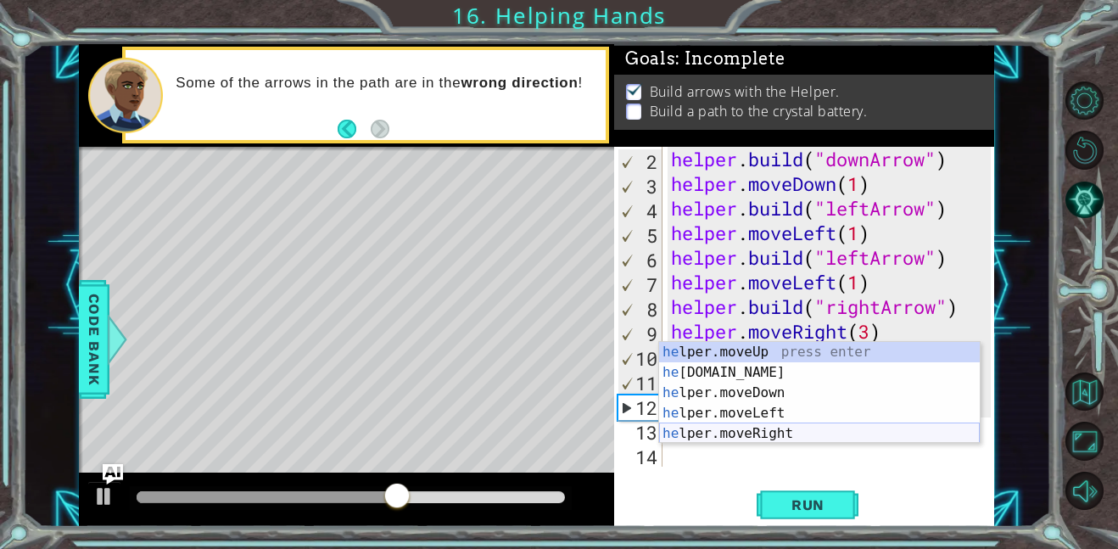
scroll to position [25, 0]
click at [764, 439] on div "he lper.moveUp press enter he [DOMAIN_NAME] press enter he lper.moveDown press …" at bounding box center [819, 413] width 321 height 142
type textarea "helper.moveRight(1)"
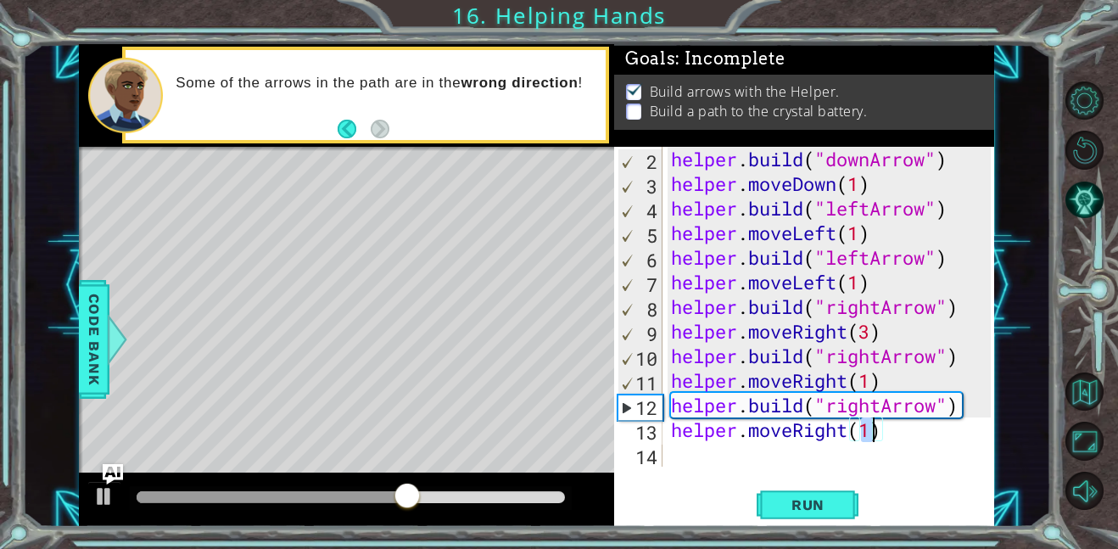
click at [733, 443] on div "helper . build ( "downArrow" ) helper . moveDown ( 1 ) helper . build ( "leftAr…" at bounding box center [833, 331] width 332 height 369
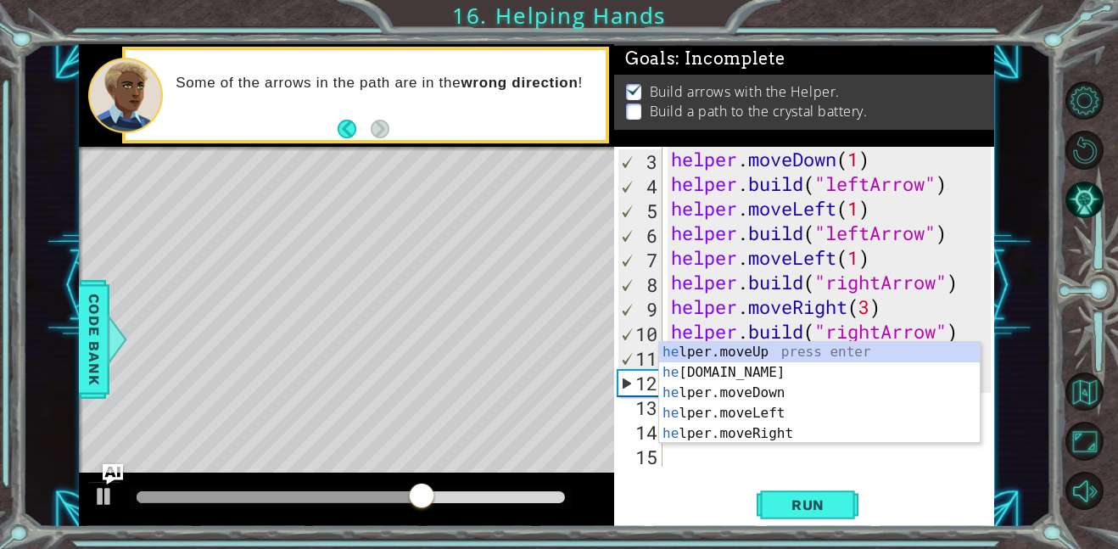
scroll to position [49, 0]
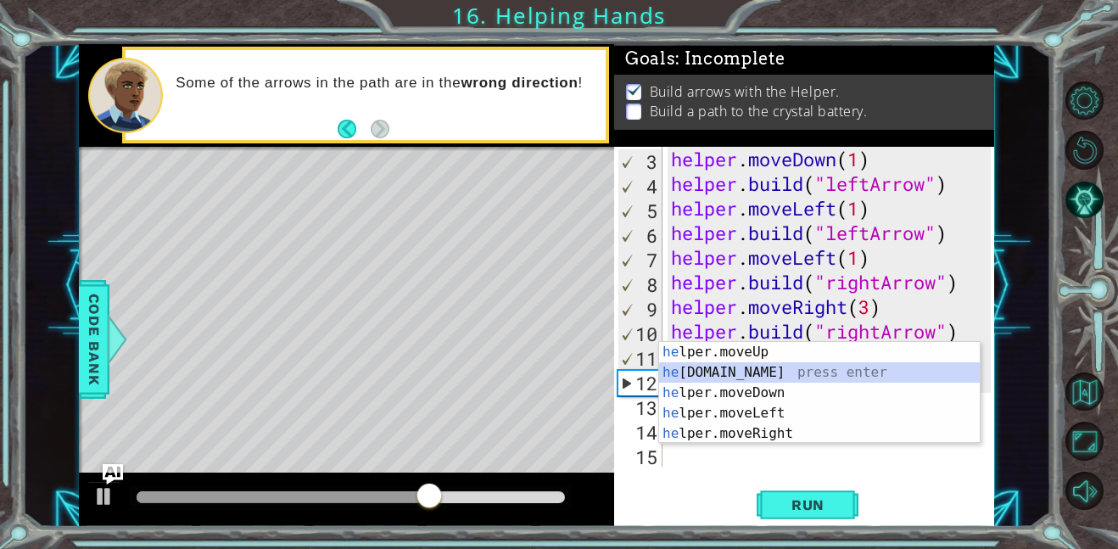
click at [775, 369] on div "he lper.moveUp press enter he [DOMAIN_NAME] press enter he lper.moveDown press …" at bounding box center [819, 413] width 321 height 142
type textarea "[DOMAIN_NAME]("rightArrow")"
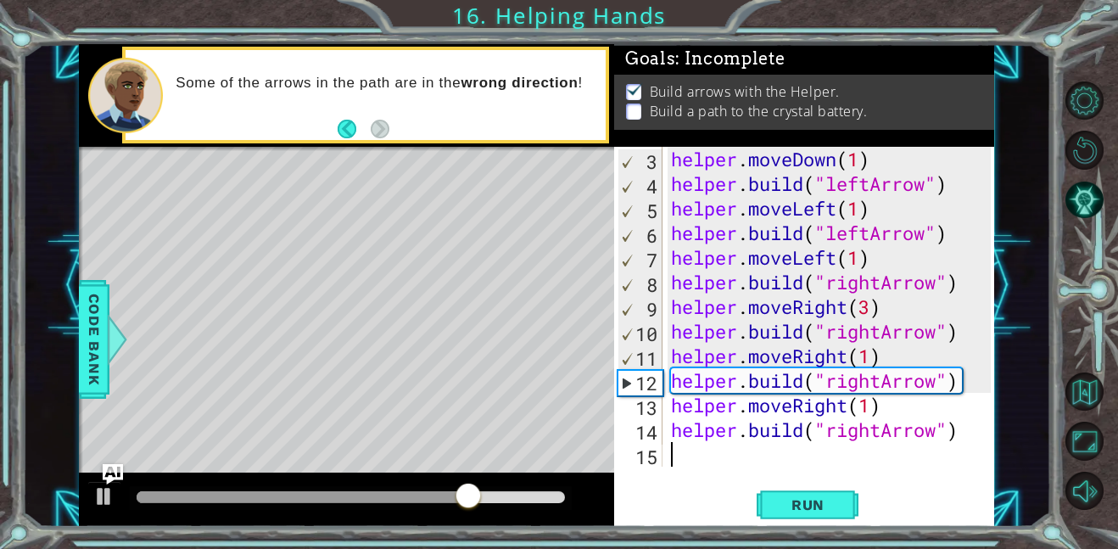
click at [752, 453] on div "helper . moveDown ( 1 ) helper . build ( "leftArrow" ) helper . moveLeft ( 1 ) …" at bounding box center [833, 331] width 332 height 369
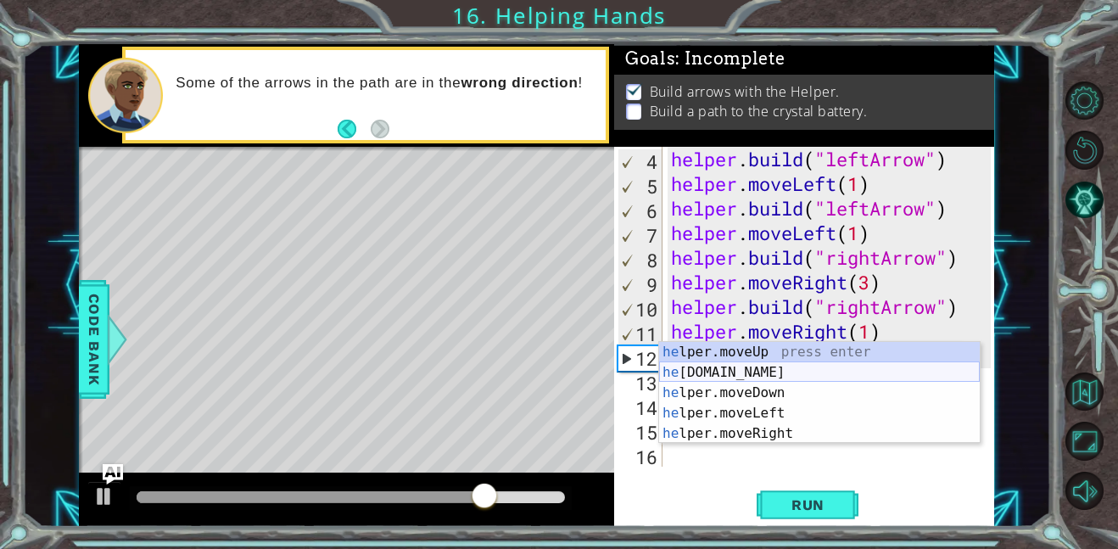
scroll to position [74, 0]
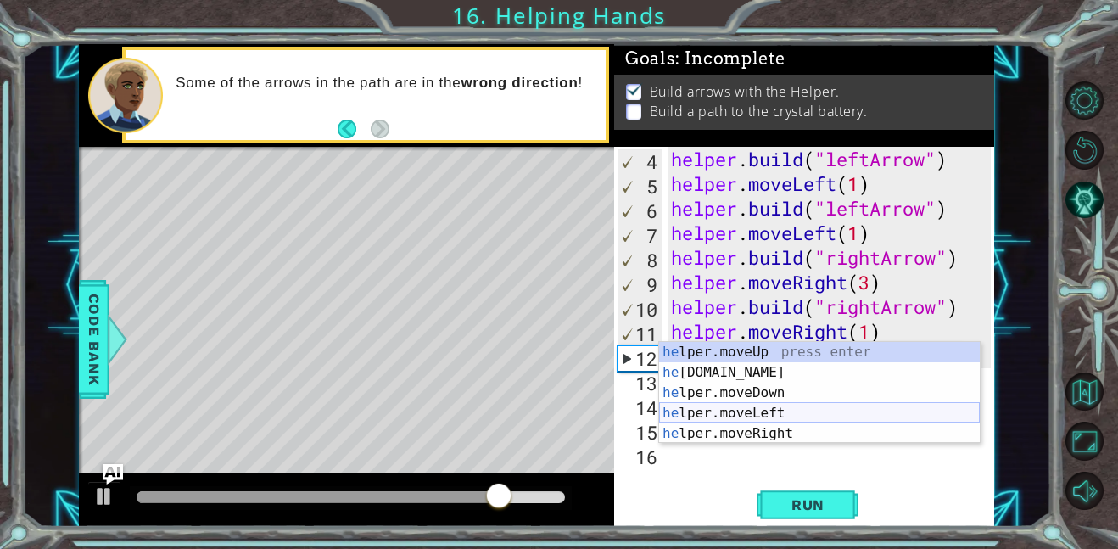
click at [798, 413] on div "he lper.moveUp press enter he [DOMAIN_NAME] press enter he lper.moveDown press …" at bounding box center [819, 413] width 321 height 142
type textarea "helper.moveLeft(1)"
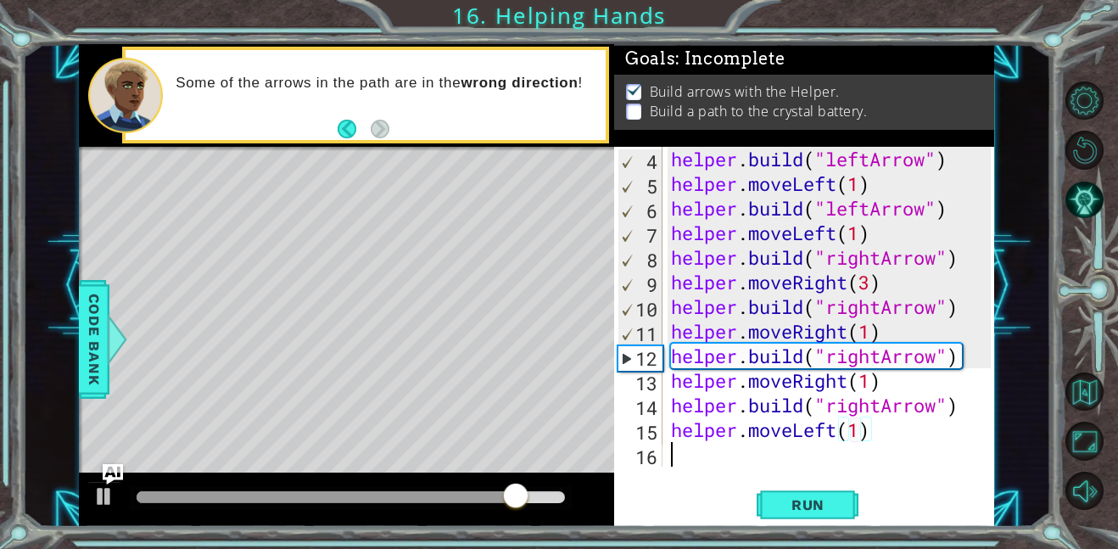
click at [714, 458] on div "helper . build ( "leftArrow" ) helper . moveLeft ( 1 ) helper . build ( "leftAr…" at bounding box center [833, 331] width 332 height 369
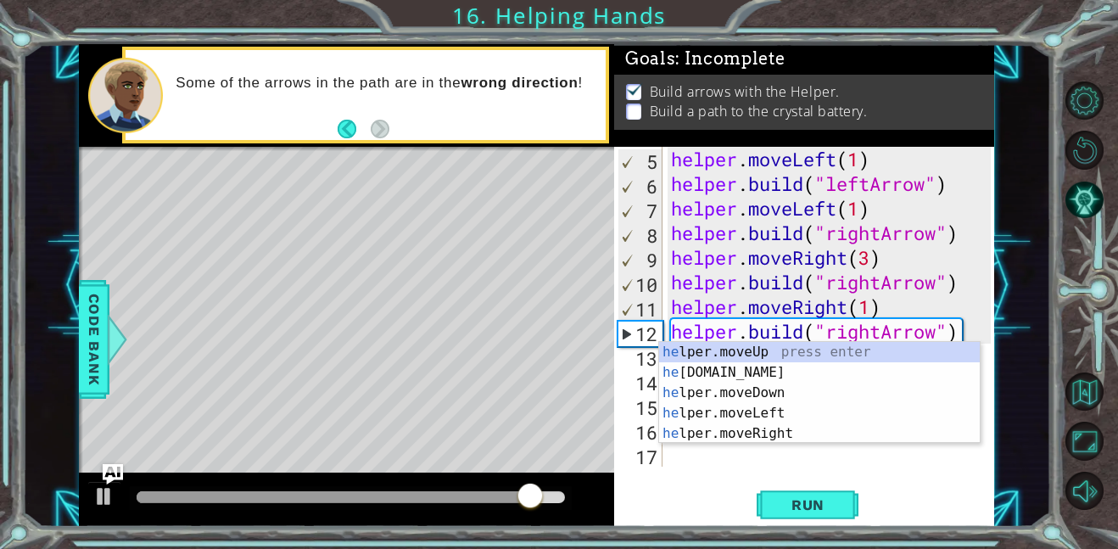
scroll to position [98, 0]
click at [762, 348] on div "he lper.moveUp press enter he [DOMAIN_NAME] press enter he lper.moveDown press …" at bounding box center [819, 413] width 321 height 142
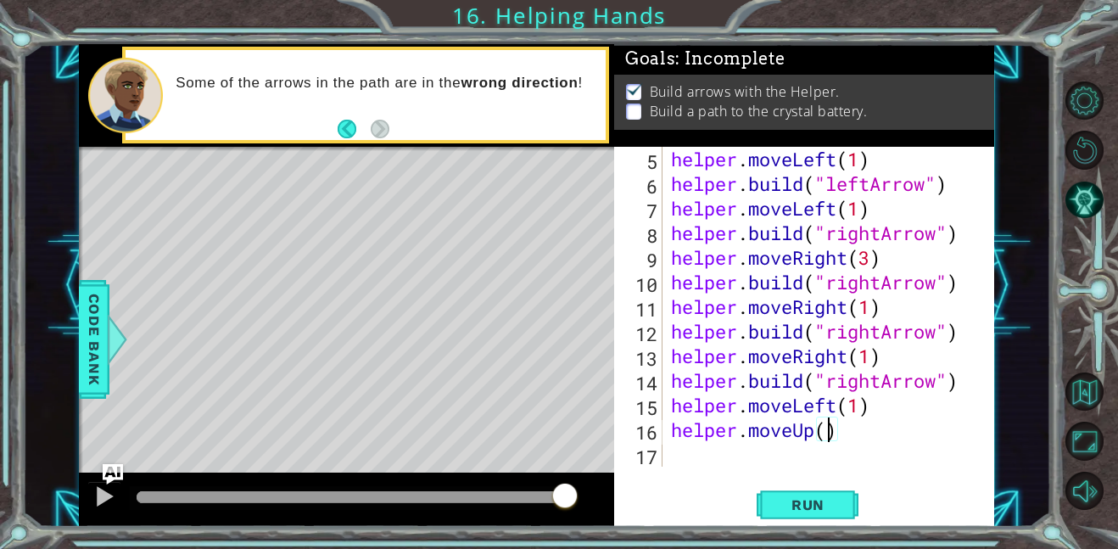
scroll to position [0, 7]
click at [779, 523] on div "helper.moveUp(3) 5 6 7 8 9 10 11 12 13 14 15 16 17 helper . moveLeft ( 1 ) help…" at bounding box center [804, 337] width 380 height 380
click at [777, 516] on button "Run" at bounding box center [807, 504] width 102 height 38
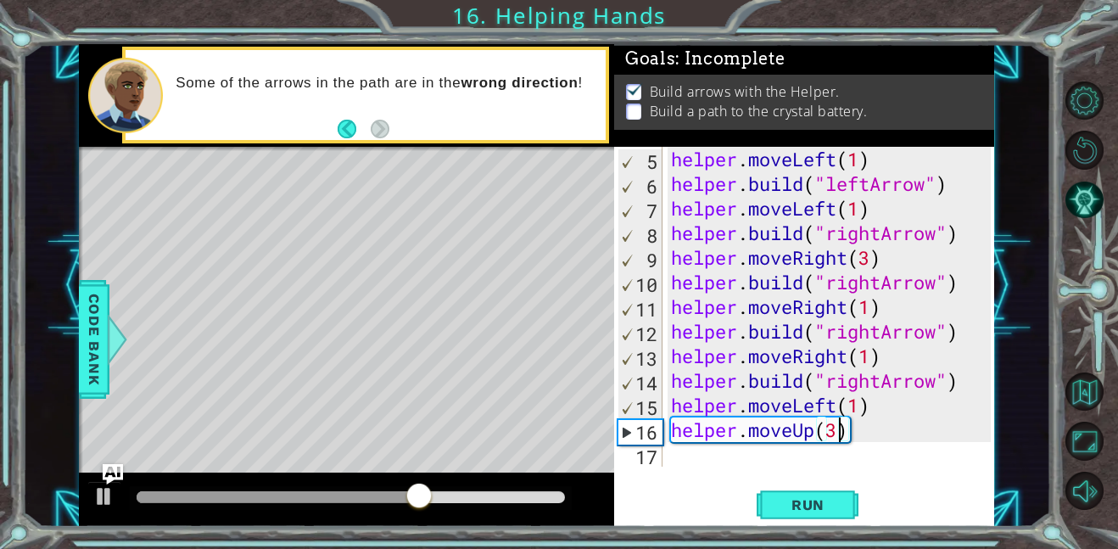
click at [935, 384] on div "helper . moveLeft ( 1 ) helper . build ( "leftArrow" ) helper . moveLeft ( 1 ) …" at bounding box center [833, 331] width 332 height 369
click at [834, 489] on button "Run" at bounding box center [807, 504] width 102 height 38
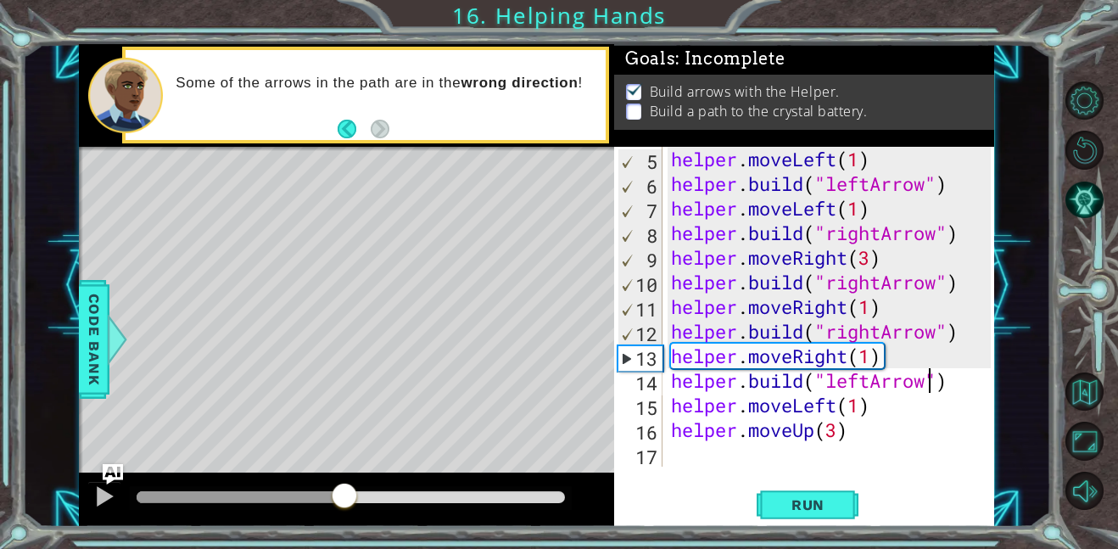
drag, startPoint x: 417, startPoint y: 503, endPoint x: 344, endPoint y: 516, distance: 74.0
click at [344, 516] on div at bounding box center [346, 499] width 535 height 54
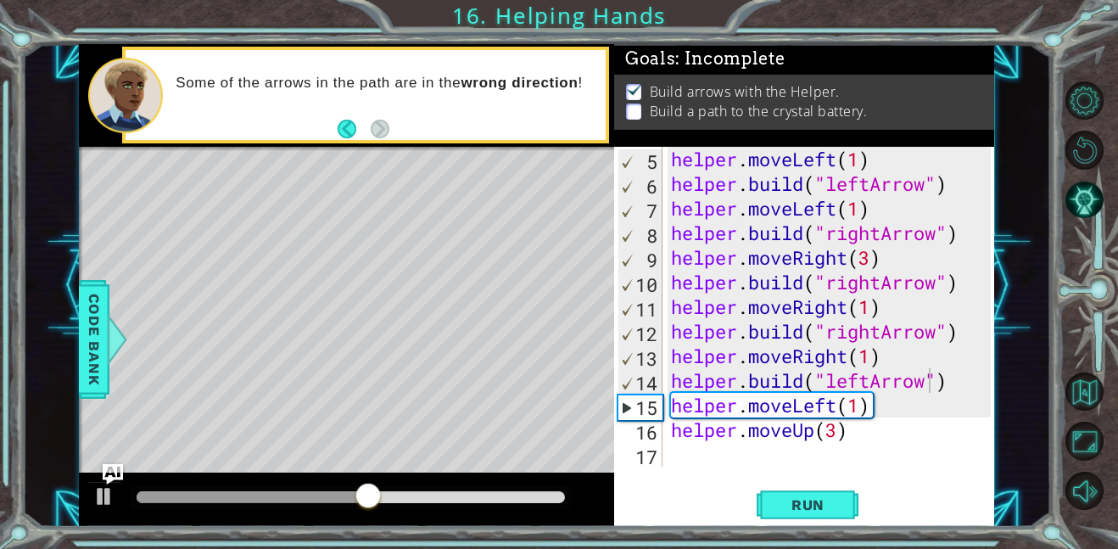
drag, startPoint x: 344, startPoint y: 503, endPoint x: 312, endPoint y: 501, distance: 32.3
click at [312, 501] on div at bounding box center [351, 498] width 442 height 24
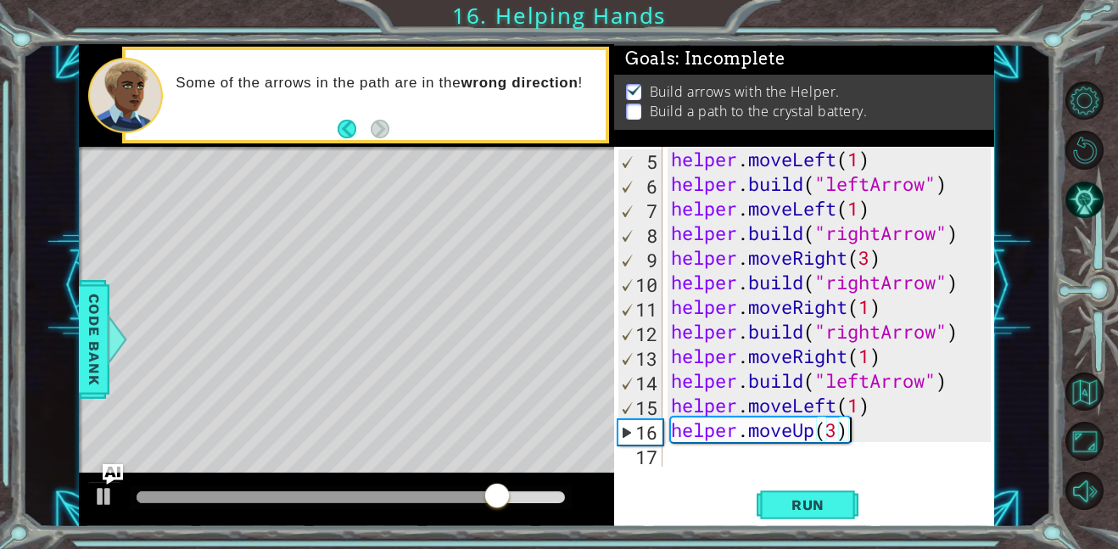
click at [893, 436] on div "helper . moveLeft ( 1 ) helper . build ( "leftArrow" ) helper . moveLeft ( 1 ) …" at bounding box center [833, 331] width 332 height 369
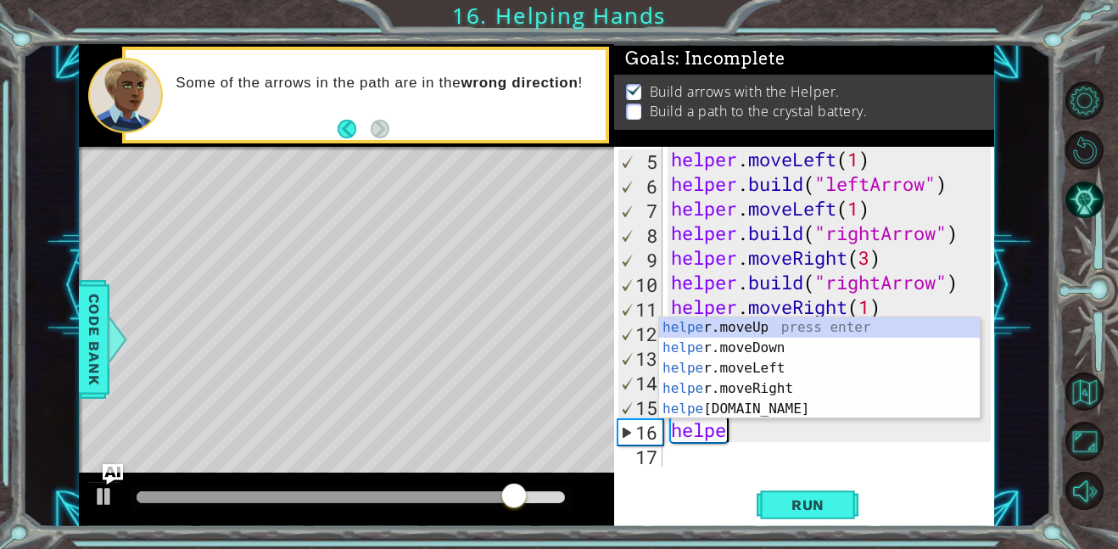
scroll to position [0, 1]
type textarea "h"
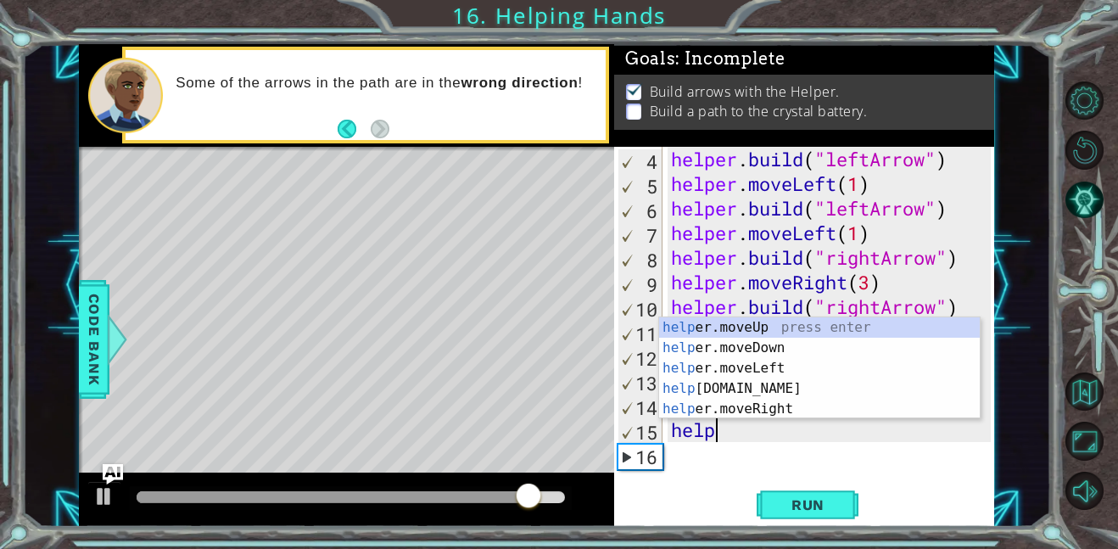
type textarea "h"
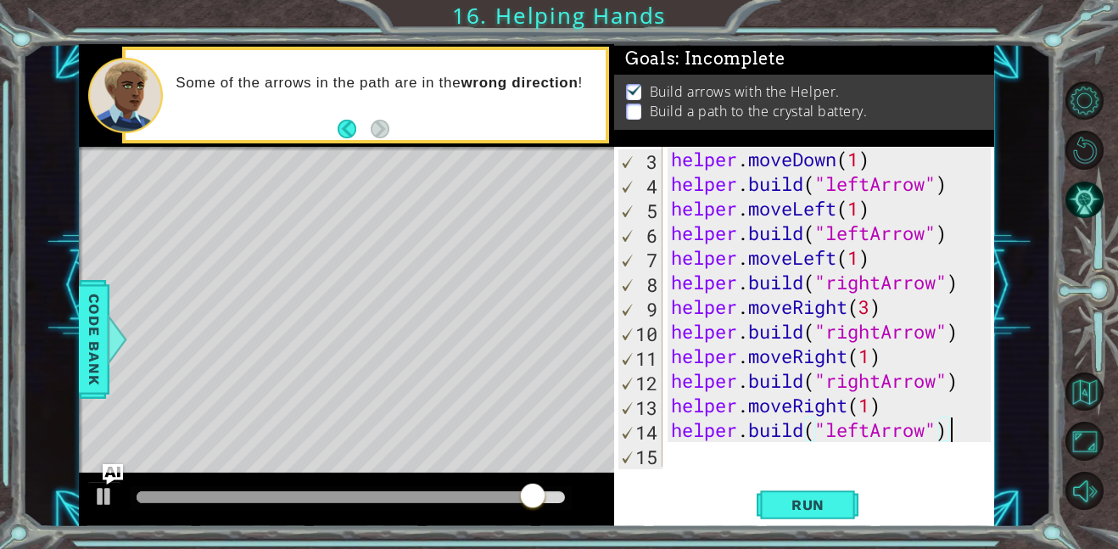
scroll to position [49, 0]
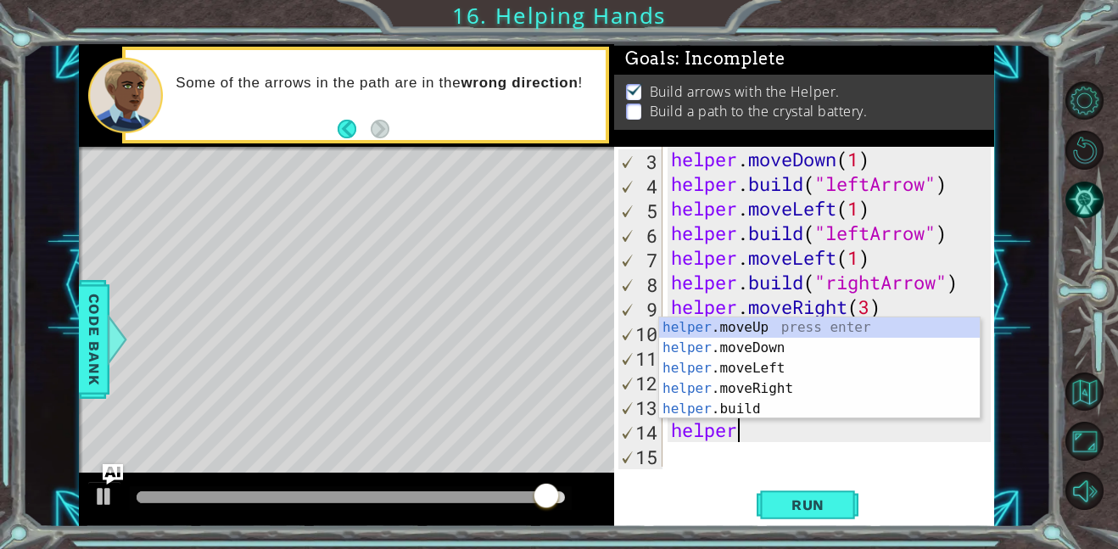
type textarea "h"
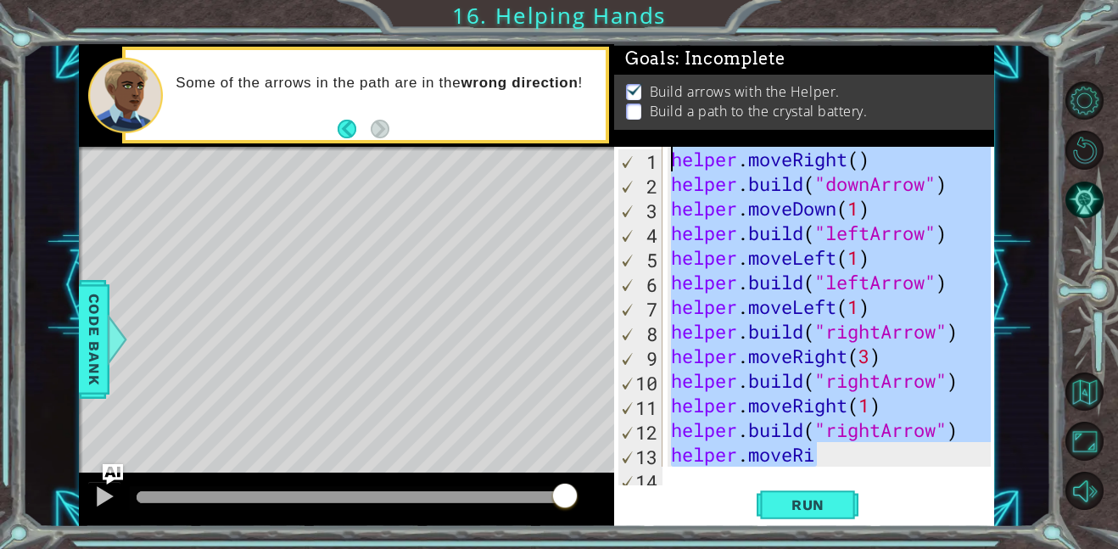
scroll to position [0, 0]
drag, startPoint x: 842, startPoint y: 436, endPoint x: 690, endPoint y: 109, distance: 360.0
click at [690, 109] on div "Goals : Incomplete Build arrows with the Helper. Build a path to the crystal ba…" at bounding box center [804, 285] width 380 height 482
type textarea "helper.moveRight() [DOMAIN_NAME]("downArrow")"
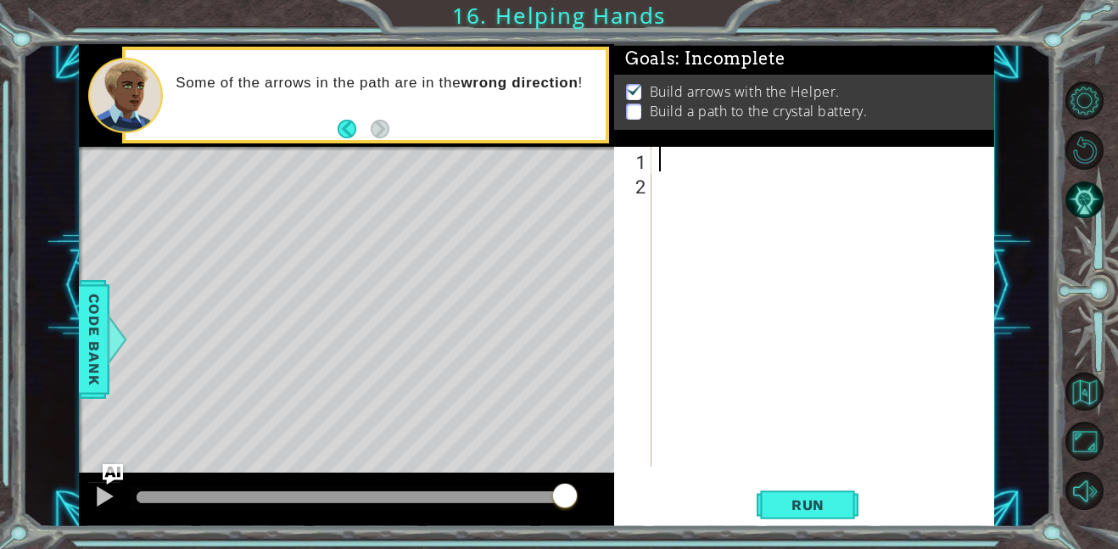
click at [692, 170] on div at bounding box center [826, 331] width 343 height 369
click at [812, 485] on button "Run" at bounding box center [807, 504] width 102 height 38
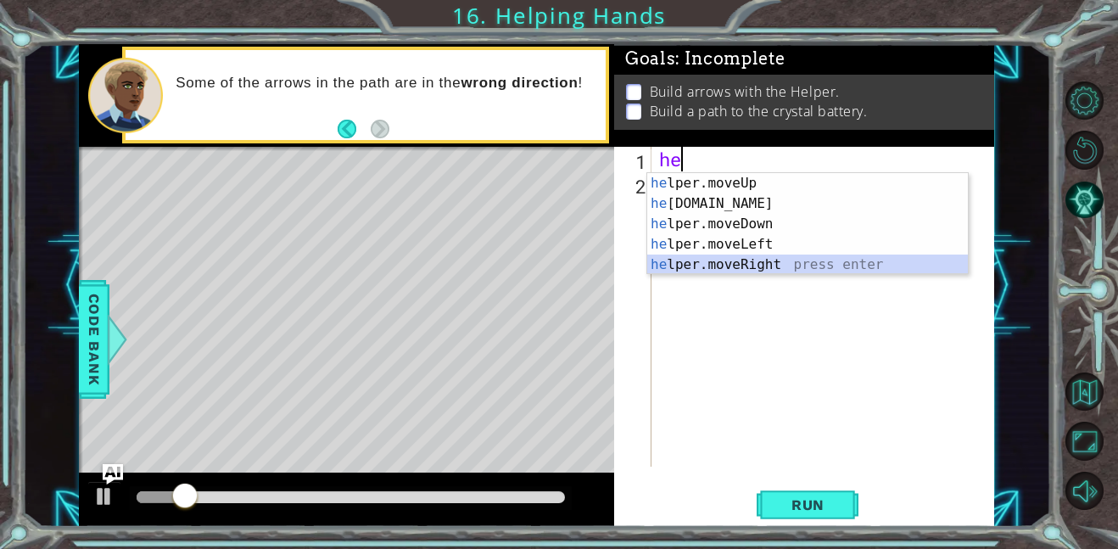
click at [761, 264] on div "he lper.moveUp press enter he [DOMAIN_NAME] press enter he lper.moveDown press …" at bounding box center [807, 244] width 321 height 142
type textarea "helper.moveRight(1)"
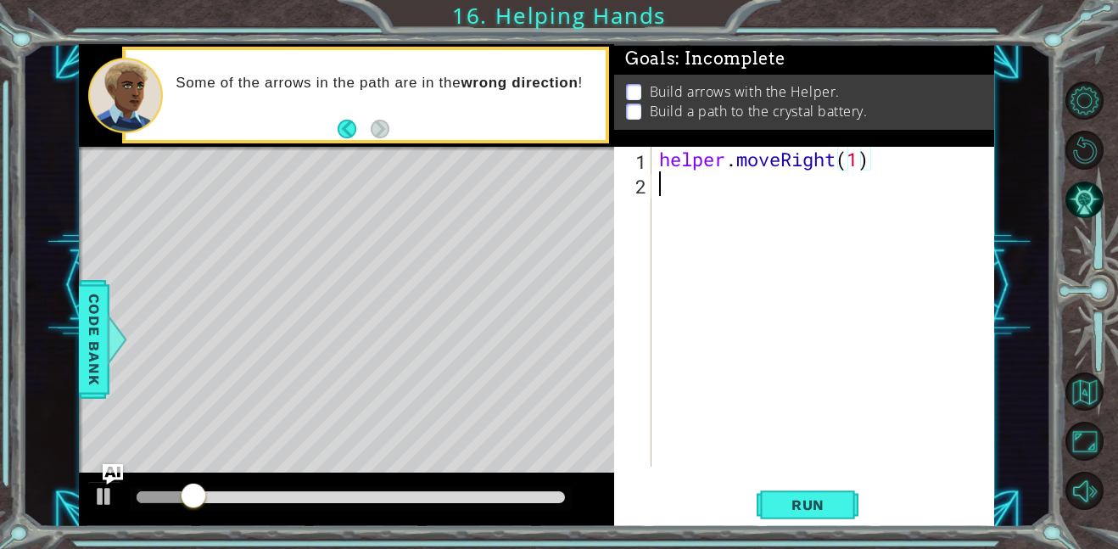
click at [701, 199] on div "helper . moveRight ( 1 )" at bounding box center [826, 331] width 343 height 369
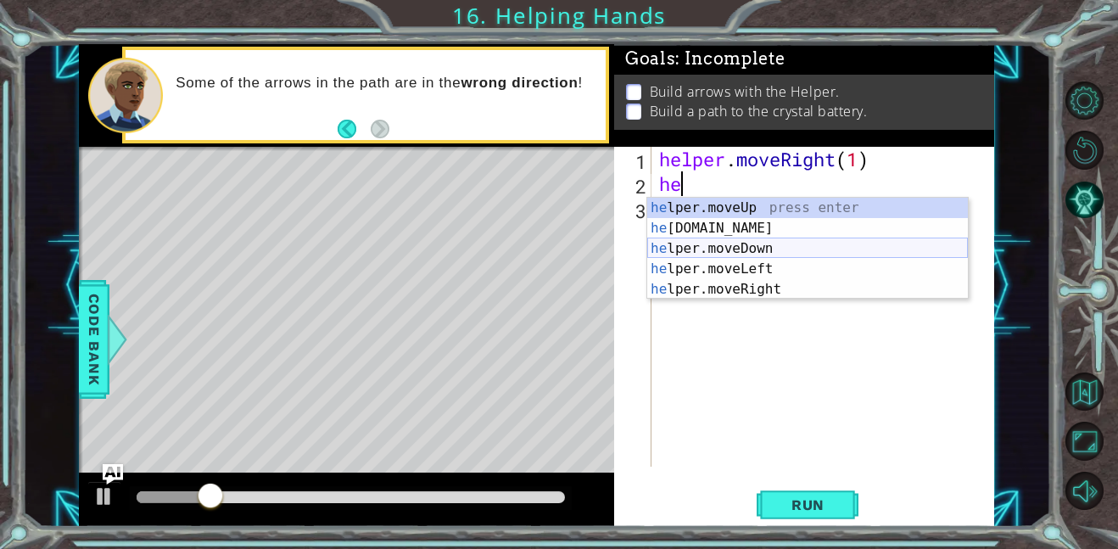
click at [736, 226] on div "he lper.moveUp press enter he [DOMAIN_NAME] press enter he lper.moveDown press …" at bounding box center [807, 269] width 321 height 142
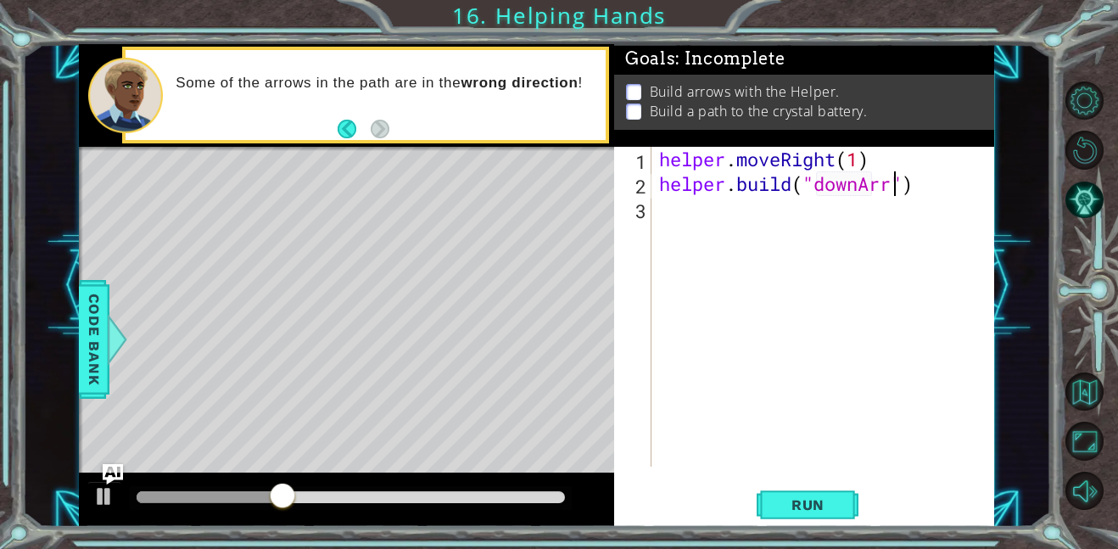
scroll to position [0, 11]
type textarea "[DOMAIN_NAME]("downArrow")"
click at [816, 502] on span "Run" at bounding box center [807, 504] width 67 height 17
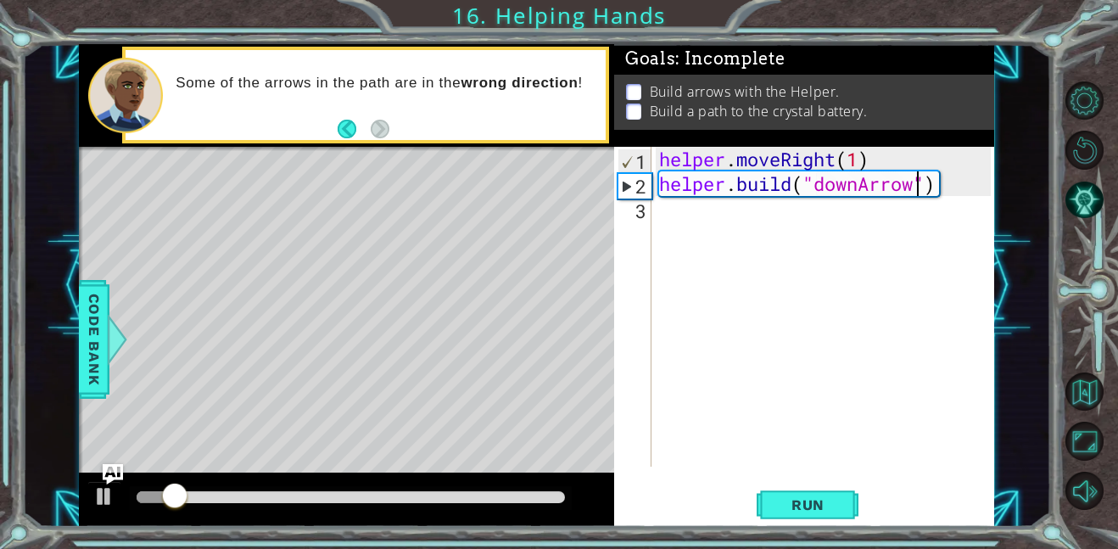
click at [675, 226] on div "helper . moveRight ( 1 ) helper . build ( "downArrow" )" at bounding box center [826, 331] width 343 height 369
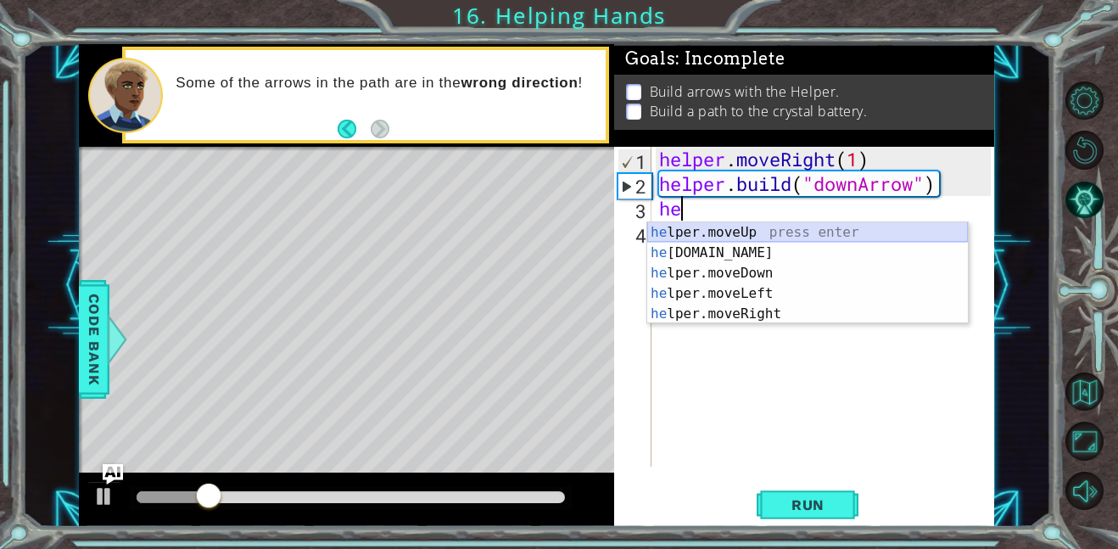
click at [761, 231] on div "he lper.moveUp press enter he [DOMAIN_NAME] press enter he lper.moveDown press …" at bounding box center [807, 293] width 321 height 142
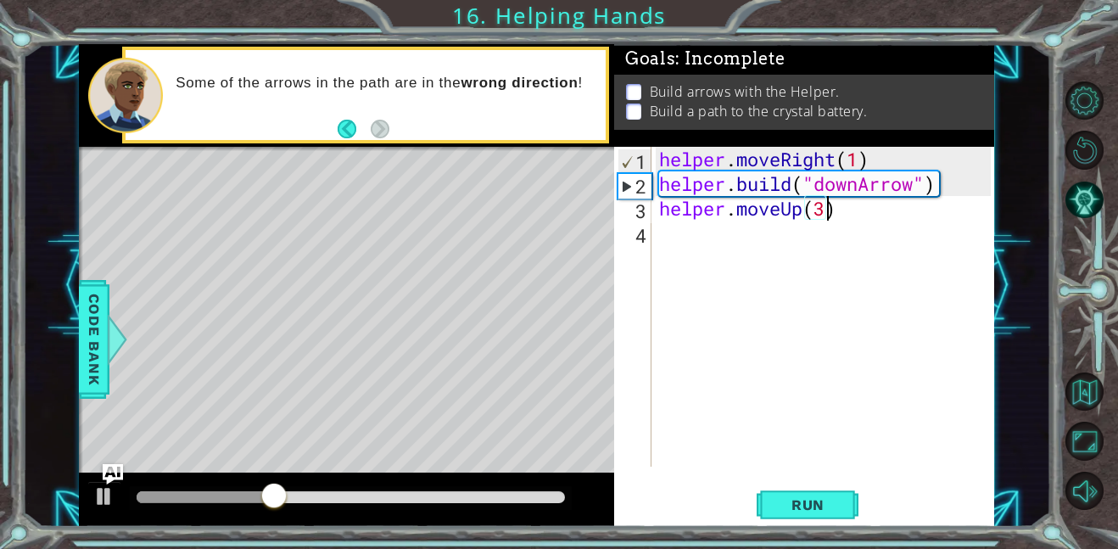
scroll to position [0, 7]
type textarea "helper.moveUp(3)"
click at [825, 488] on button "Run" at bounding box center [807, 504] width 102 height 38
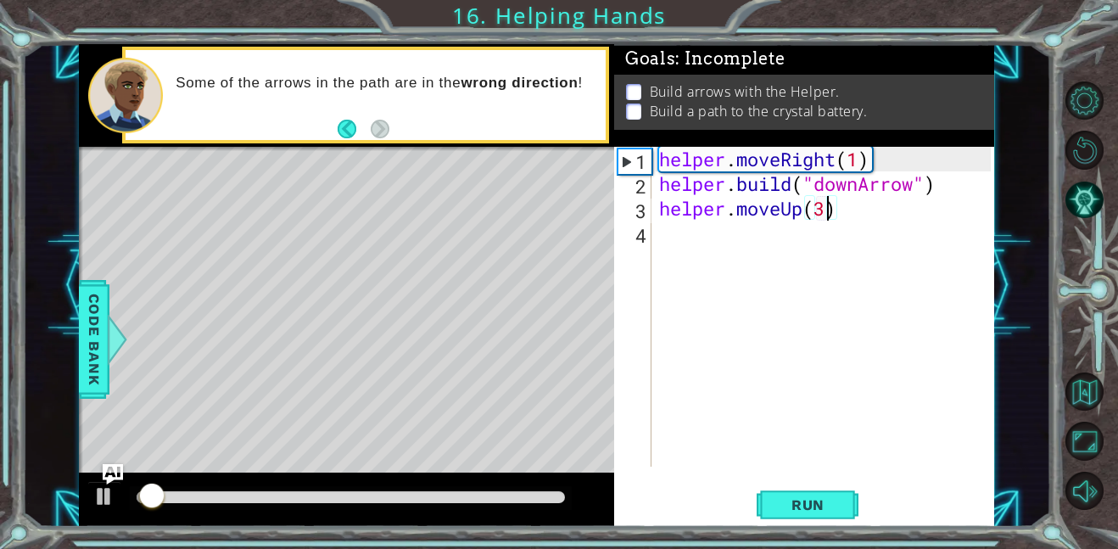
click at [734, 231] on div "helper . moveRight ( 1 ) helper . build ( "downArrow" ) helper . moveUp ( 3 )" at bounding box center [826, 331] width 343 height 369
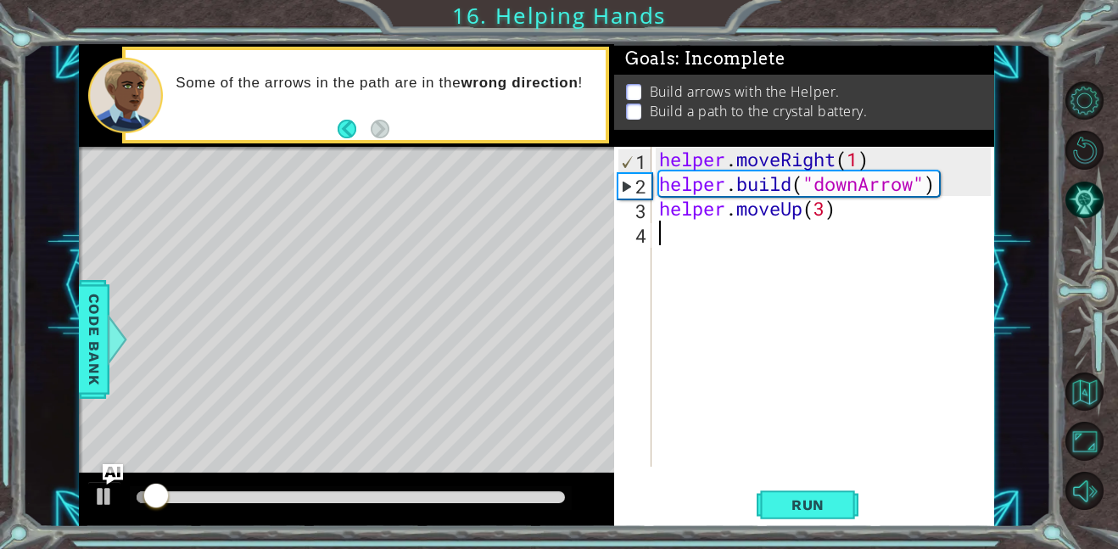
scroll to position [0, 0]
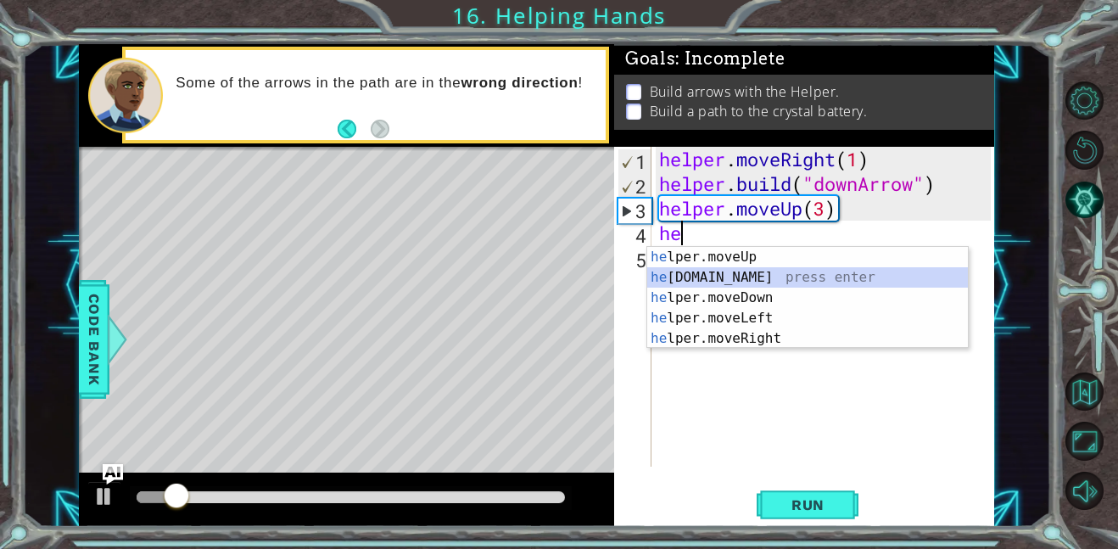
click at [735, 280] on div "he lper.moveUp press enter he [DOMAIN_NAME] press enter he lper.moveDown press …" at bounding box center [807, 318] width 321 height 142
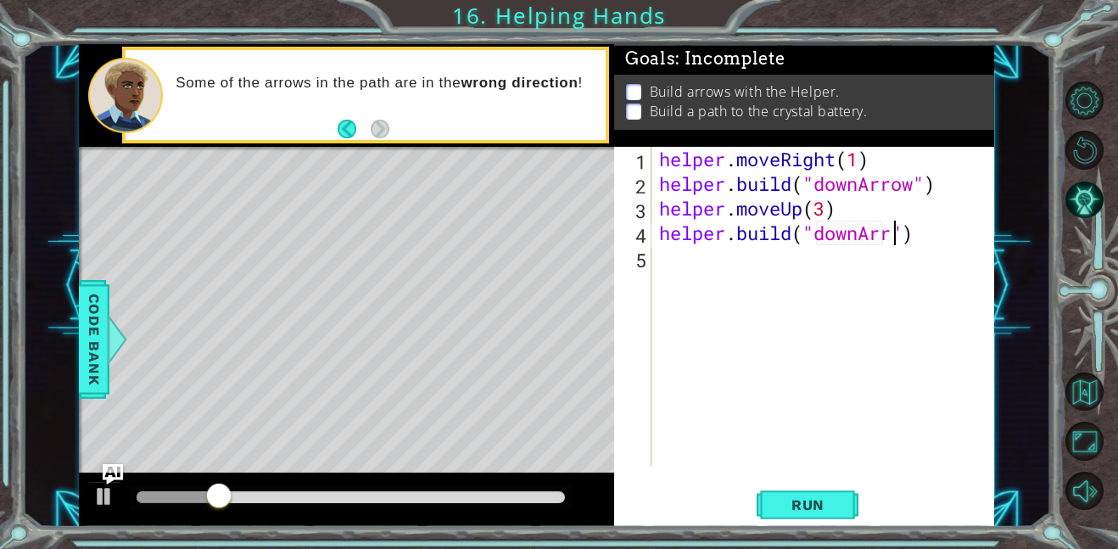
scroll to position [0, 11]
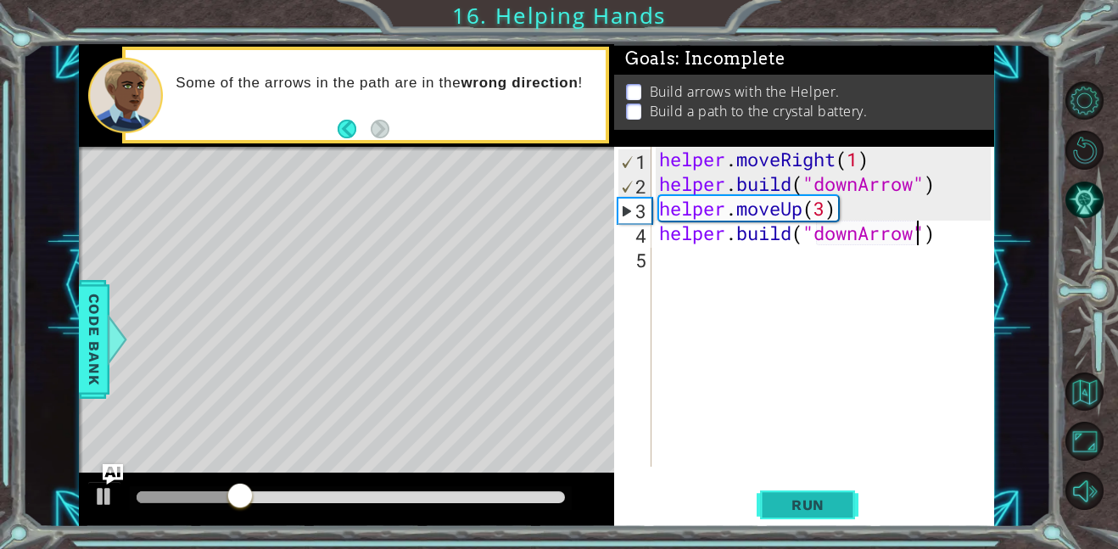
type textarea "[DOMAIN_NAME]("downArrow")"
click at [820, 494] on button "Run" at bounding box center [807, 504] width 102 height 38
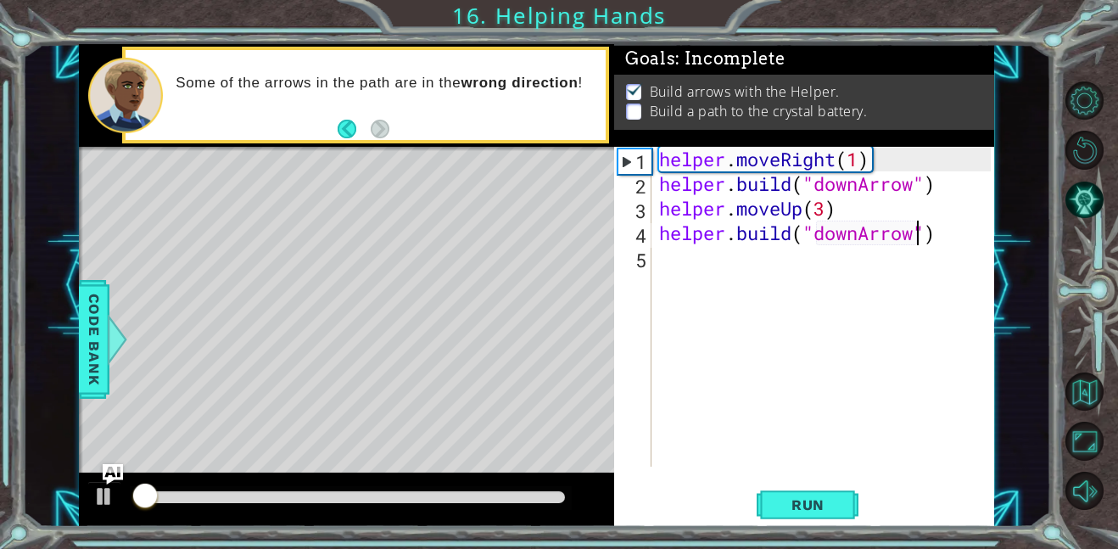
click at [699, 270] on div "helper . moveRight ( 1 ) helper . build ( "downArrow" ) helper . moveUp ( 3 ) h…" at bounding box center [826, 331] width 343 height 369
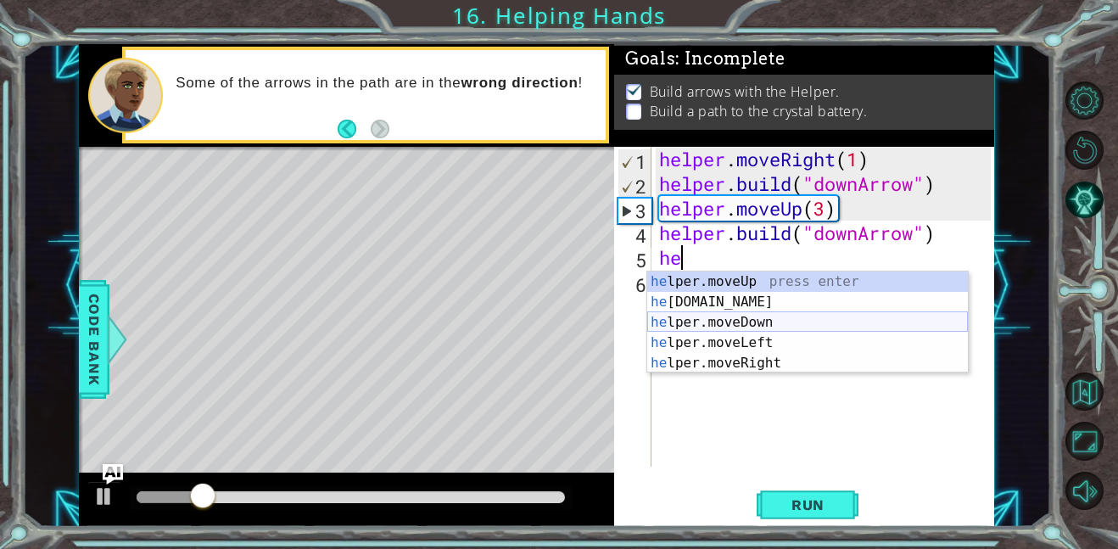
click at [769, 326] on div "he lper.moveUp press enter he [DOMAIN_NAME] press enter he lper.moveDown press …" at bounding box center [807, 342] width 321 height 142
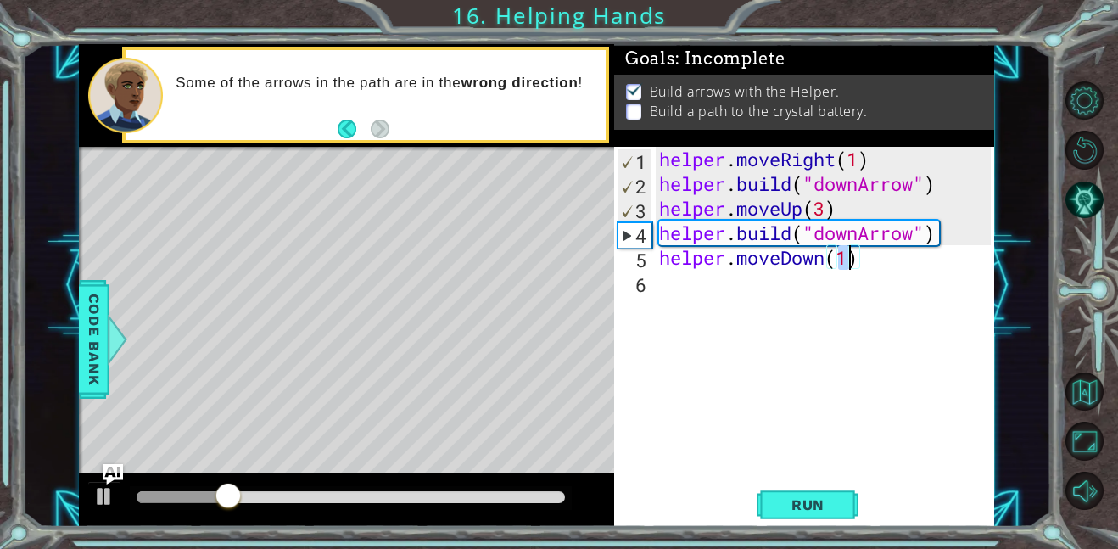
scroll to position [0, 8]
type textarea "helper.moveDown(4)"
click at [803, 488] on button "Run" at bounding box center [807, 504] width 102 height 38
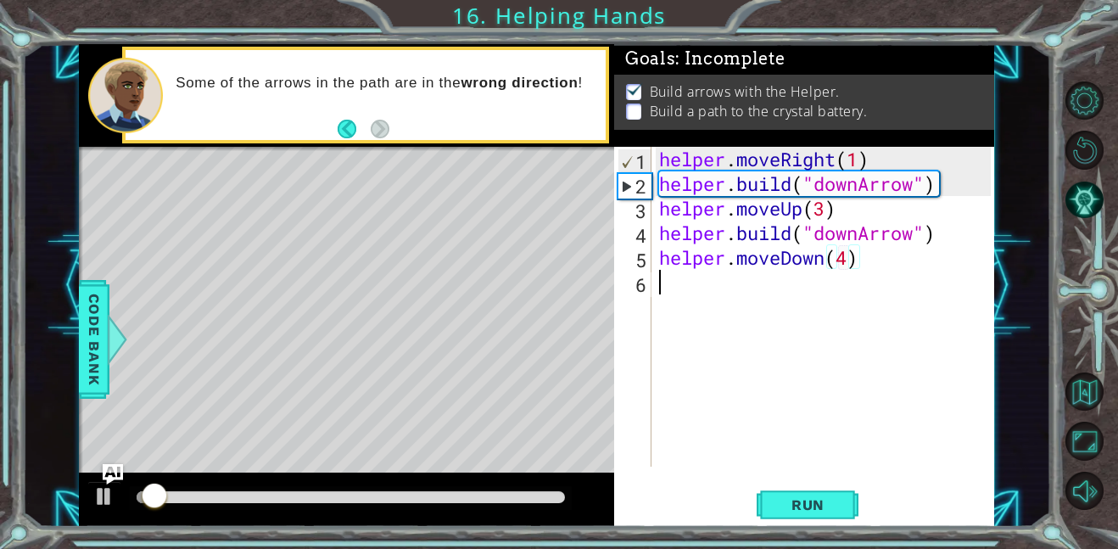
click at [684, 271] on div "helper . moveRight ( 1 ) helper . build ( "downArrow" ) helper . moveUp ( 3 ) h…" at bounding box center [826, 331] width 343 height 369
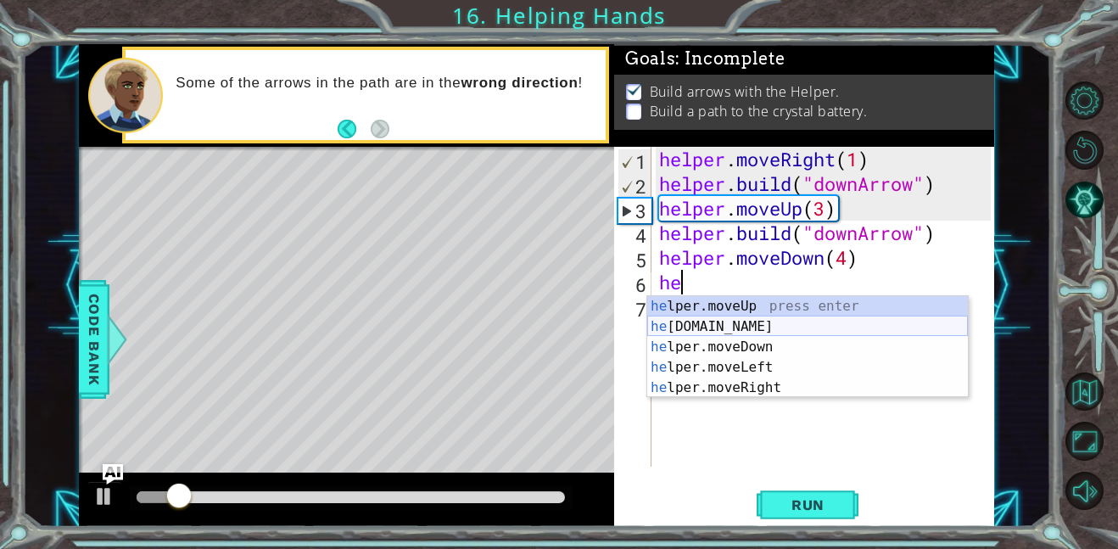
click at [748, 324] on div "he lper.moveUp press enter he [DOMAIN_NAME] press enter he lper.moveDown press …" at bounding box center [807, 367] width 321 height 142
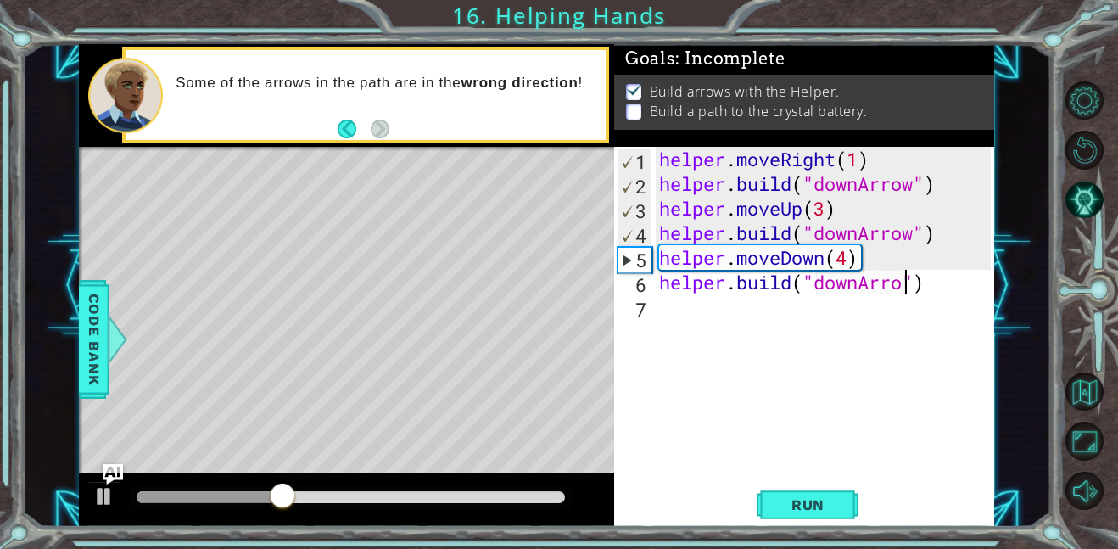
scroll to position [0, 11]
type textarea "[DOMAIN_NAME]("downArrow")"
click at [825, 499] on span "Run" at bounding box center [807, 504] width 67 height 17
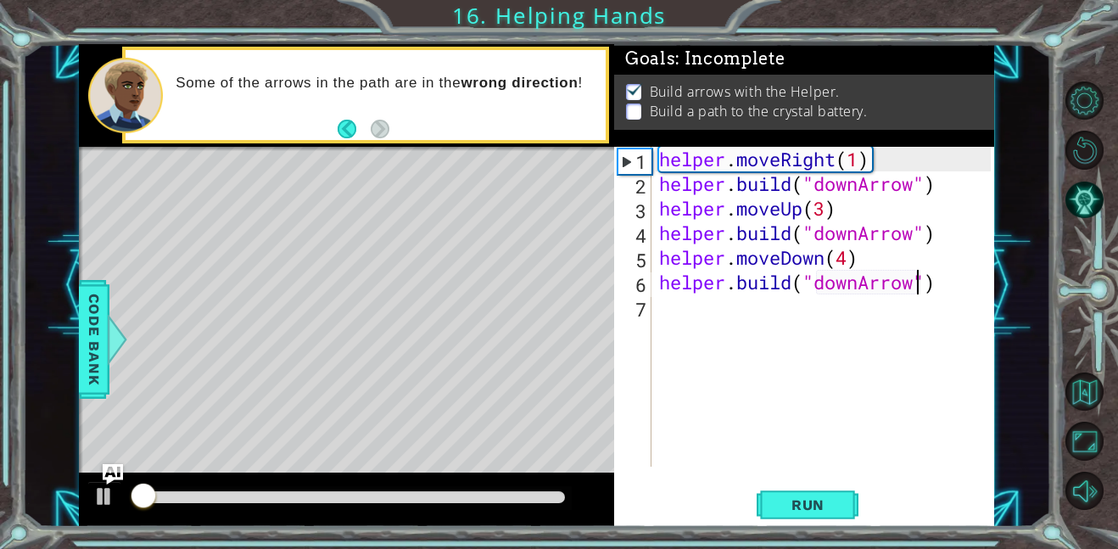
click at [710, 311] on div "helper . moveRight ( 1 ) helper . build ( "downArrow" ) helper . moveUp ( 3 ) h…" at bounding box center [826, 331] width 343 height 369
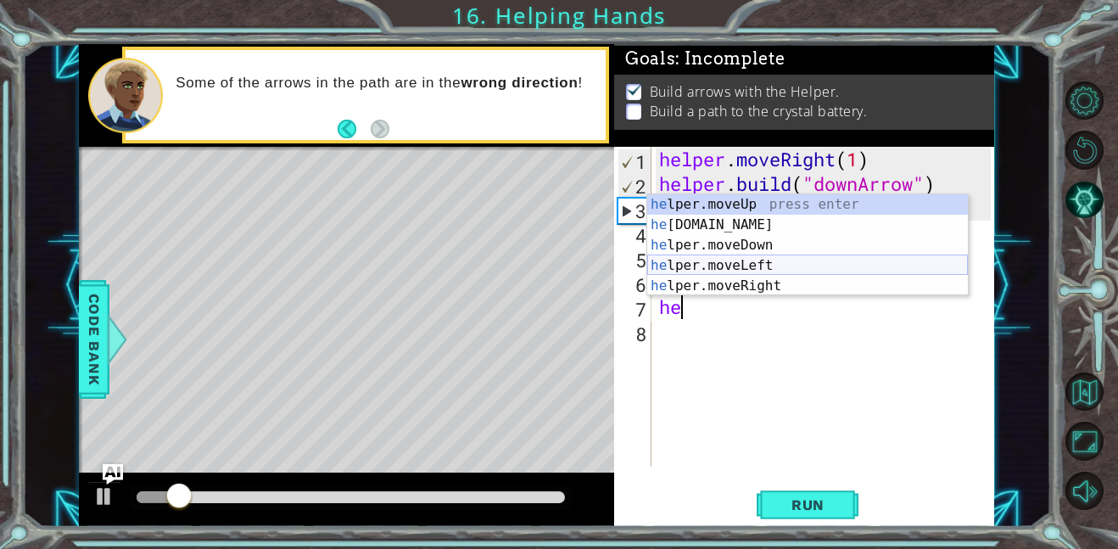
click at [764, 265] on div "he lper.moveUp press enter he [DOMAIN_NAME] press enter he lper.moveDown press …" at bounding box center [807, 265] width 321 height 142
type textarea "helper.moveLeft(1)"
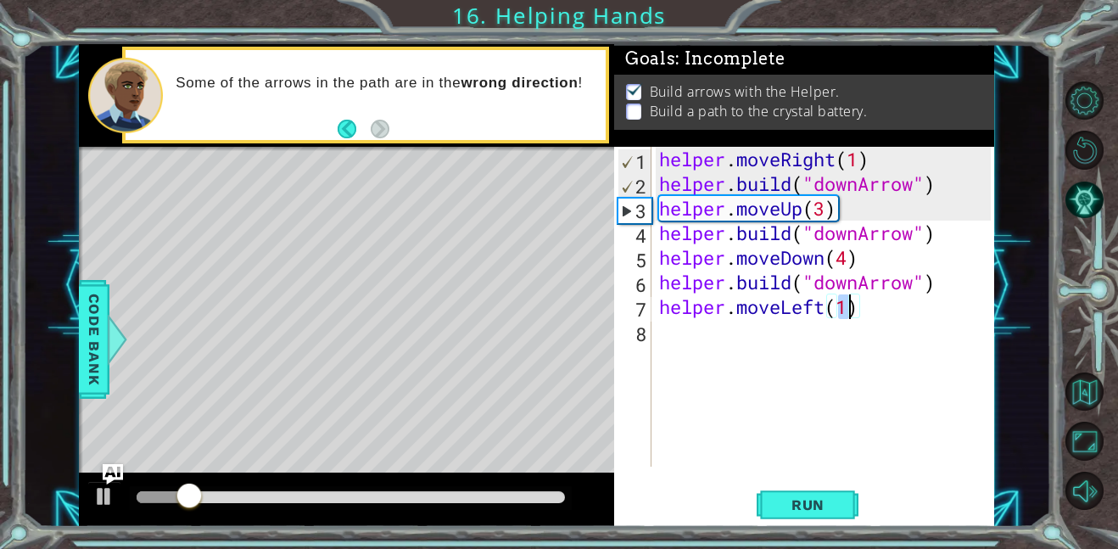
click at [712, 347] on div "helper . moveRight ( 1 ) helper . build ( "downArrow" ) helper . moveUp ( 3 ) h…" at bounding box center [826, 331] width 343 height 369
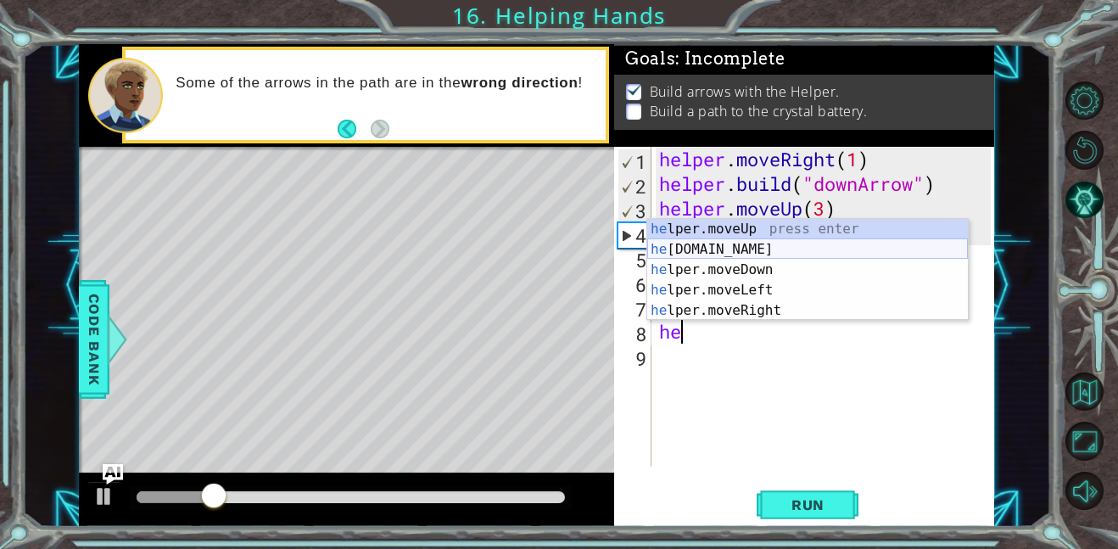
click at [756, 254] on div "he lper.moveUp press enter he [DOMAIN_NAME] press enter he lper.moveDown press …" at bounding box center [807, 290] width 321 height 142
type textarea "[DOMAIN_NAME]("rightArrow")"
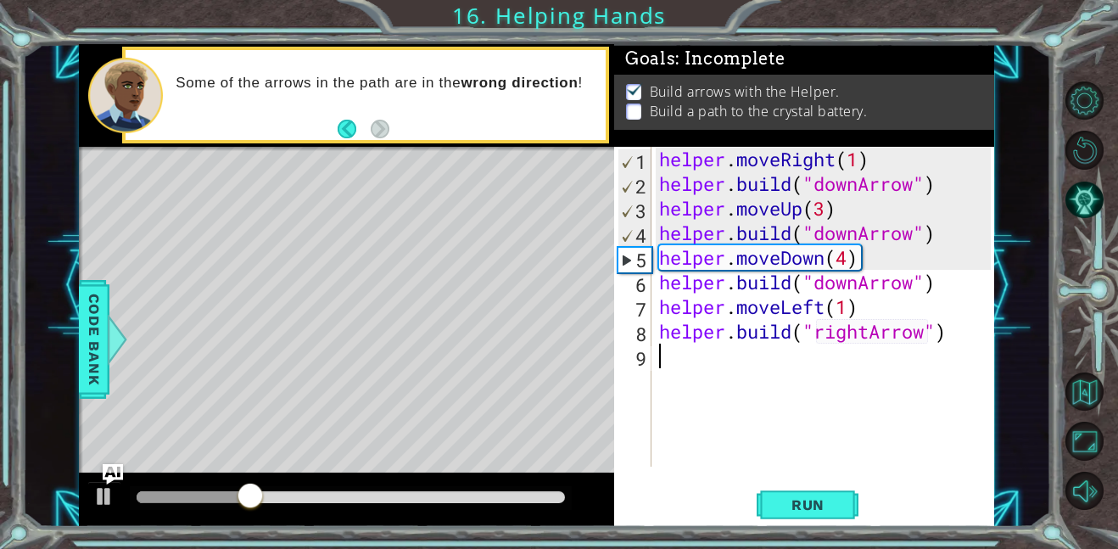
click at [747, 349] on div "helper . moveRight ( 1 ) helper . build ( "downArrow" ) helper . moveUp ( 3 ) h…" at bounding box center [826, 331] width 343 height 369
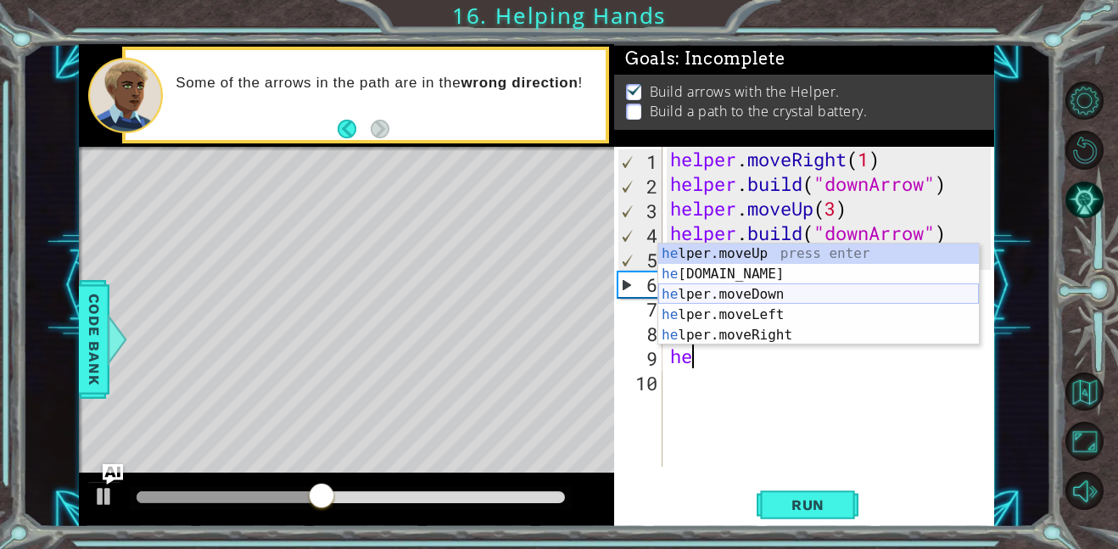
click at [773, 293] on div "he lper.moveUp press enter he [DOMAIN_NAME] press enter he lper.moveDown press …" at bounding box center [818, 314] width 321 height 142
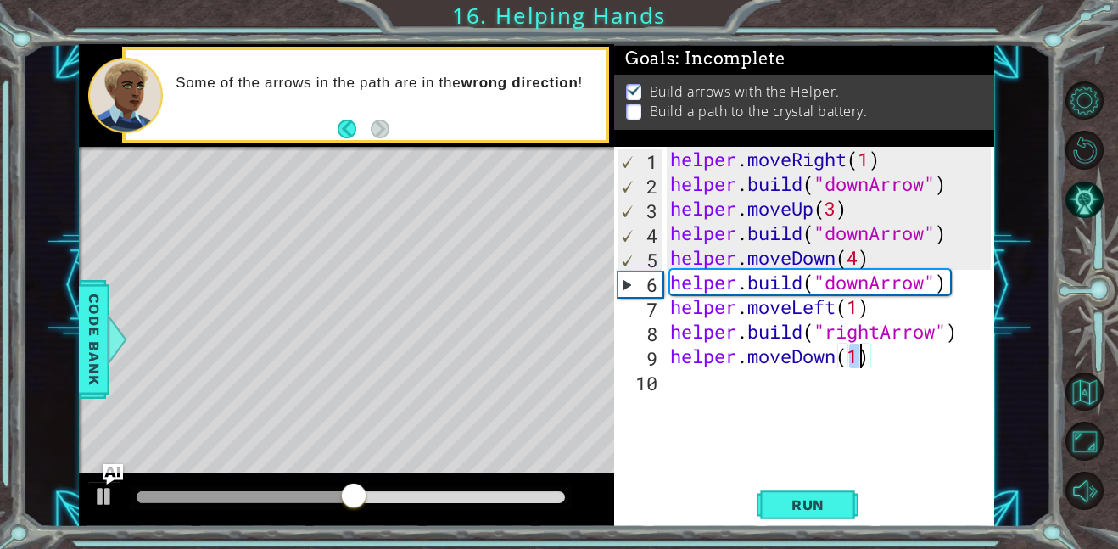
click at [910, 360] on div "helper . moveRight ( 1 ) helper . build ( "downArrow" ) helper . moveUp ( 3 ) h…" at bounding box center [833, 331] width 332 height 369
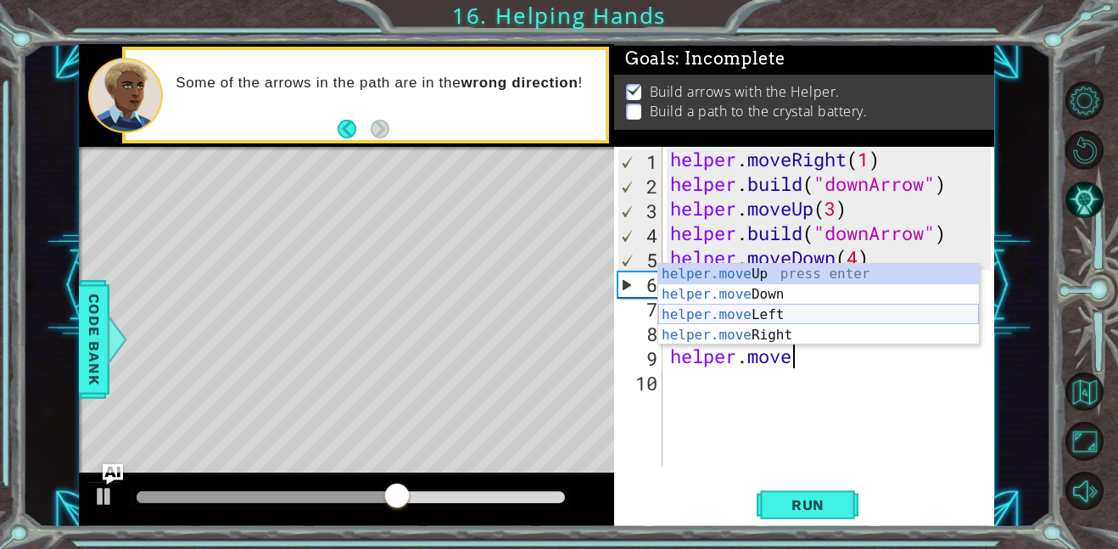
click at [828, 313] on div "helper.move Up press enter helper.move Down press enter helper.move Left press …" at bounding box center [818, 325] width 321 height 122
type textarea "helper.moveLeft(1)"
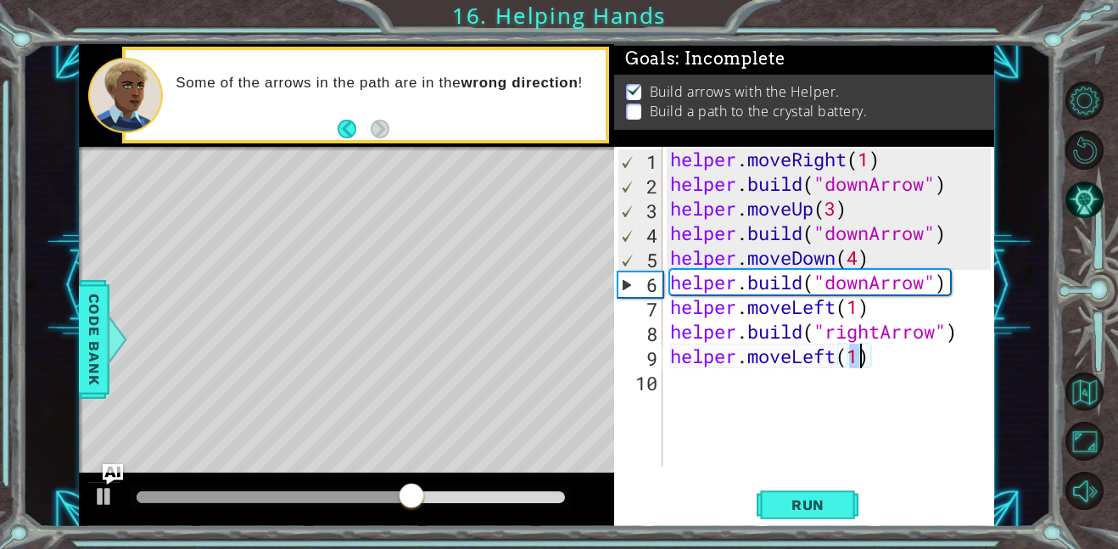
click at [736, 371] on div "helper . moveRight ( 1 ) helper . build ( "downArrow" ) helper . moveUp ( 3 ) h…" at bounding box center [833, 331] width 332 height 369
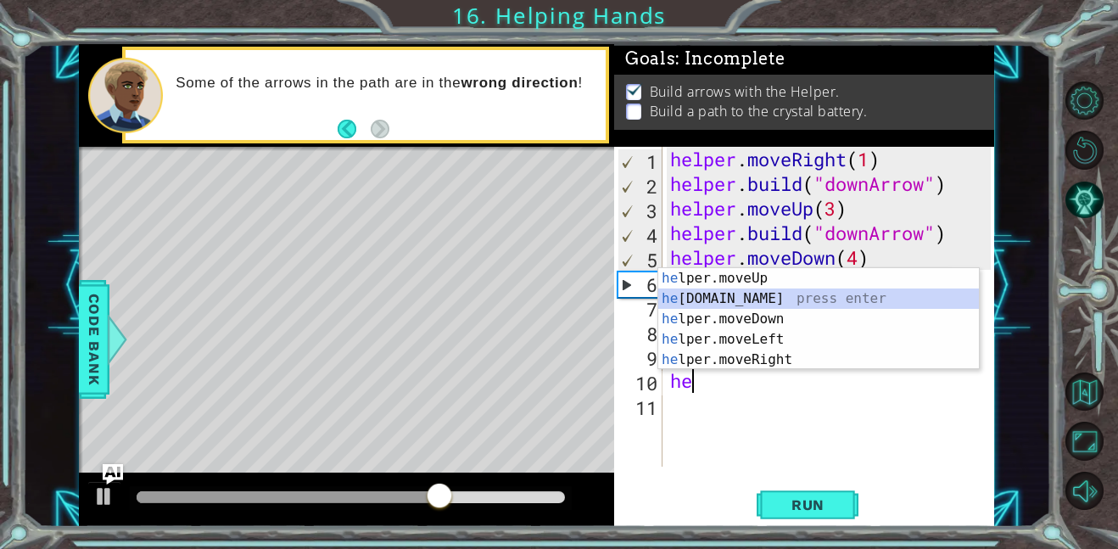
click at [774, 305] on div "he lper.moveUp press enter he [DOMAIN_NAME] press enter he lper.moveDown press …" at bounding box center [818, 339] width 321 height 142
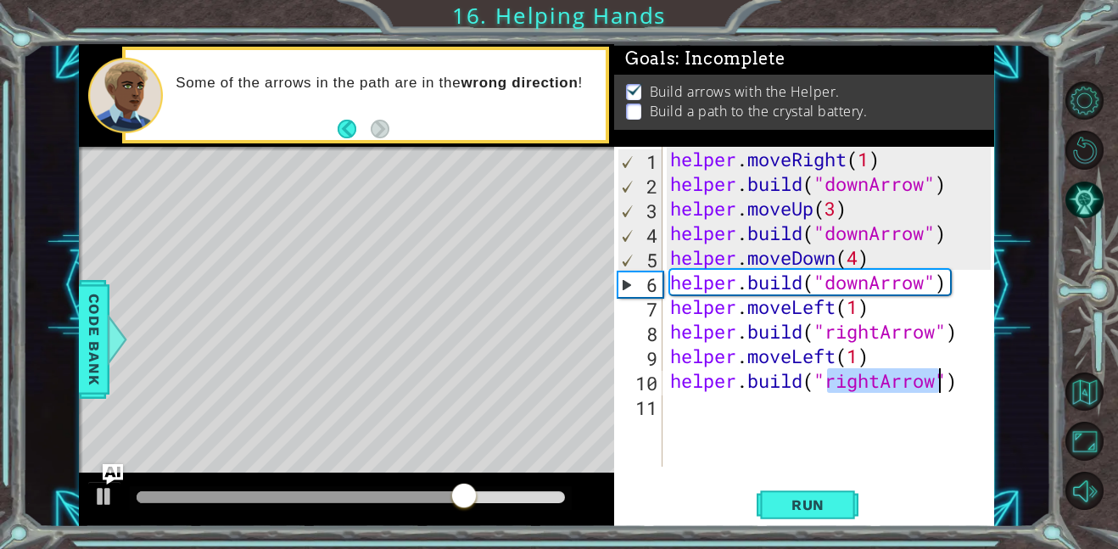
type textarea "[DOMAIN_NAME]("rightArrow")"
click at [895, 523] on div "[DOMAIN_NAME]("rightArrow") 1 2 3 4 5 6 7 8 9 10 11 helper . moveRight ( 1 ) he…" at bounding box center [804, 337] width 380 height 380
click at [824, 505] on span "Run" at bounding box center [807, 504] width 67 height 17
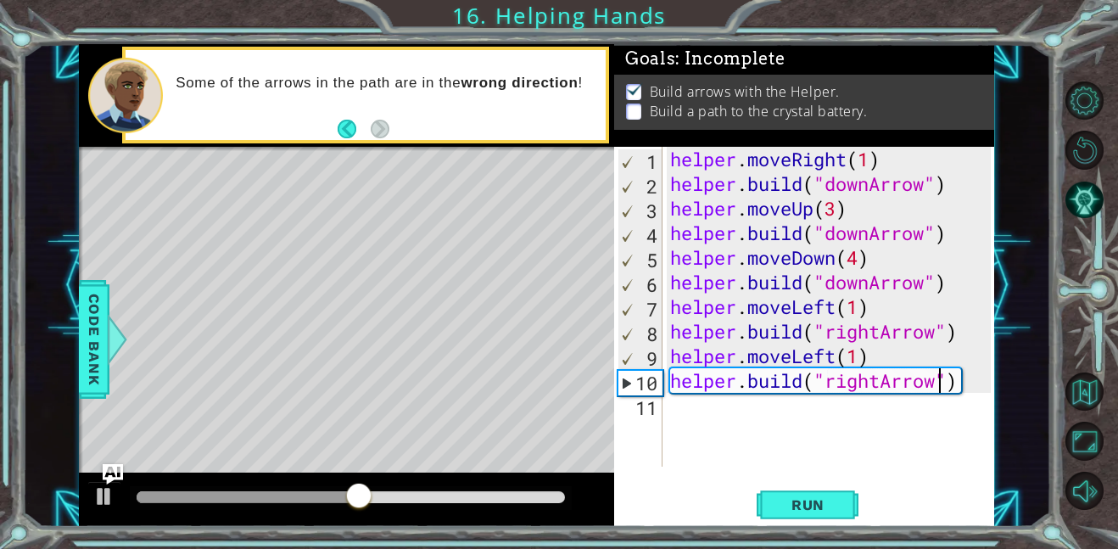
click at [758, 407] on div "helper . moveRight ( 1 ) helper . build ( "downArrow" ) helper . moveUp ( 3 ) h…" at bounding box center [833, 331] width 332 height 369
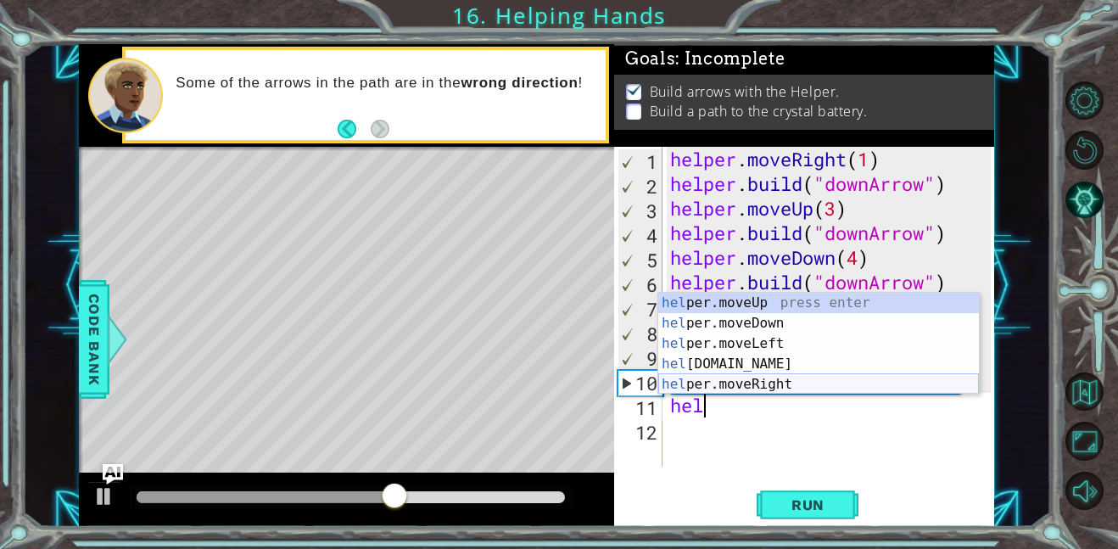
click at [766, 382] on div "hel per.moveUp press enter hel per.moveDown press enter hel per.moveLeft press …" at bounding box center [818, 364] width 321 height 142
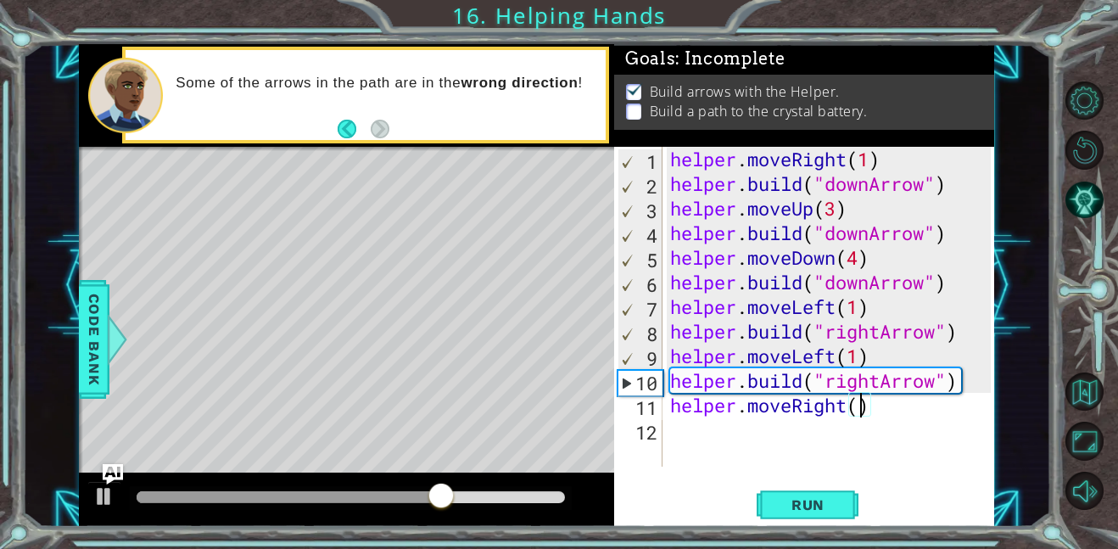
type textarea "helper.moveRight(2)"
click at [784, 429] on div "helper . moveRight ( 1 ) helper . build ( "downArrow" ) helper . moveUp ( 3 ) h…" at bounding box center [833, 331] width 332 height 369
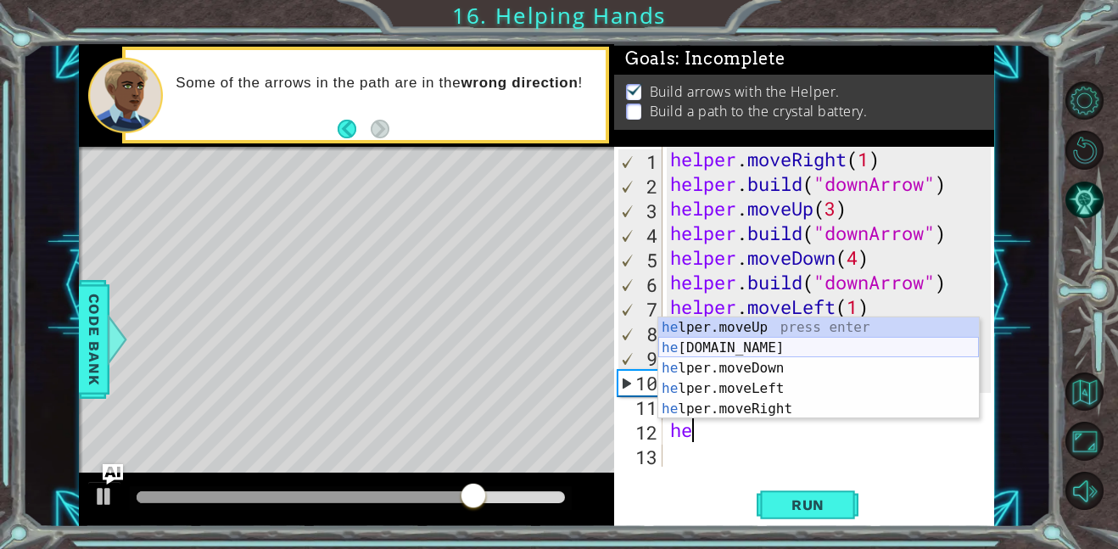
click at [765, 343] on div "he lper.moveUp press enter he [DOMAIN_NAME] press enter he lper.moveDown press …" at bounding box center [818, 388] width 321 height 142
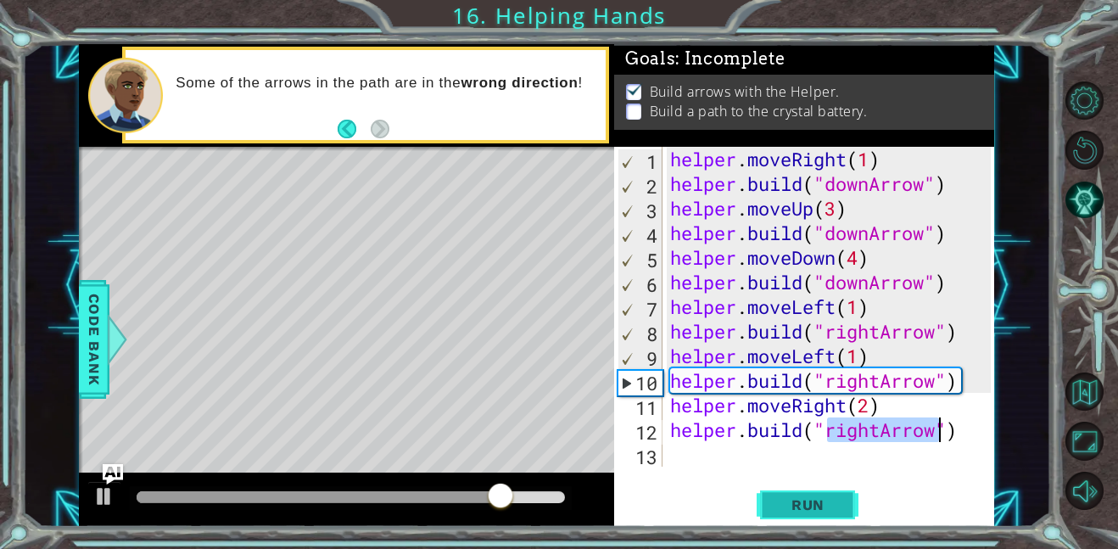
type textarea "[DOMAIN_NAME]("rightArrow")"
click at [812, 494] on button "Run" at bounding box center [807, 504] width 102 height 38
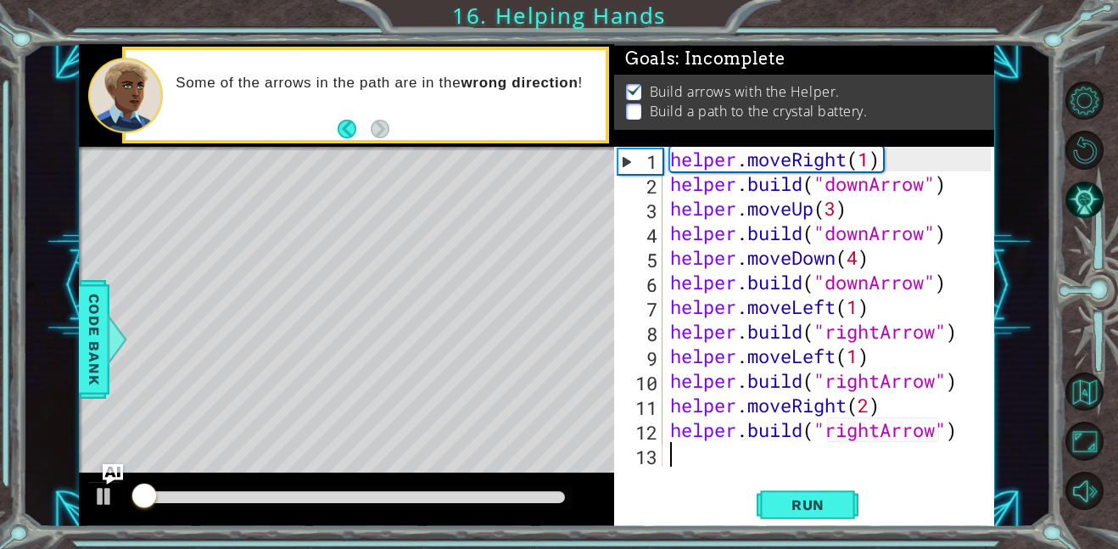
click at [732, 456] on div "helper . moveRight ( 1 ) helper . build ( "downArrow" ) helper . moveUp ( 3 ) h…" at bounding box center [833, 331] width 332 height 369
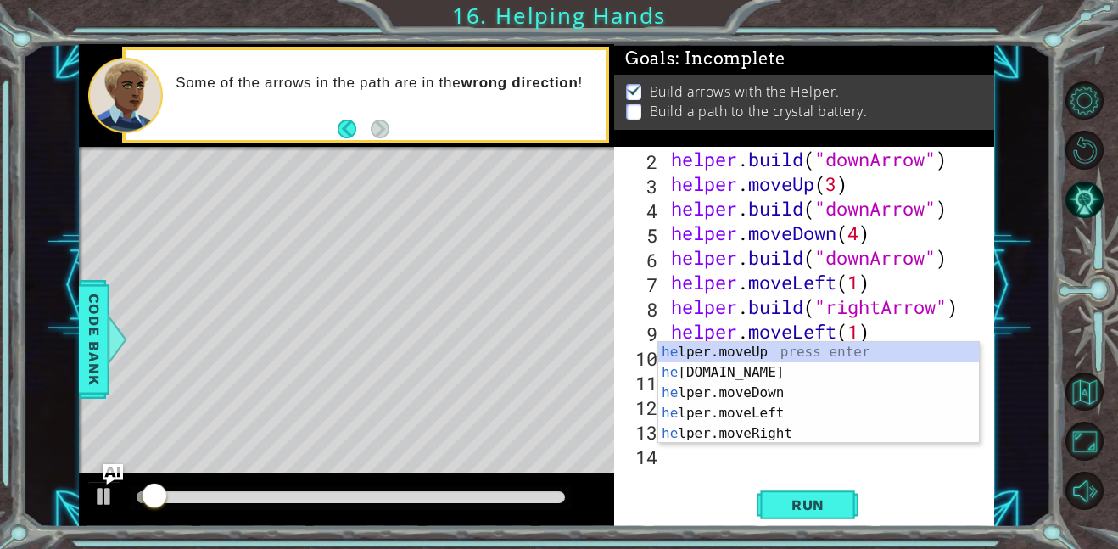
scroll to position [25, 0]
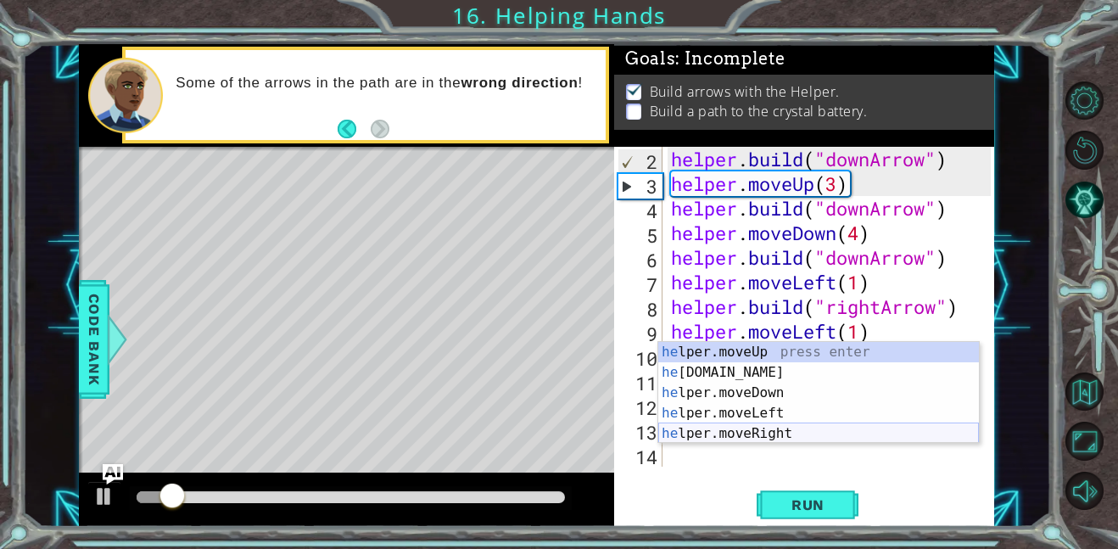
click at [790, 433] on div "he lper.moveUp press enter he [DOMAIN_NAME] press enter he lper.moveDown press …" at bounding box center [818, 413] width 321 height 142
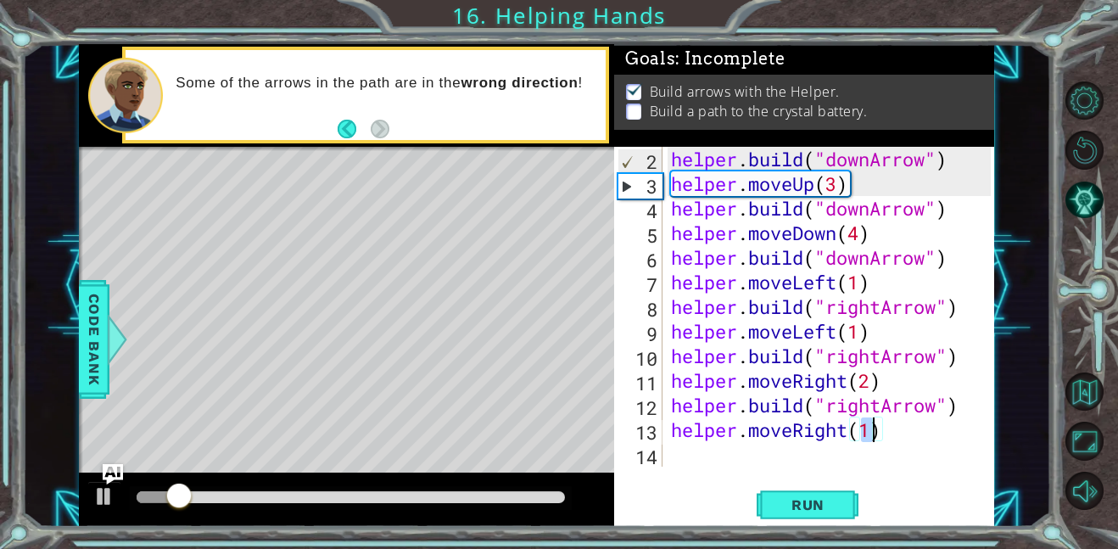
type textarea "helper.moveRight(1)"
click at [727, 470] on div "helper.moveRight(1) 2 3 4 5 6 7 8 9 10 11 12 13 14 helper . build ( "downArrow"…" at bounding box center [804, 337] width 380 height 380
click at [706, 455] on div "helper . build ( "downArrow" ) helper . moveUp ( 3 ) helper . build ( "downArro…" at bounding box center [833, 331] width 332 height 369
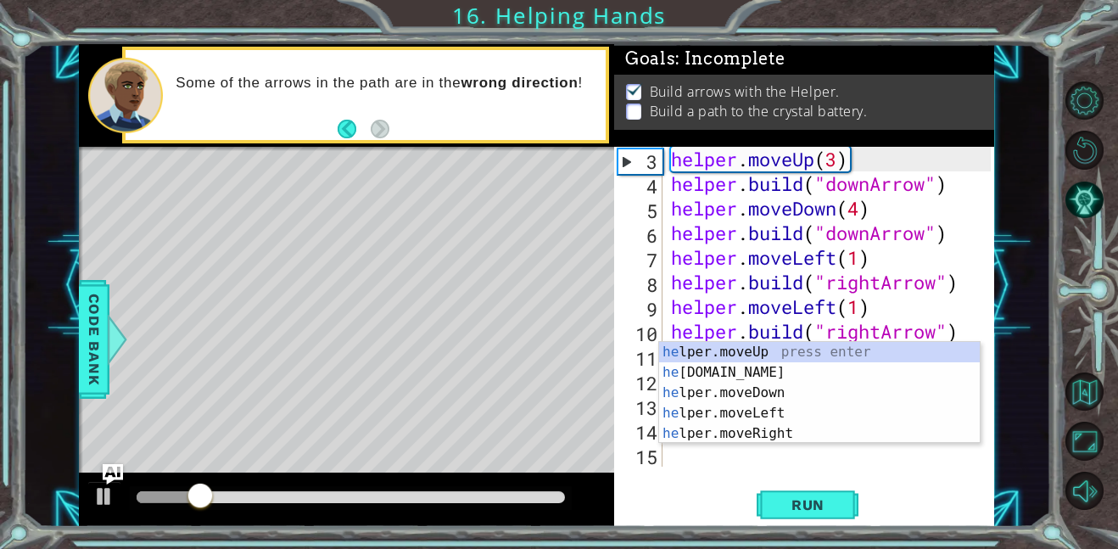
scroll to position [49, 0]
click at [750, 373] on div "he lper.moveUp press enter he [DOMAIN_NAME] press enter he lper.moveDown press …" at bounding box center [819, 413] width 321 height 142
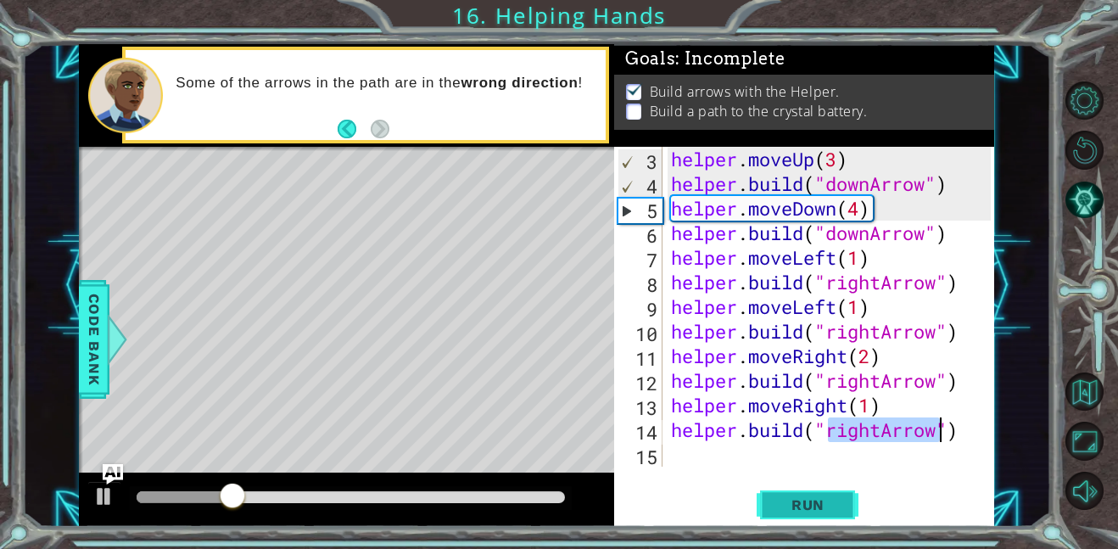
type textarea "[DOMAIN_NAME]("rightArrow")"
click at [800, 500] on span "Run" at bounding box center [807, 504] width 67 height 17
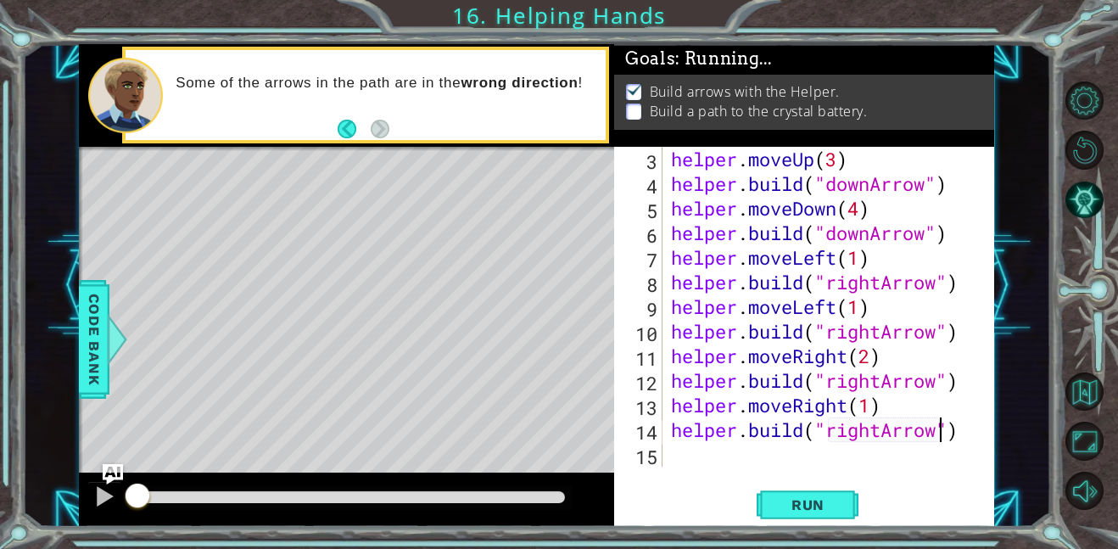
click at [704, 449] on div "helper . moveUp ( 3 ) helper . build ( "downArrow" ) helper . moveDown ( 4 ) he…" at bounding box center [833, 331] width 332 height 369
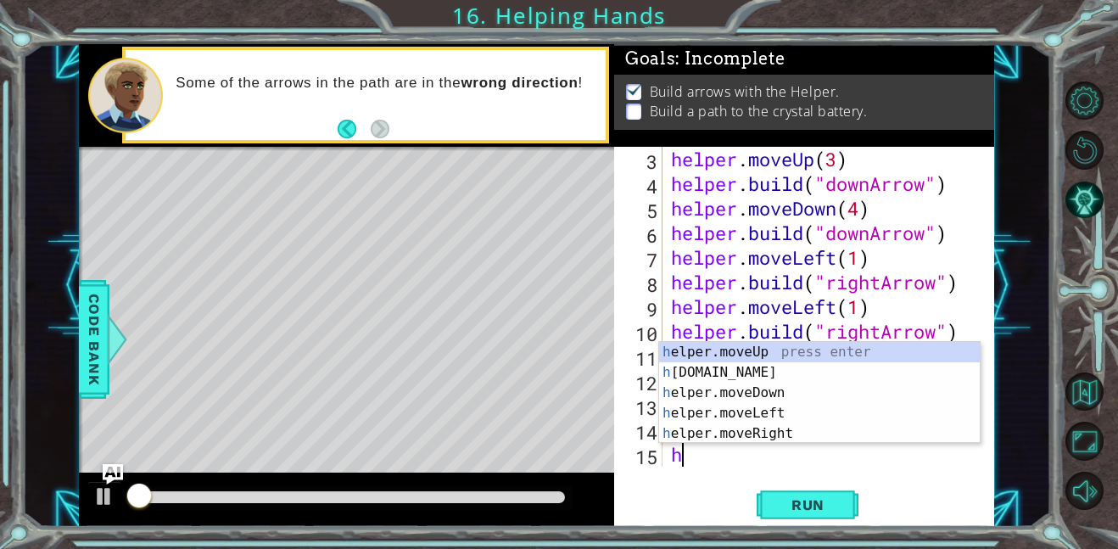
scroll to position [74, 0]
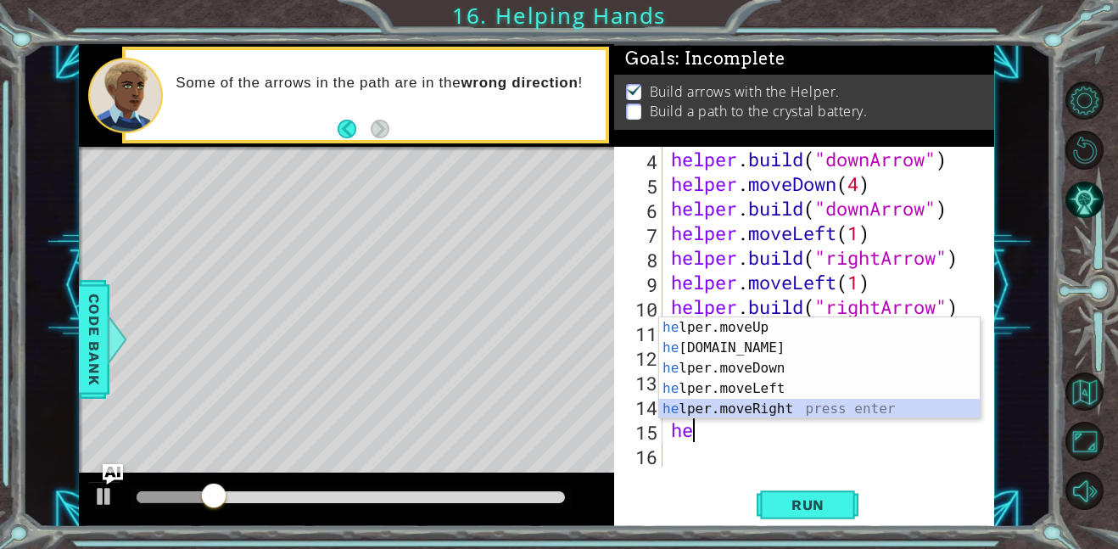
click at [690, 404] on div "he lper.moveUp press enter he [DOMAIN_NAME] press enter he lper.moveDown press …" at bounding box center [819, 388] width 321 height 142
type textarea "helper.moveRight(1)"
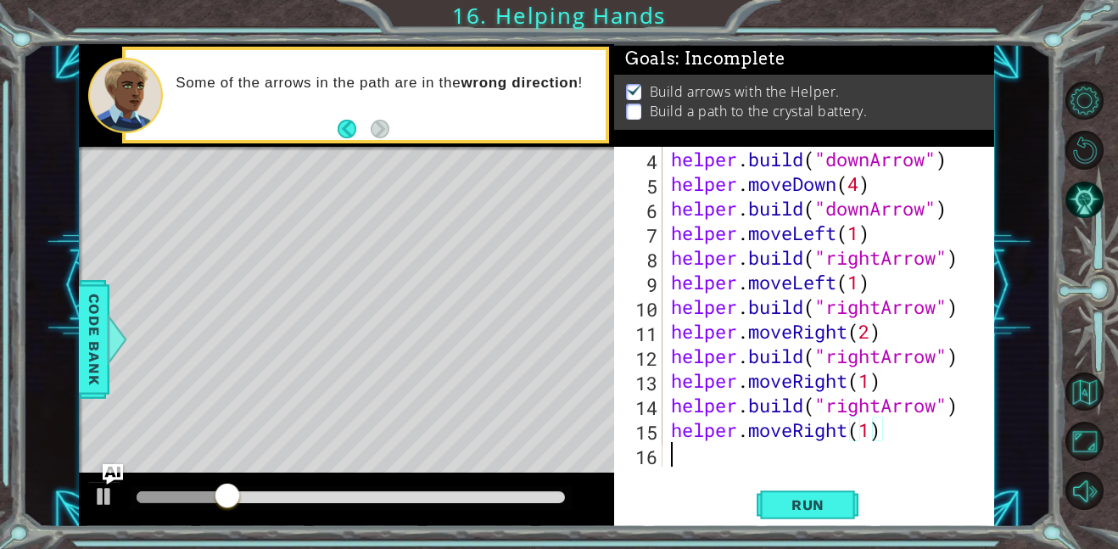
click at [722, 449] on div "helper . build ( "downArrow" ) helper . moveDown ( 4 ) helper . build ( "downAr…" at bounding box center [833, 331] width 332 height 369
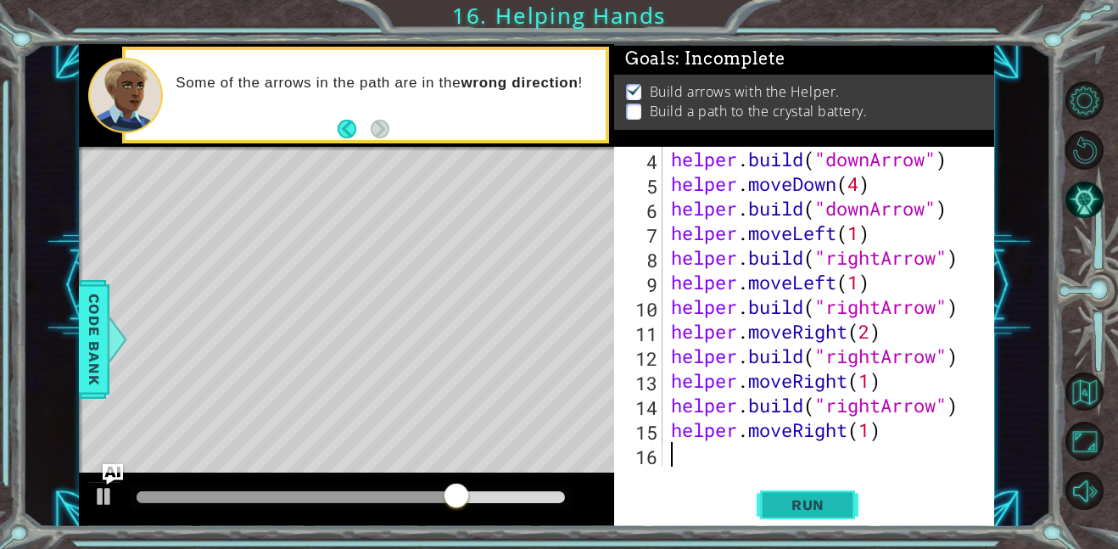
click at [806, 501] on span "Run" at bounding box center [807, 504] width 67 height 17
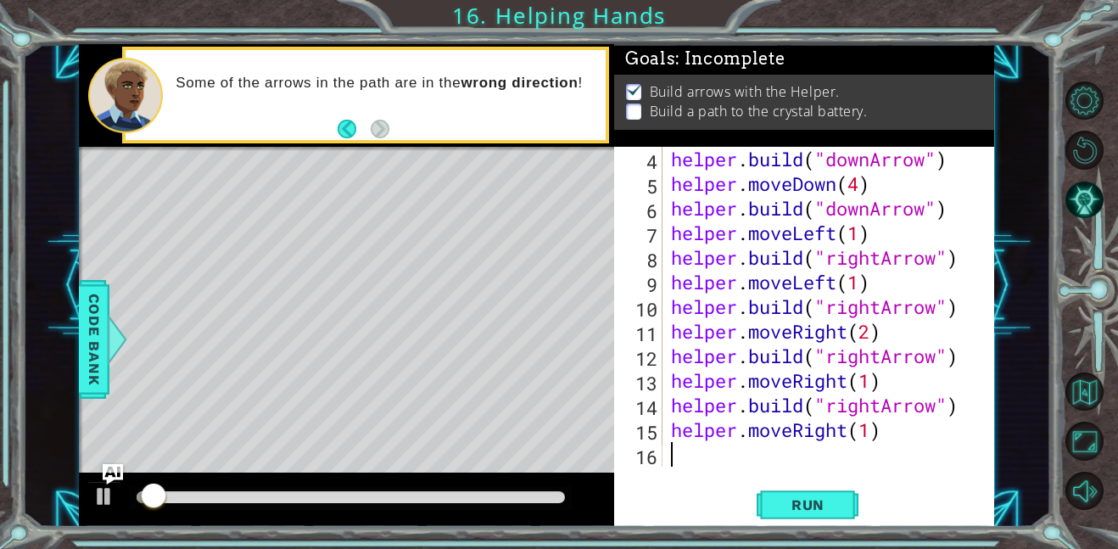
click at [717, 454] on div "helper . build ( "downArrow" ) helper . moveDown ( 4 ) helper . build ( "downAr…" at bounding box center [833, 331] width 332 height 369
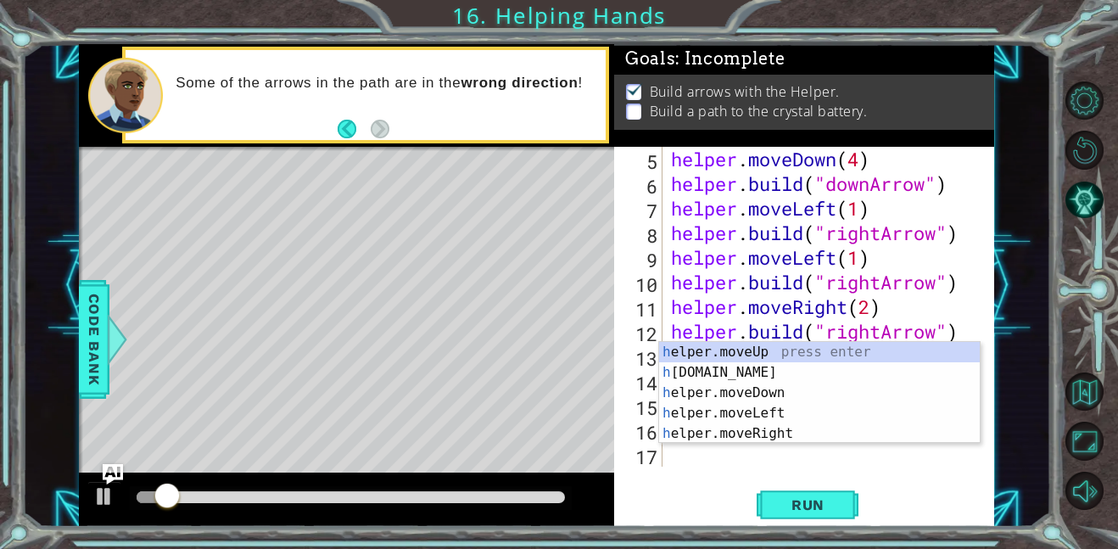
scroll to position [98, 0]
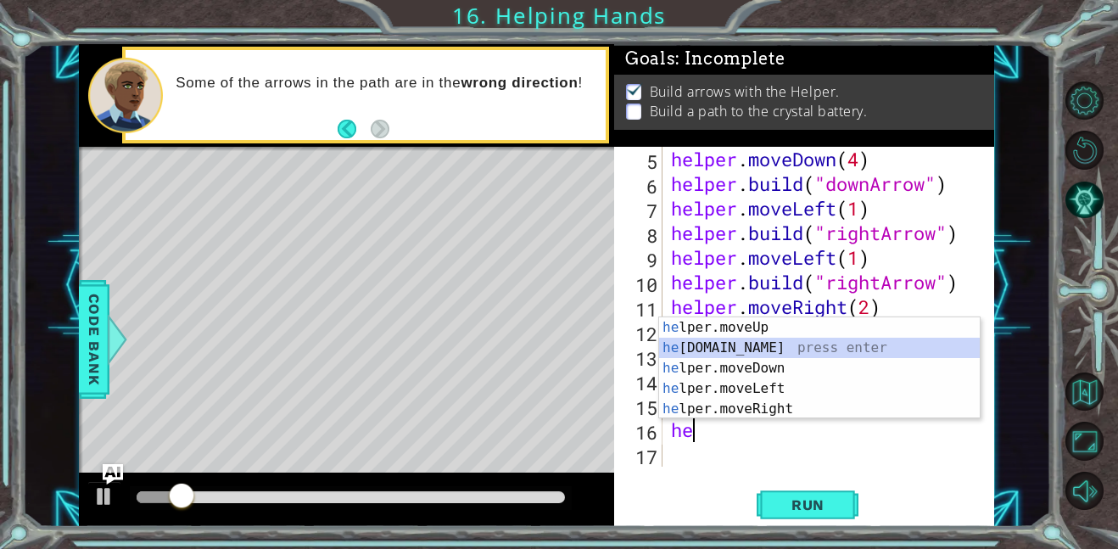
click at [764, 349] on div "he lper.moveUp press enter he [DOMAIN_NAME] press enter he lper.moveDown press …" at bounding box center [819, 388] width 321 height 142
type textarea "[DOMAIN_NAME]("rightArrow")"
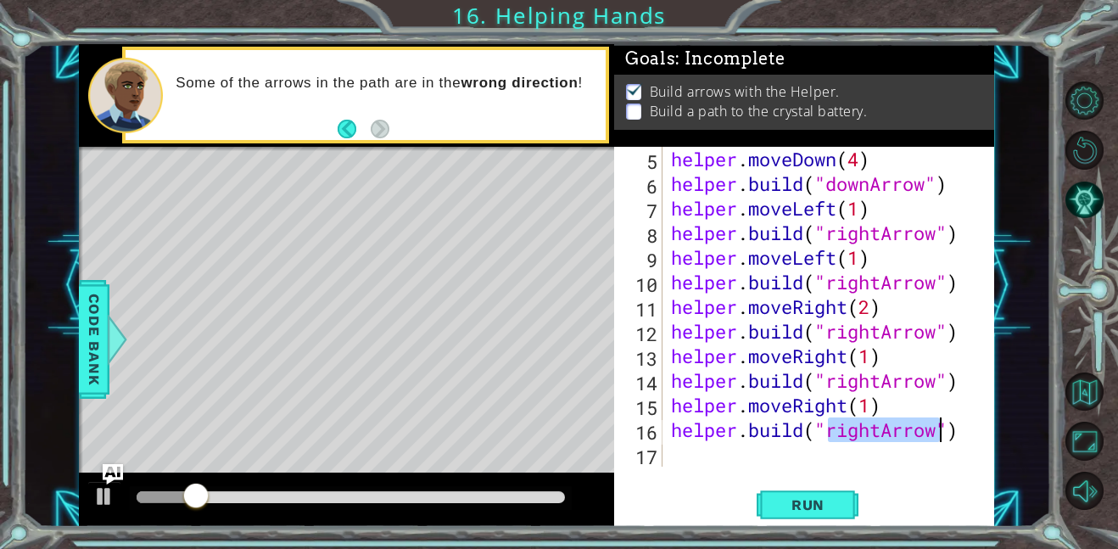
click at [719, 458] on div "helper . moveDown ( 4 ) helper . build ( "downArrow" ) helper . moveLeft ( 1 ) …" at bounding box center [833, 331] width 332 height 369
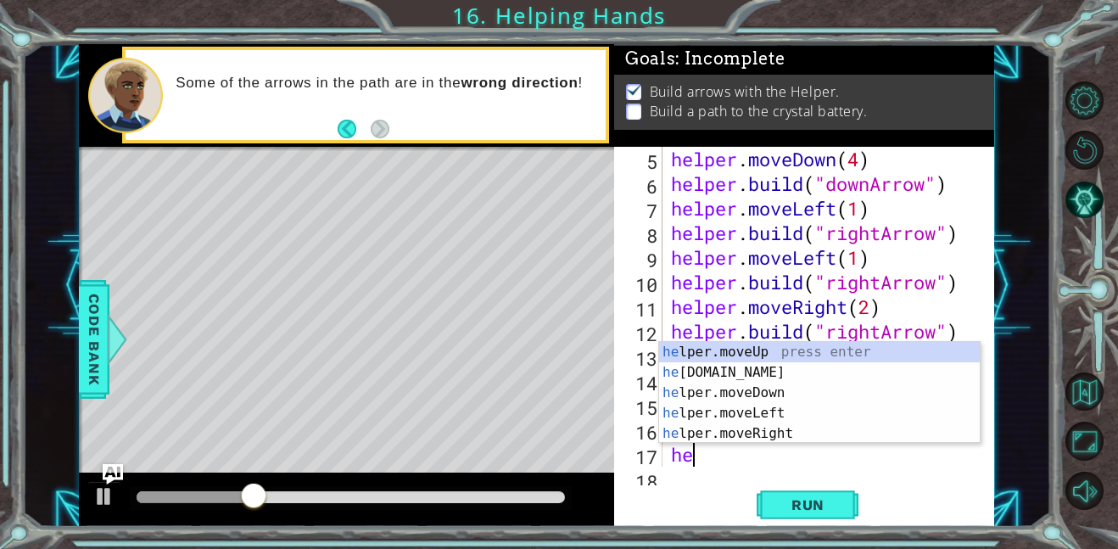
scroll to position [123, 0]
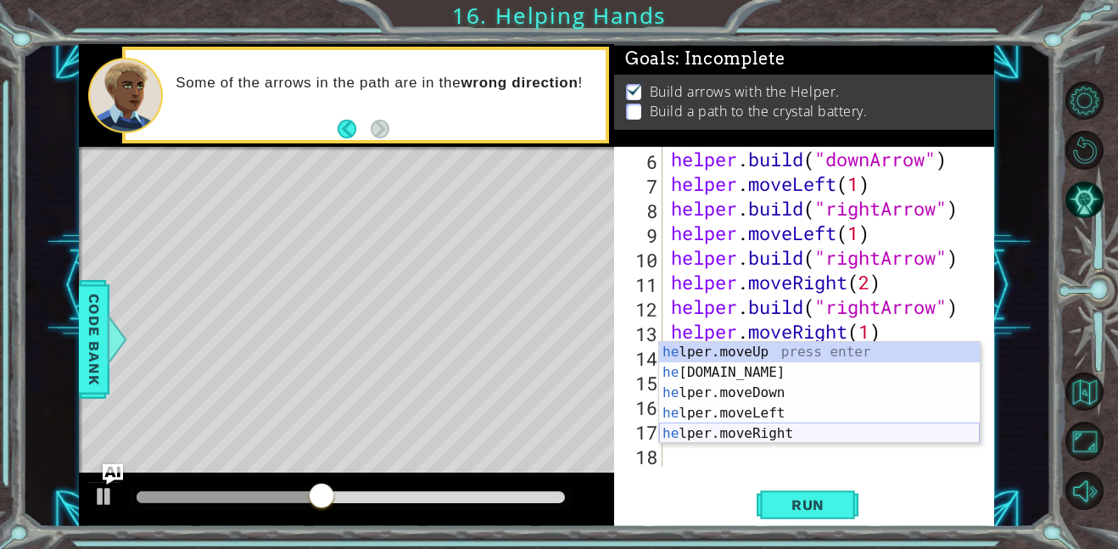
click at [782, 428] on div "he lper.moveUp press enter he [DOMAIN_NAME] press enter he lper.moveDown press …" at bounding box center [819, 413] width 321 height 142
type textarea "helper.moveRight(1)"
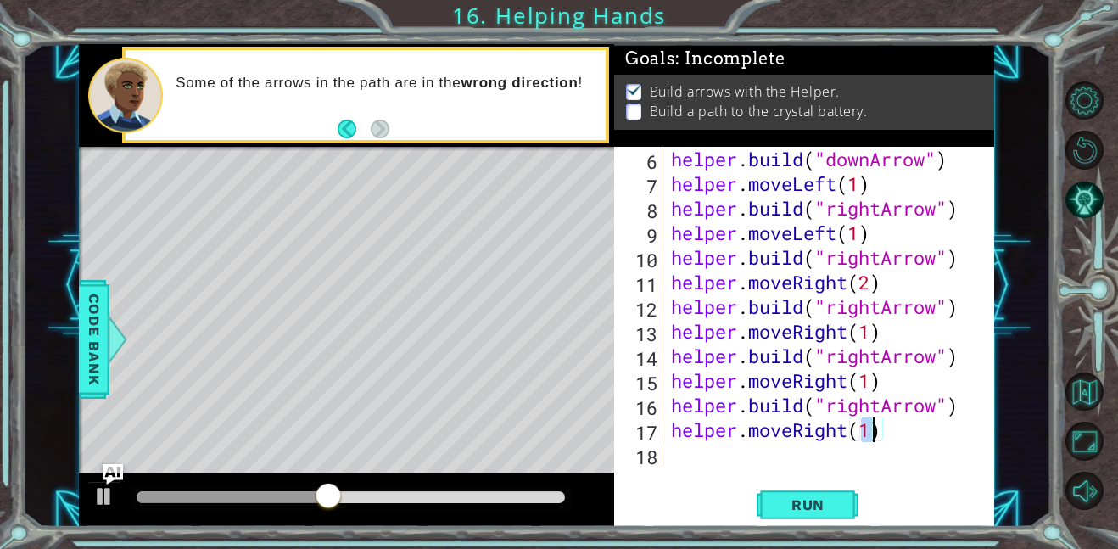
click at [714, 453] on div "helper . build ( "downArrow" ) helper . moveLeft ( 1 ) helper . build ( "rightA…" at bounding box center [833, 331] width 332 height 369
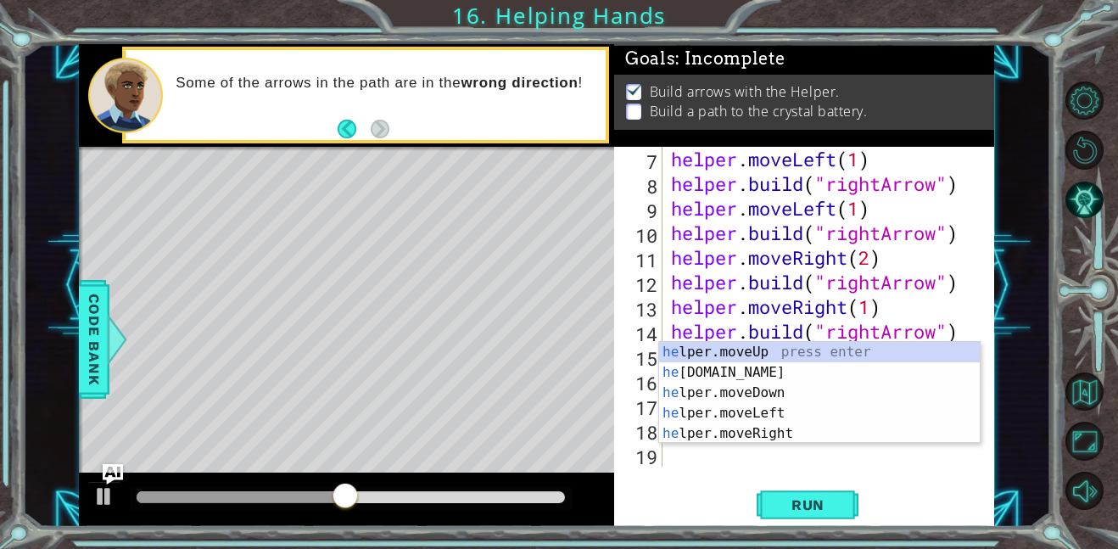
scroll to position [148, 0]
click at [751, 381] on div "he lper.moveUp press enter he [DOMAIN_NAME] press enter he lper.moveDown press …" at bounding box center [819, 413] width 321 height 142
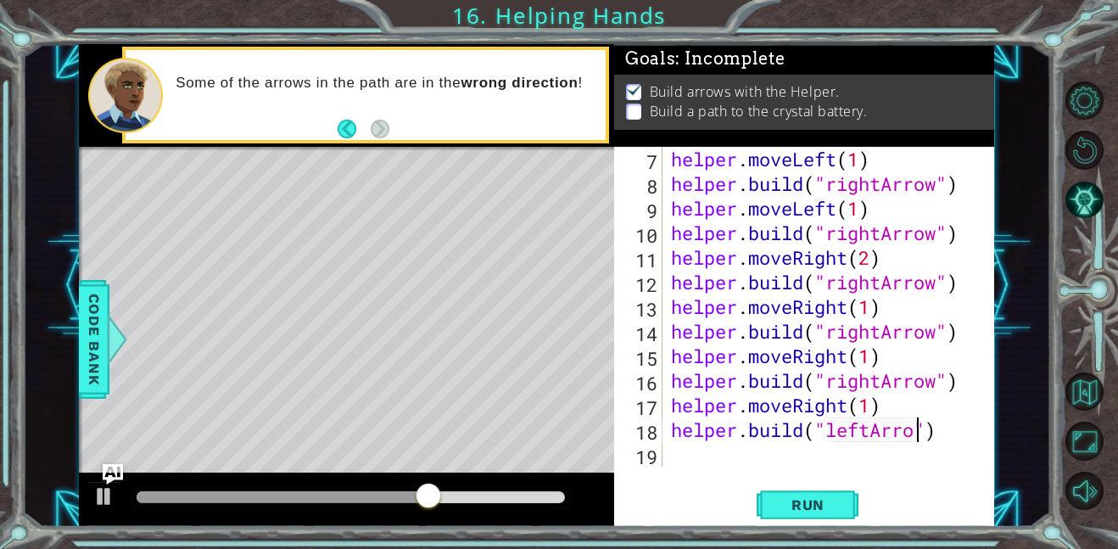
scroll to position [0, 11]
type textarea "[DOMAIN_NAME]("leftArrow")"
click at [746, 443] on div "helper . moveLeft ( 1 ) helper . build ( "rightArrow" ) helper . moveLeft ( 1 )…" at bounding box center [833, 331] width 332 height 369
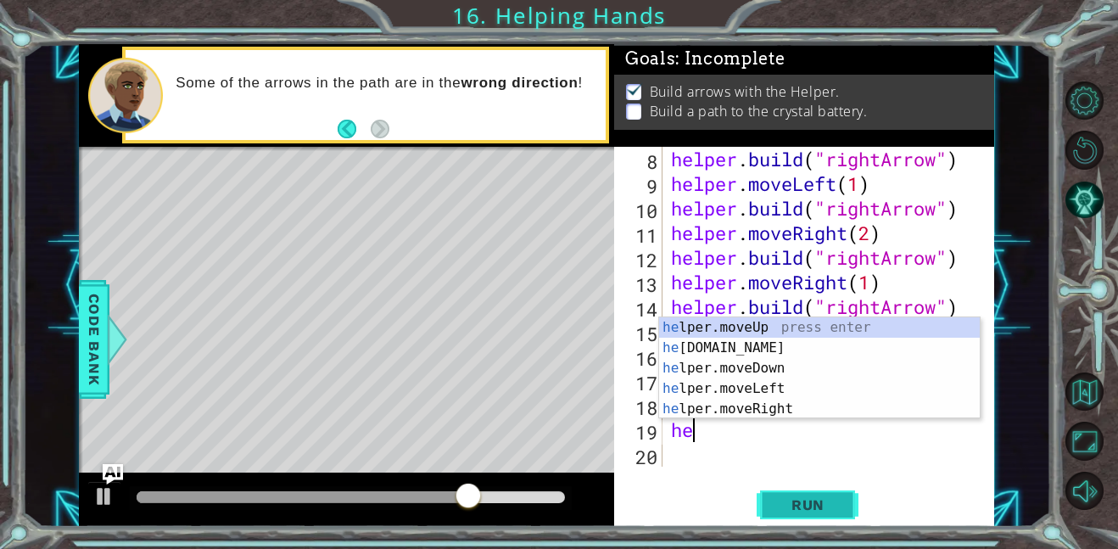
click at [799, 499] on span "Run" at bounding box center [807, 504] width 67 height 17
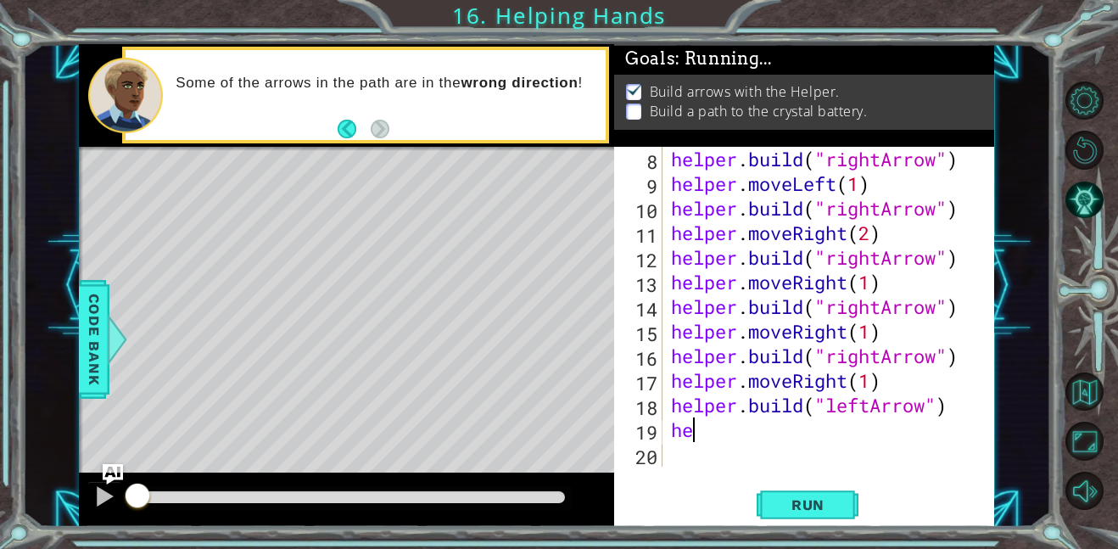
click at [706, 432] on div "helper . build ( "rightArrow" ) helper . moveLeft ( 1 ) helper . build ( "right…" at bounding box center [833, 331] width 332 height 369
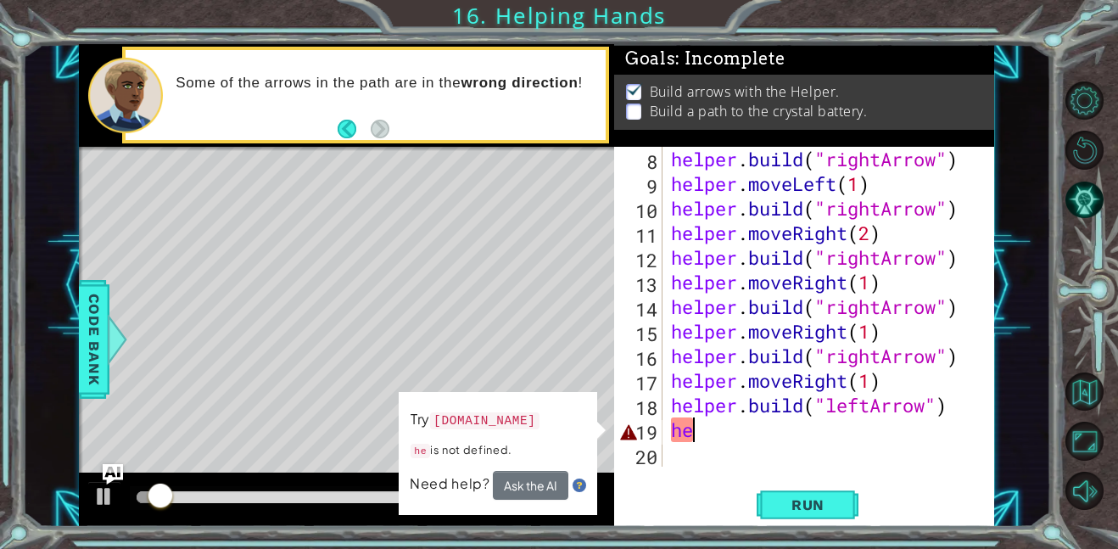
click at [703, 431] on div "helper . build ( "rightArrow" ) helper . moveLeft ( 1 ) helper . build ( "right…" at bounding box center [833, 331] width 332 height 369
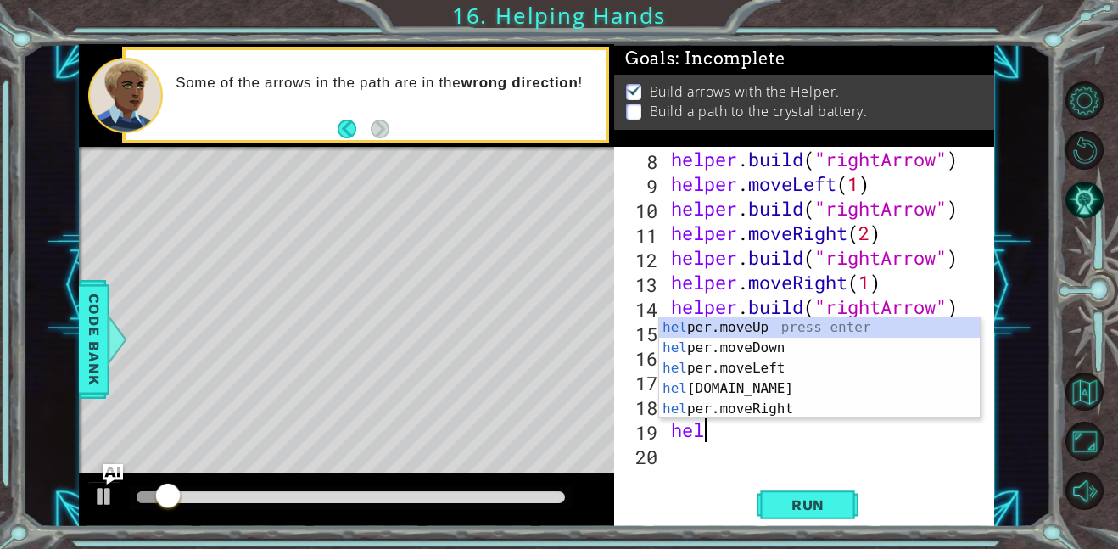
scroll to position [0, 1]
click at [775, 370] on div "help er.moveUp press enter help er.moveDown press enter help er.moveLeft press …" at bounding box center [819, 388] width 321 height 142
type textarea "helper.moveLeft(1)"
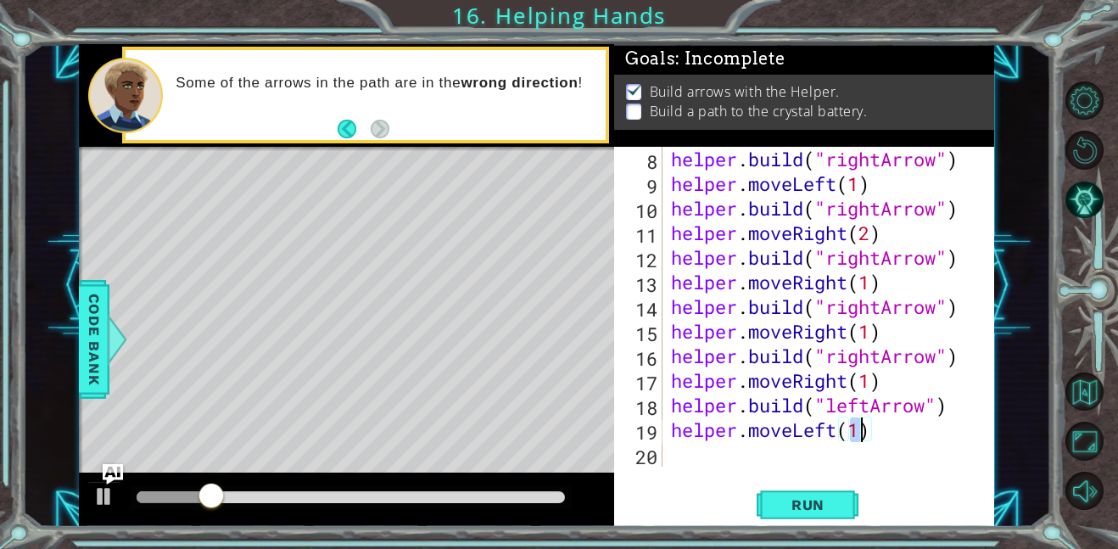
click at [702, 451] on div "helper . build ( "rightArrow" ) helper . moveLeft ( 1 ) helper . build ( "right…" at bounding box center [833, 331] width 332 height 369
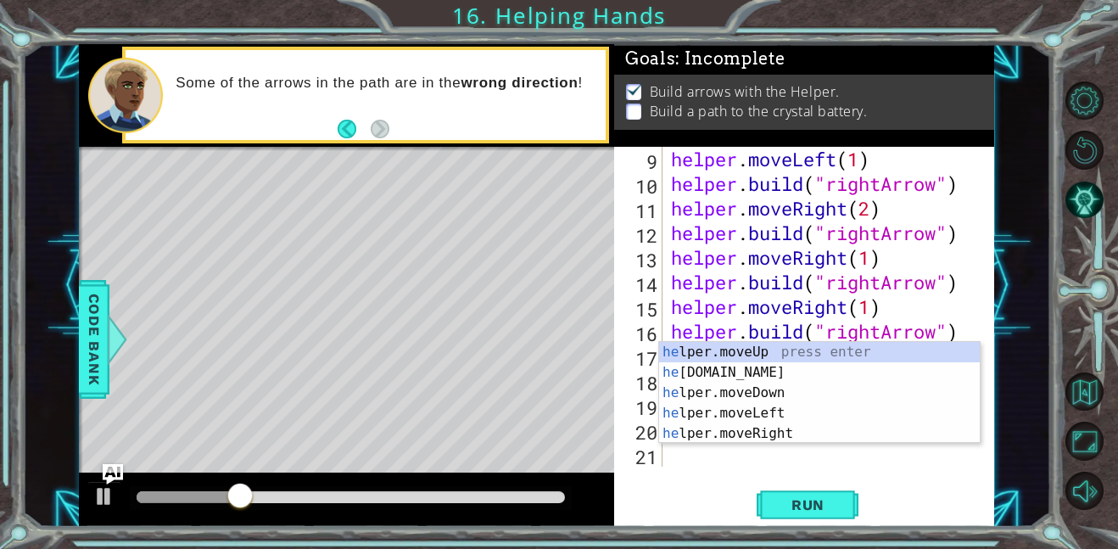
scroll to position [197, 0]
click at [767, 348] on div "he lper.moveUp press enter he [DOMAIN_NAME] press enter he lper.moveDown press …" at bounding box center [819, 413] width 321 height 142
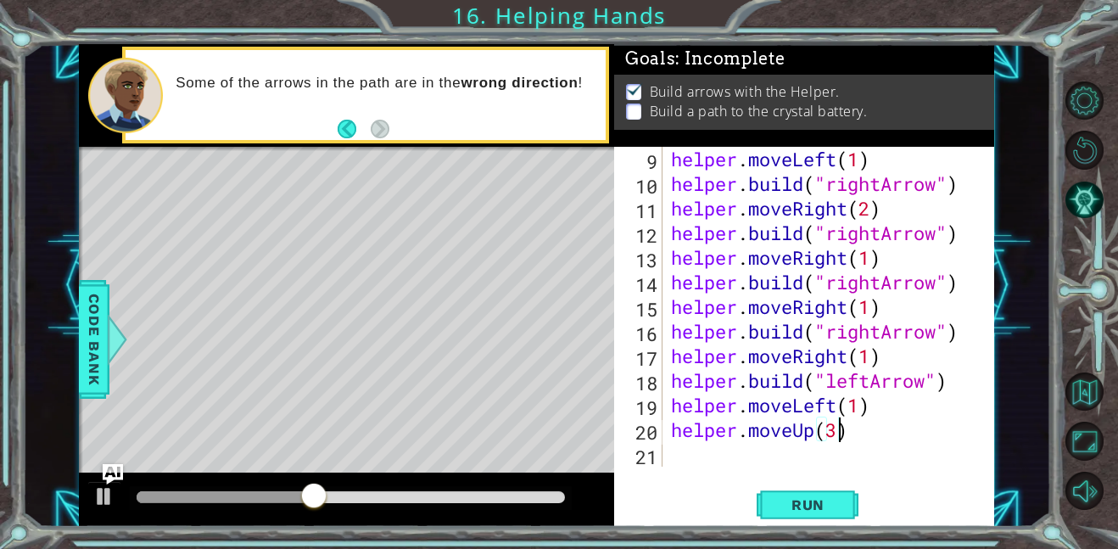
scroll to position [0, 7]
type textarea "helper.moveUp(3)"
click at [769, 503] on button "Run" at bounding box center [807, 504] width 102 height 38
click at [734, 459] on div "helper . moveLeft ( 1 ) helper . build ( "rightArrow" ) helper . moveRight ( 2 …" at bounding box center [833, 331] width 332 height 369
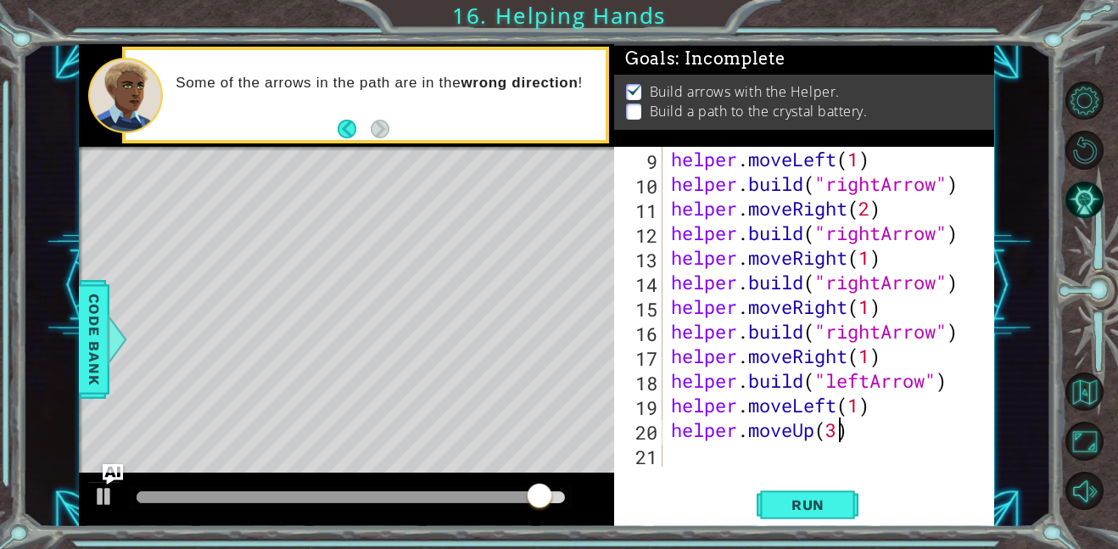
click at [842, 429] on div "helper . moveLeft ( 1 ) helper . build ( "rightArrow" ) helper . moveRight ( 2 …" at bounding box center [833, 331] width 332 height 369
click at [789, 532] on div "1 ההההההההההההההההההההההההההההההההההההההההההההההההההההההההההההההההההההההההההההה…" at bounding box center [559, 274] width 1118 height 549
click at [786, 515] on button "Run" at bounding box center [807, 504] width 102 height 38
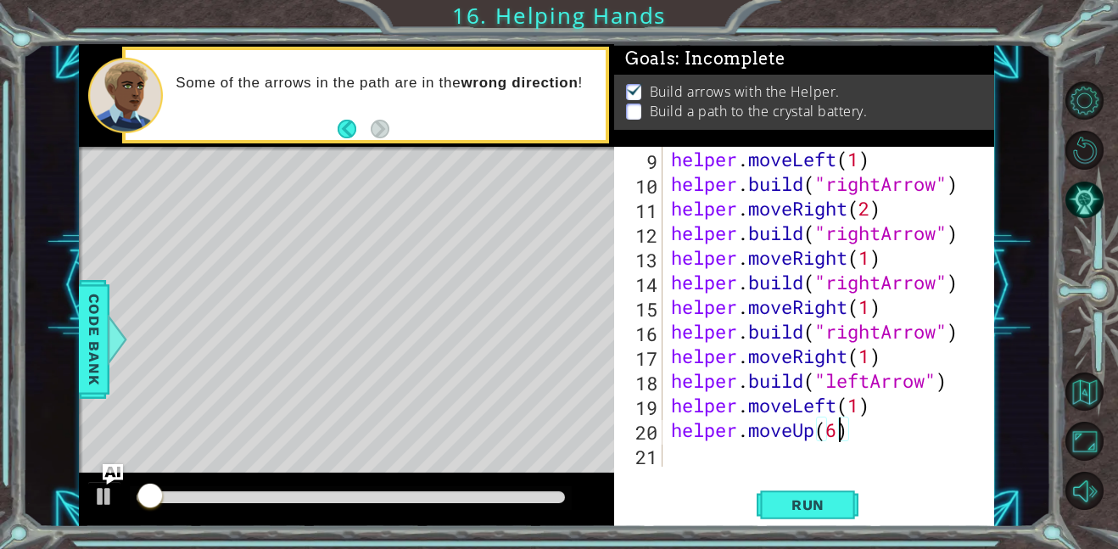
click at [547, 498] on div at bounding box center [351, 497] width 428 height 12
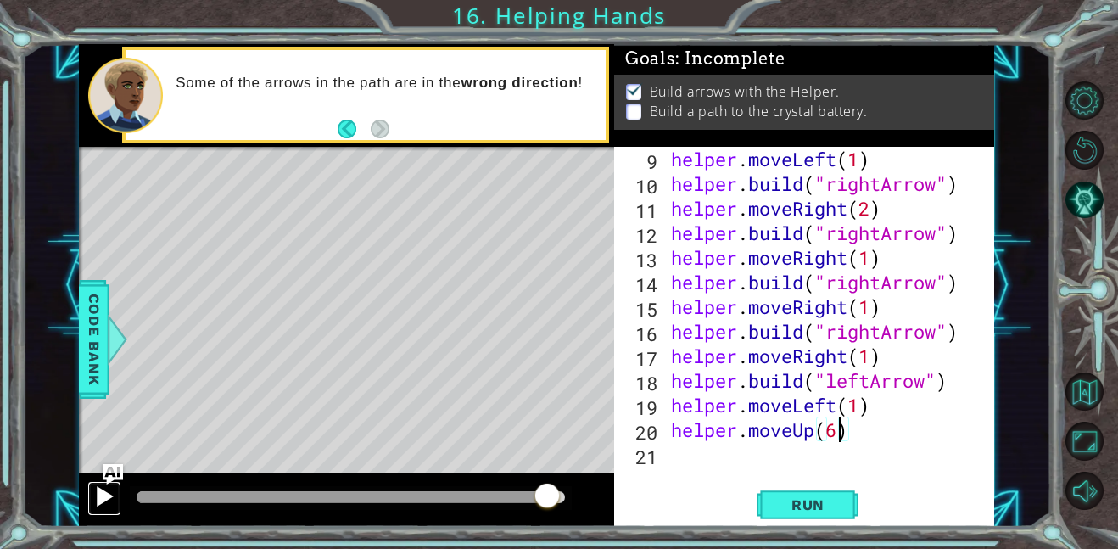
click at [97, 492] on div at bounding box center [104, 496] width 22 height 22
click at [845, 438] on div "helper . moveLeft ( 1 ) helper . build ( "rightArrow" ) helper . moveRight ( 2 …" at bounding box center [833, 331] width 332 height 369
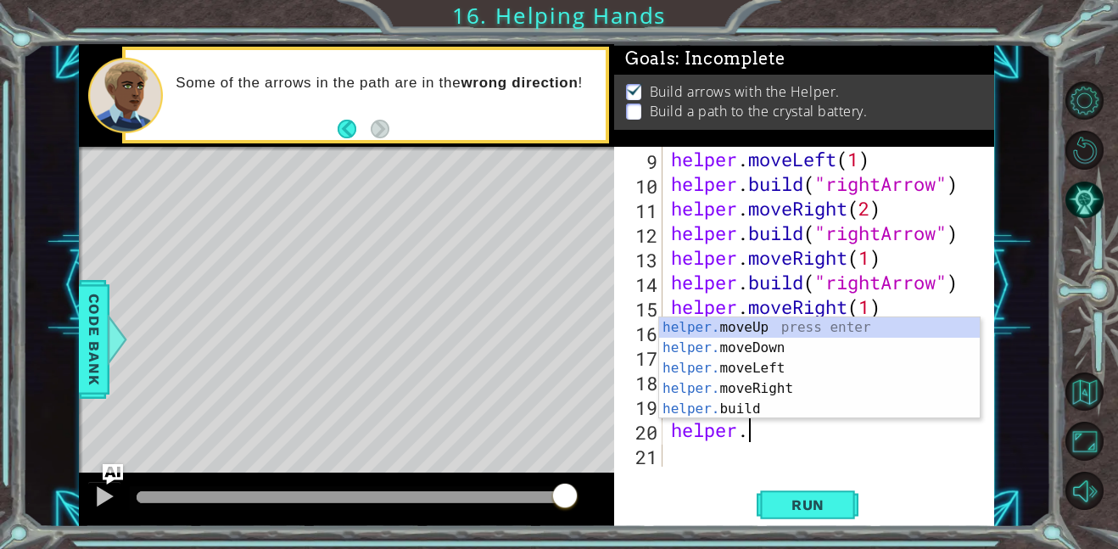
scroll to position [0, 3]
click at [348, 131] on button "Back" at bounding box center [353, 129] width 33 height 19
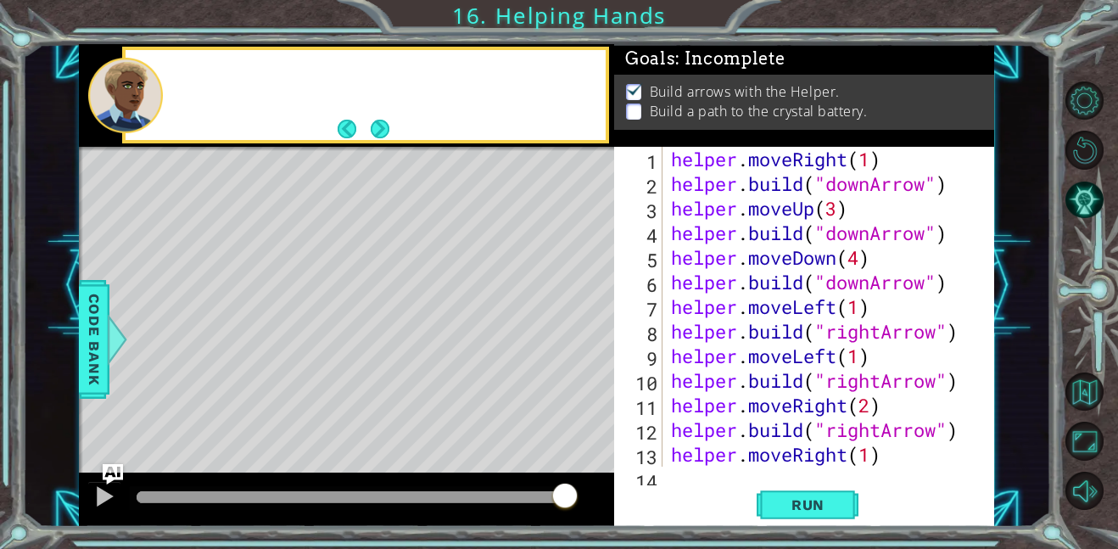
scroll to position [0, 0]
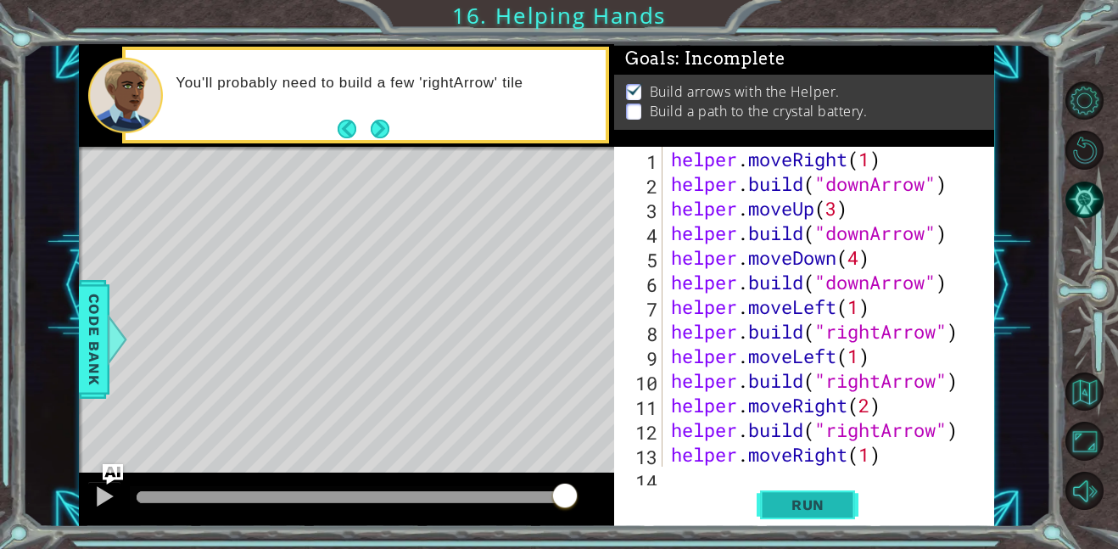
click at [789, 500] on span "Run" at bounding box center [807, 504] width 67 height 17
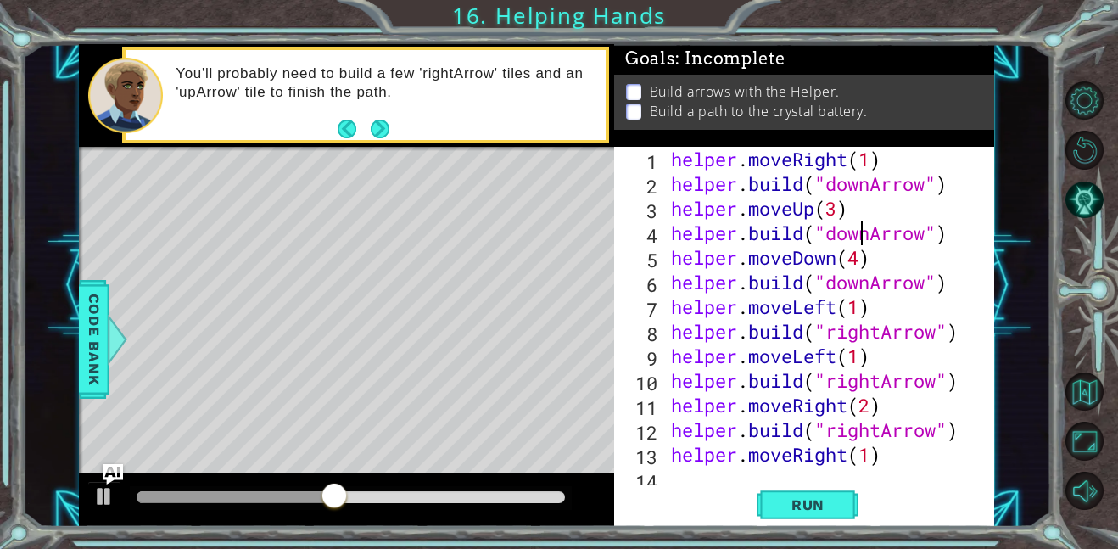
click at [864, 236] on div "helper . moveRight ( 1 ) helper . build ( "downArrow" ) helper . moveUp ( 3 ) h…" at bounding box center [833, 331] width 332 height 369
click at [867, 236] on div "helper . moveRight ( 1 ) helper . build ( "downArrow" ) helper . moveUp ( 3 ) h…" at bounding box center [833, 331] width 332 height 369
click at [873, 182] on div "helper . moveRight ( 1 ) helper . build ( "downArrow" ) helper . moveUp ( 3 ) h…" at bounding box center [833, 331] width 332 height 369
click at [874, 277] on div "helper . moveRight ( 1 ) helper . build ( "upArrow" ) helper . moveUp ( 3 ) hel…" at bounding box center [833, 331] width 332 height 369
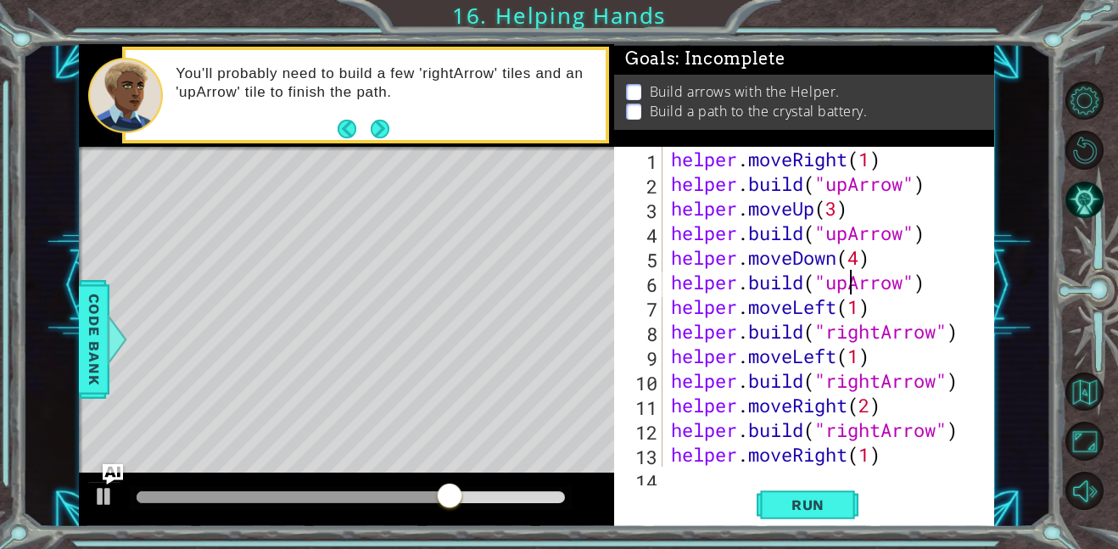
scroll to position [197, 0]
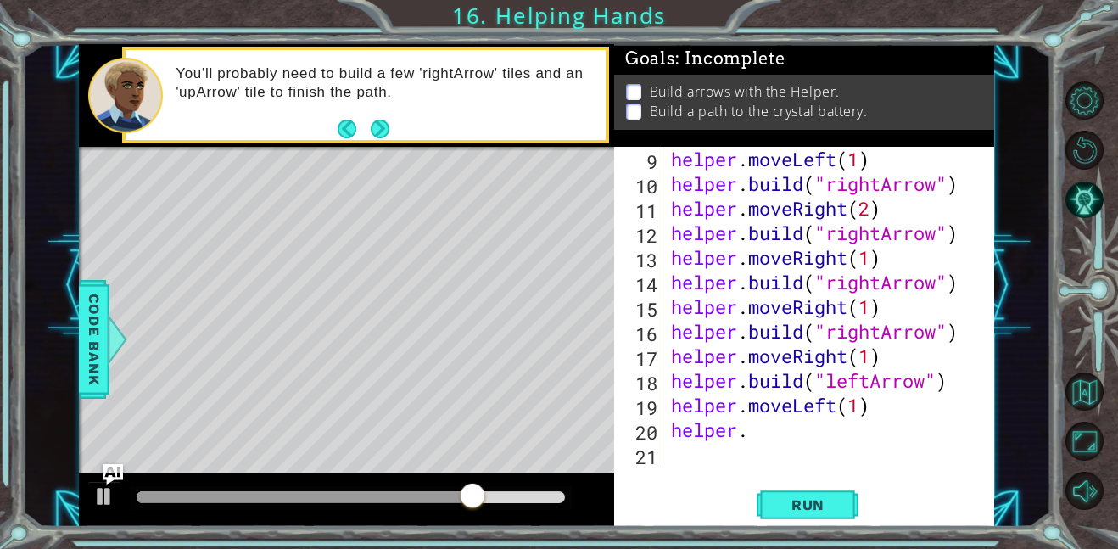
click at [879, 391] on div "helper . moveLeft ( 1 ) helper . build ( "rightArrow" ) helper . moveRight ( 2 …" at bounding box center [833, 331] width 332 height 369
click at [871, 384] on div "helper . moveLeft ( 1 ) helper . build ( "rightArrow" ) helper . moveRight ( 2 …" at bounding box center [833, 331] width 332 height 369
click at [800, 509] on span "Run" at bounding box center [807, 504] width 67 height 17
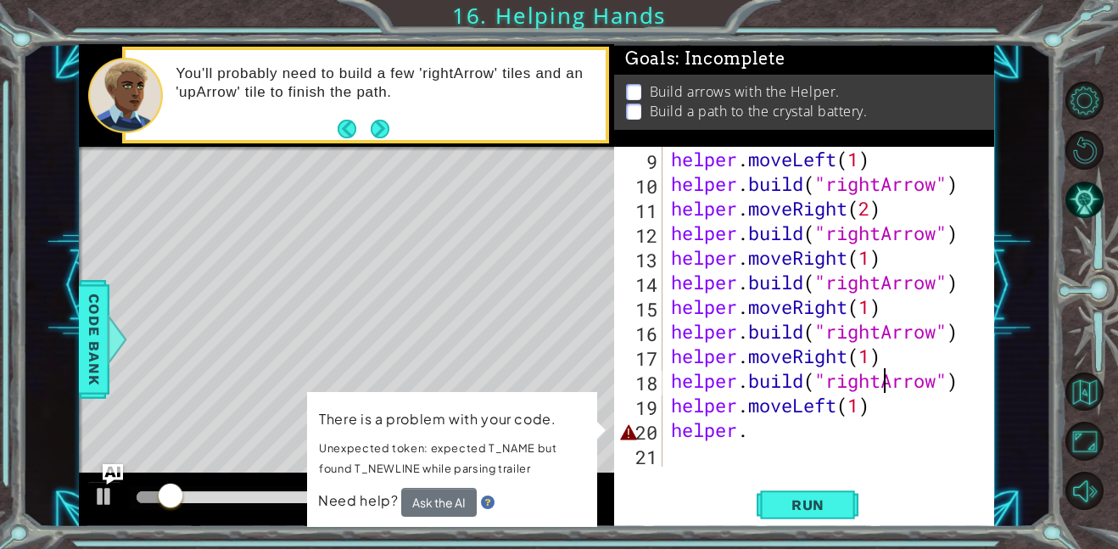
click at [748, 428] on div "helper . moveLeft ( 1 ) helper . build ( "rightArrow" ) helper . moveRight ( 2 …" at bounding box center [833, 331] width 332 height 369
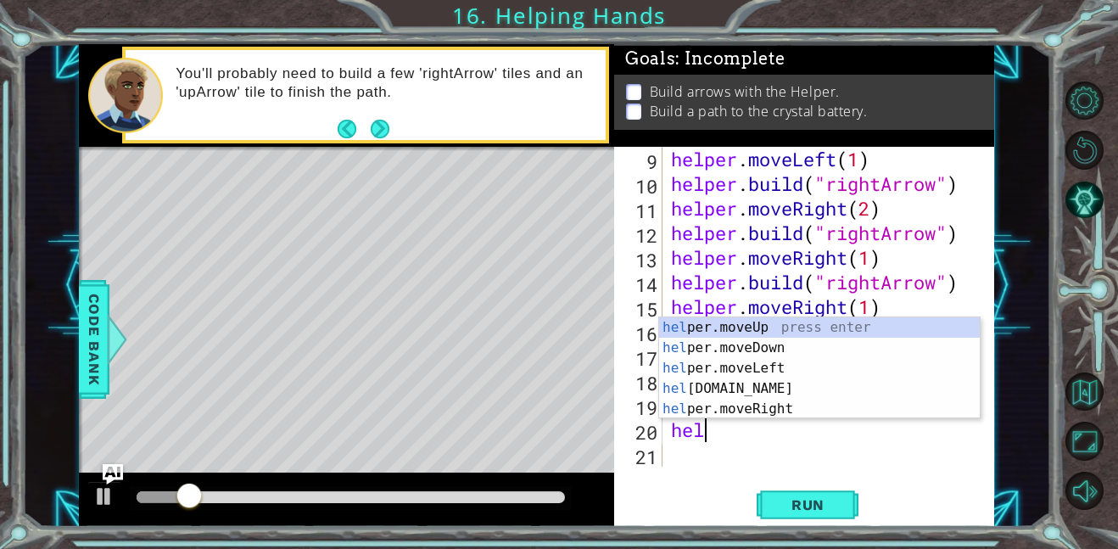
scroll to position [0, 0]
type textarea "h"
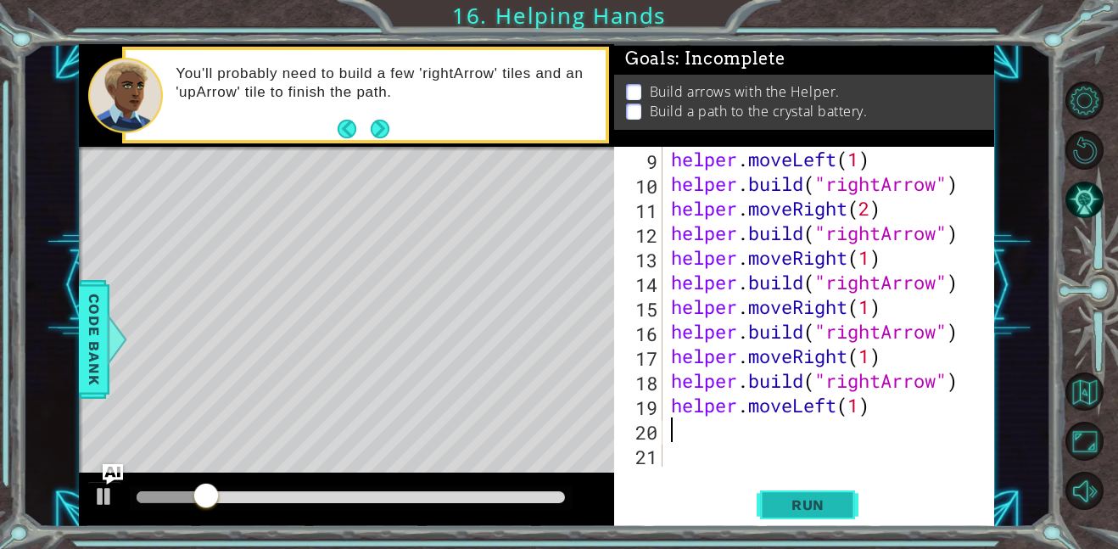
click at [784, 513] on button "Run" at bounding box center [807, 504] width 102 height 38
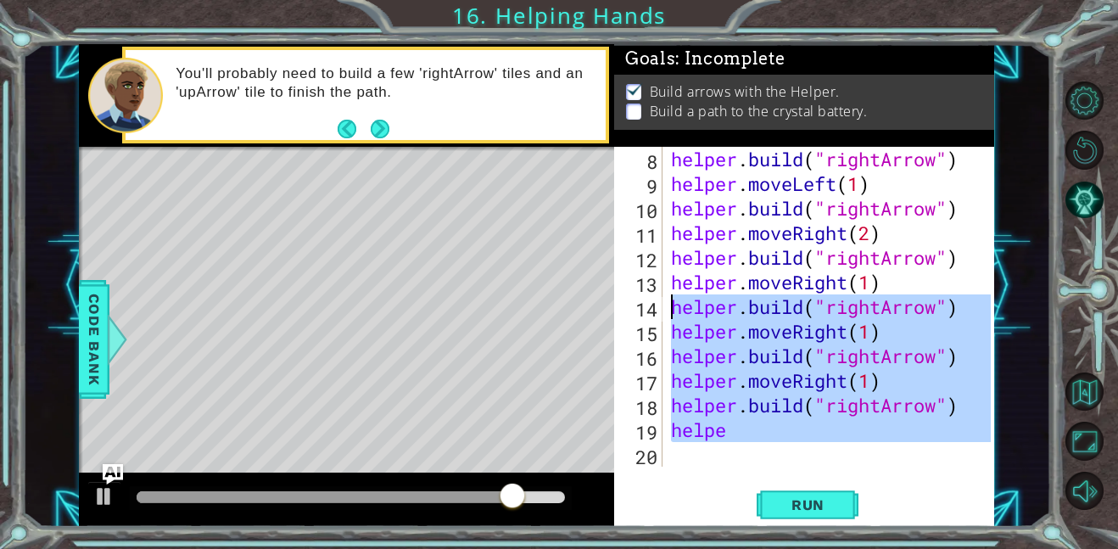
drag, startPoint x: 761, startPoint y: 443, endPoint x: 672, endPoint y: 258, distance: 205.6
click at [672, 258] on div "helper . build ( "rightArrow" ) helper . moveLeft ( 1 ) helper . build ( "right…" at bounding box center [833, 331] width 332 height 369
type textarea "[DOMAIN_NAME]("rightArrow") helper.moveRight(1)"
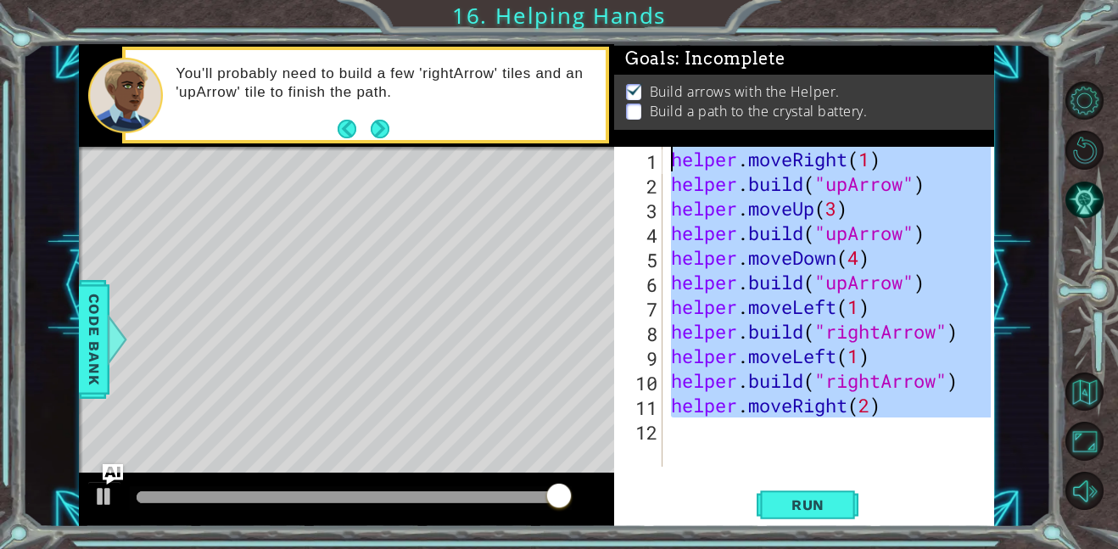
drag, startPoint x: 923, startPoint y: 425, endPoint x: 619, endPoint y: 18, distance: 507.8
click at [619, 18] on div "1 ההההההההההההההההההההההההההההההההההההההההההההההההההההההההההההההההההההההההההההה…" at bounding box center [559, 274] width 1118 height 549
type textarea "helper.moveRight(1) [DOMAIN_NAME]("upArrow")"
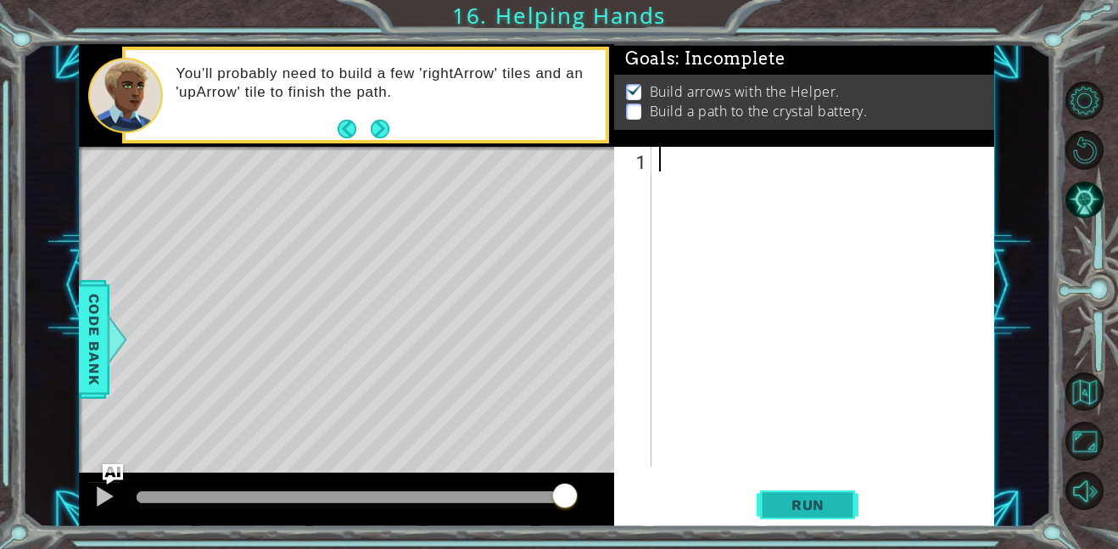
click at [812, 499] on span "Run" at bounding box center [807, 504] width 67 height 17
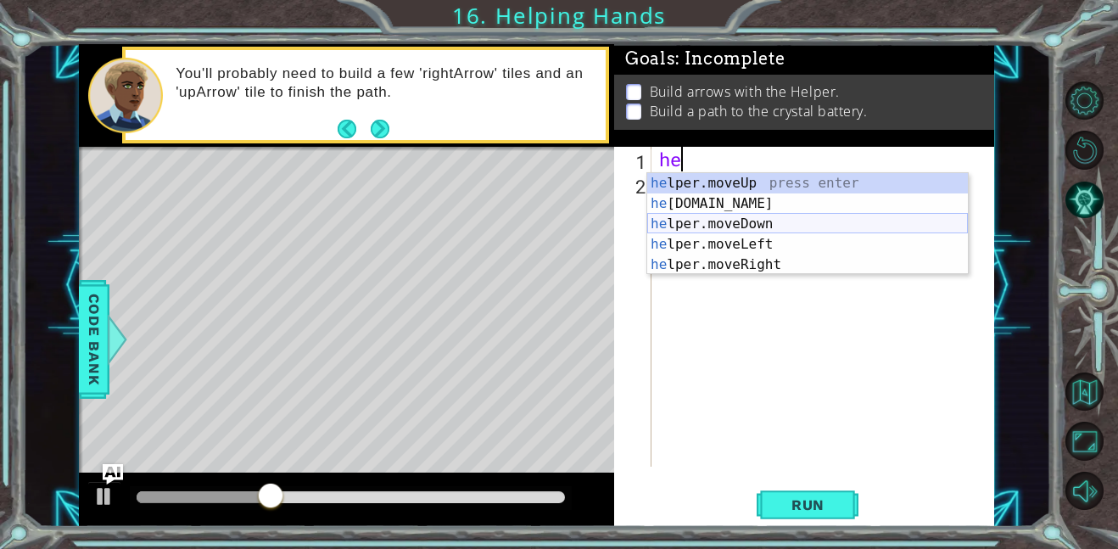
click at [748, 228] on div "he lper.moveUp press enter he [DOMAIN_NAME] press enter he lper.moveDown press …" at bounding box center [807, 244] width 321 height 142
type textarea "helper.moveDown(1)"
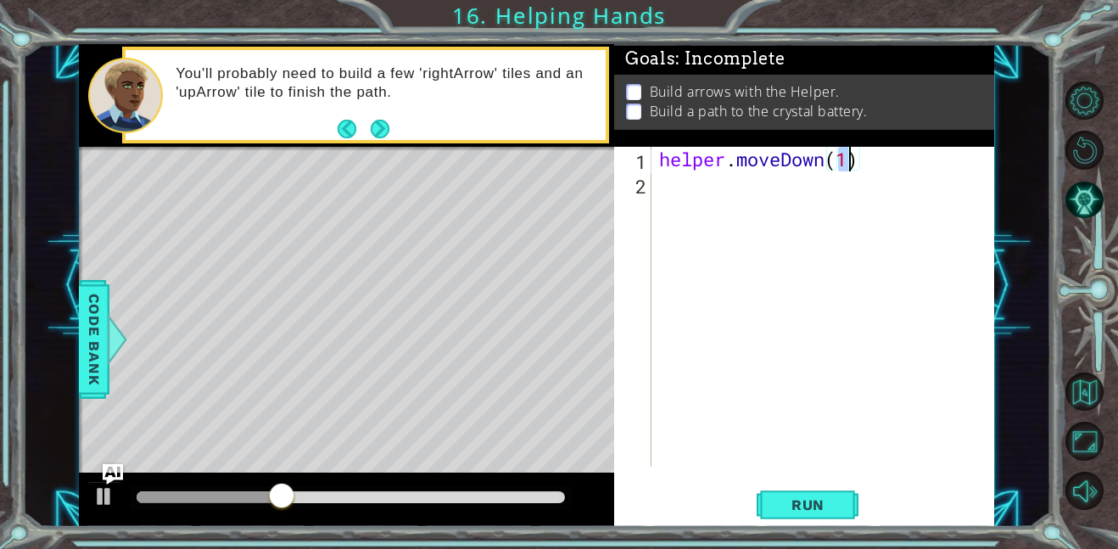
click at [714, 188] on div "helper . moveDown ( 1 )" at bounding box center [826, 331] width 343 height 369
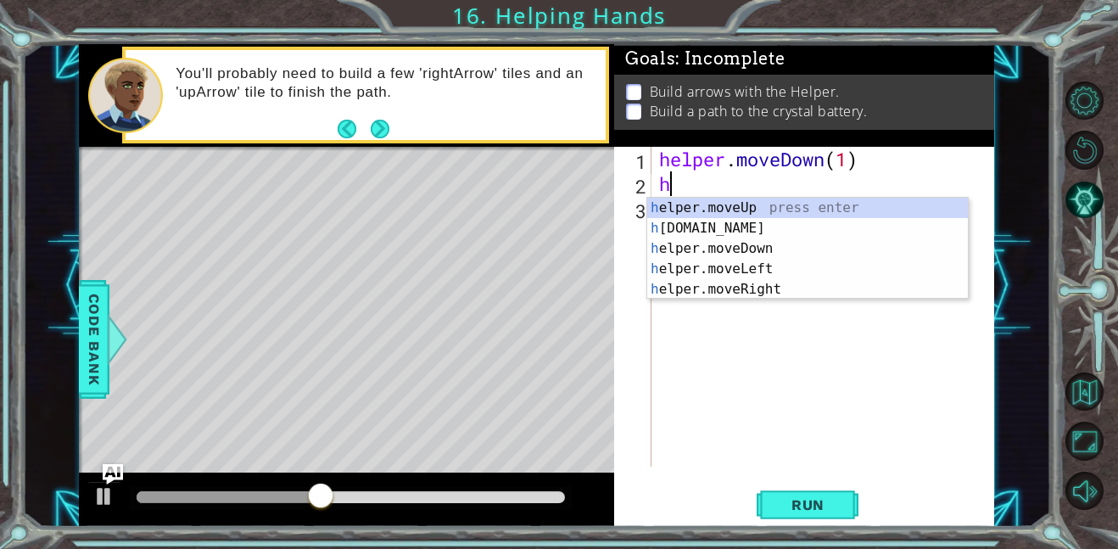
type textarea "he"
